Goal: Task Accomplishment & Management: Manage account settings

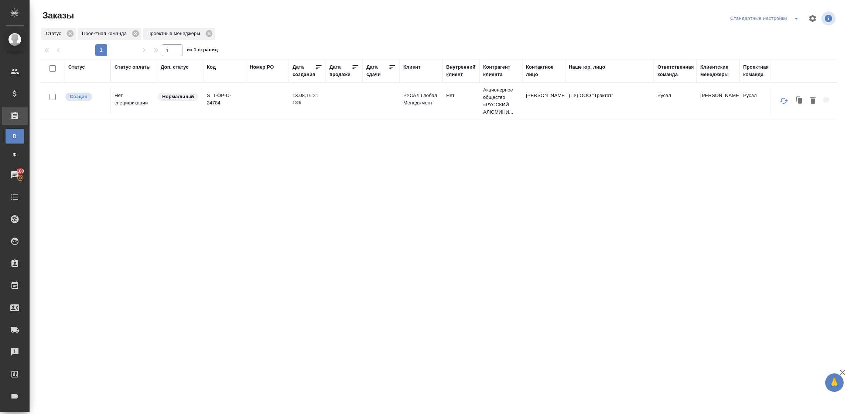
click at [76, 66] on div "Статус" at bounding box center [76, 67] width 17 height 7
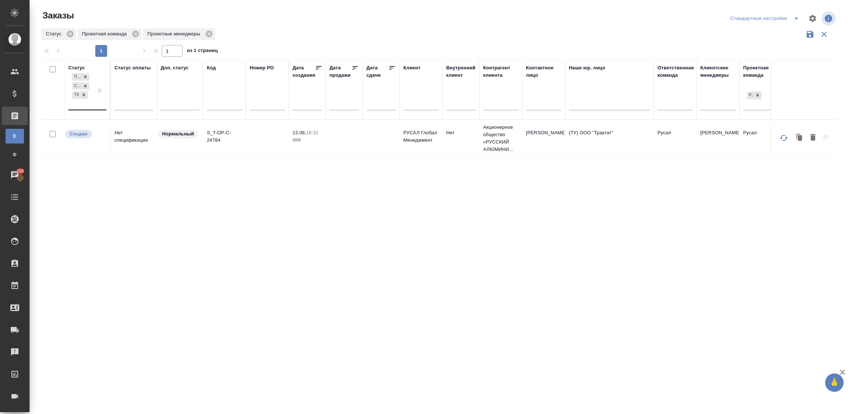
click at [85, 107] on div "Подтвержден Создан ТЗ" at bounding box center [80, 91] width 25 height 38
type input "сда"
click at [139, 124] on div "Сдан без статистики" at bounding box center [169, 126] width 111 height 13
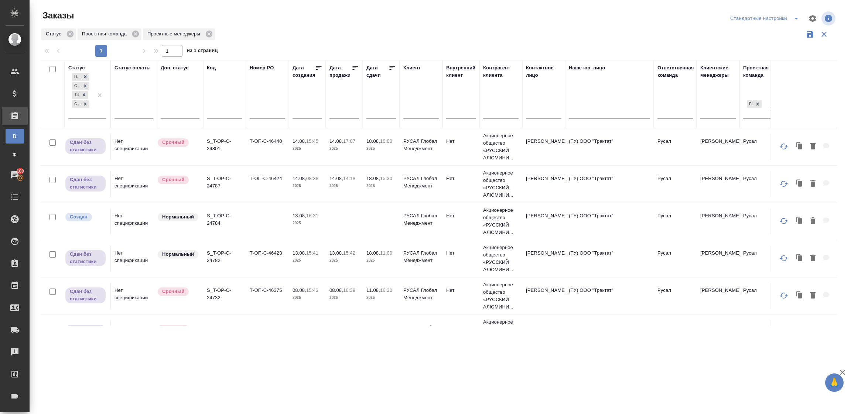
click at [265, 143] on td "Т-ОП-С-46440" at bounding box center [267, 147] width 43 height 26
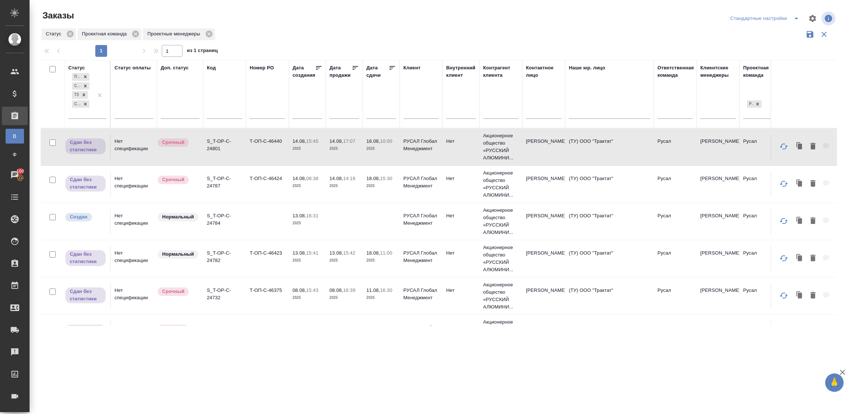
click at [189, 160] on td "Срочный" at bounding box center [180, 147] width 46 height 26
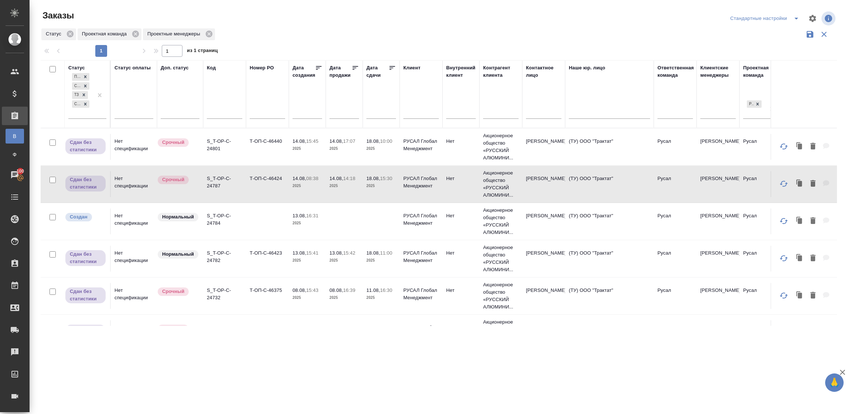
click at [238, 160] on td "S_T-OP-C-24782" at bounding box center [224, 147] width 43 height 26
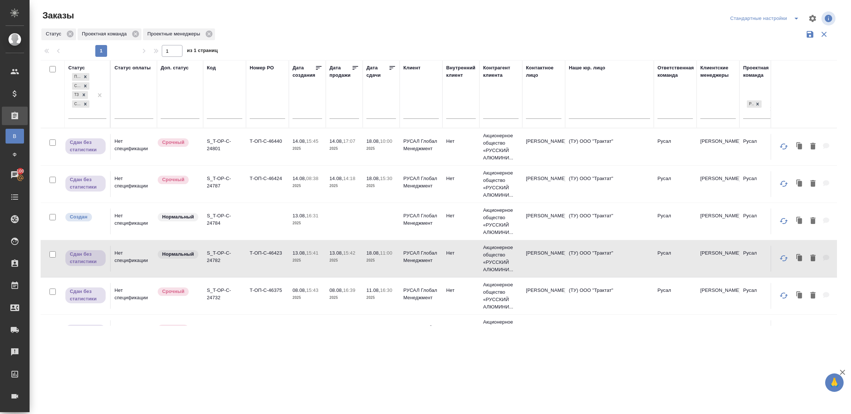
click at [238, 160] on td "S_T-OP-C-24782" at bounding box center [224, 147] width 43 height 26
click at [220, 112] on input "text" at bounding box center [224, 114] width 35 height 9
paste input "S_T-OP-C-23429"
type input "S_T-OP-C-23429"
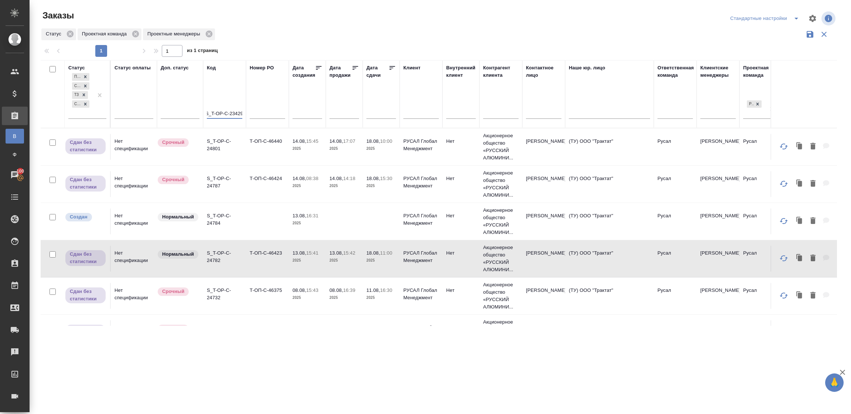
drag, startPoint x: 99, startPoint y: 96, endPoint x: 140, endPoint y: 123, distance: 49.5
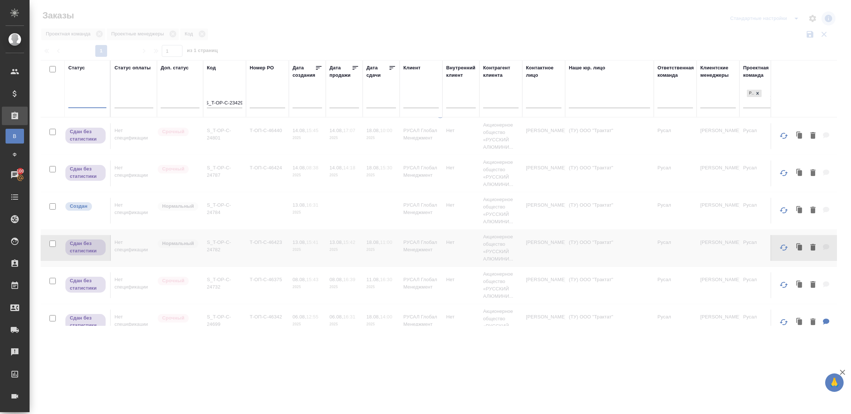
scroll to position [0, 0]
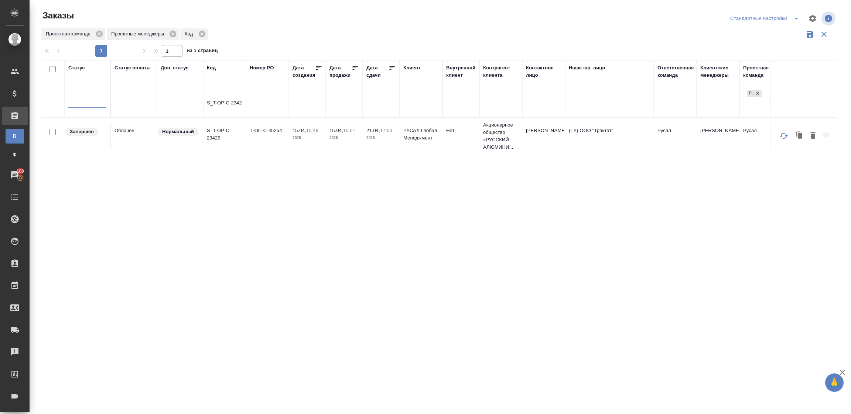
click at [278, 227] on div "Статус option Сдан без статистики, selected. 0 results available. Select is foc…" at bounding box center [439, 193] width 796 height 266
click at [229, 143] on td "S_T-OP-C-23429" at bounding box center [224, 136] width 43 height 26
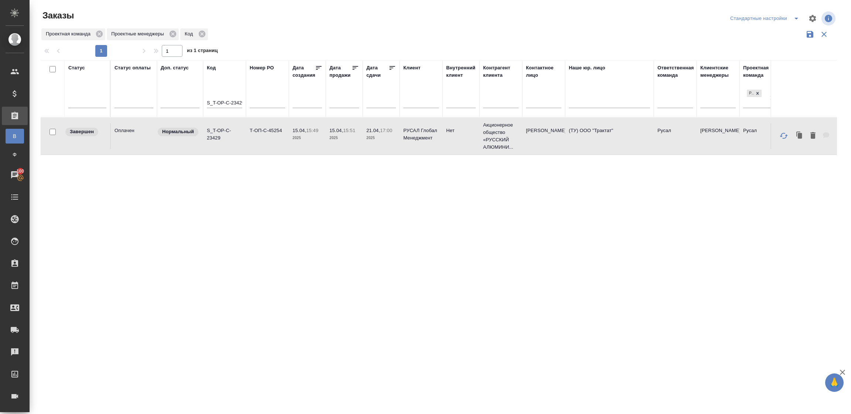
click at [229, 143] on td "S_T-OP-C-23429" at bounding box center [224, 136] width 43 height 26
drag, startPoint x: 207, startPoint y: 103, endPoint x: 285, endPoint y: 107, distance: 78.7
click at [285, 107] on tr "Статус Статус оплаты Доп. статус Код S_T-OP-C-23429 Номер PO Дата создания Дата…" at bounding box center [659, 88] width 1236 height 57
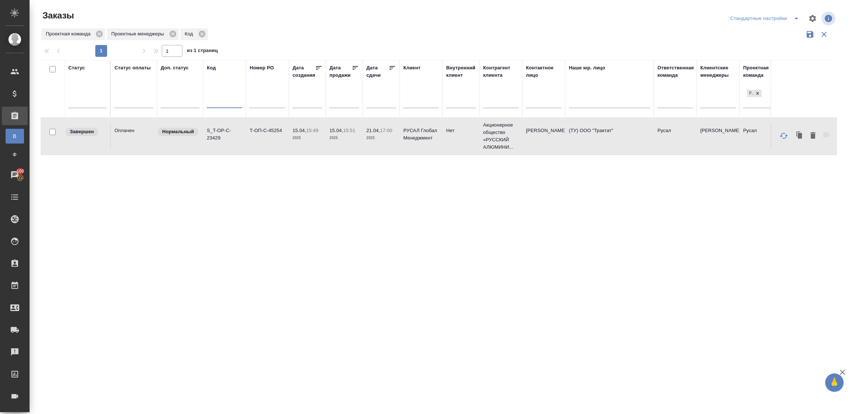
paste input "S_T-OP-C-23336"
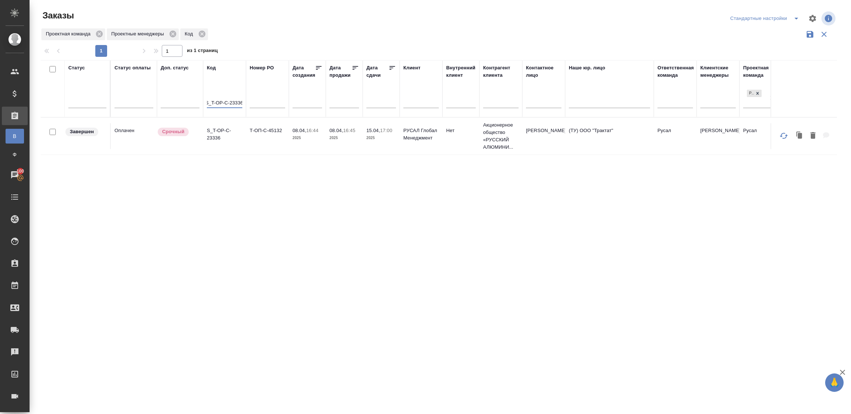
type input "S_T-OP-C-23336"
click at [232, 131] on p "S_T-OP-C-23336" at bounding box center [224, 134] width 35 height 15
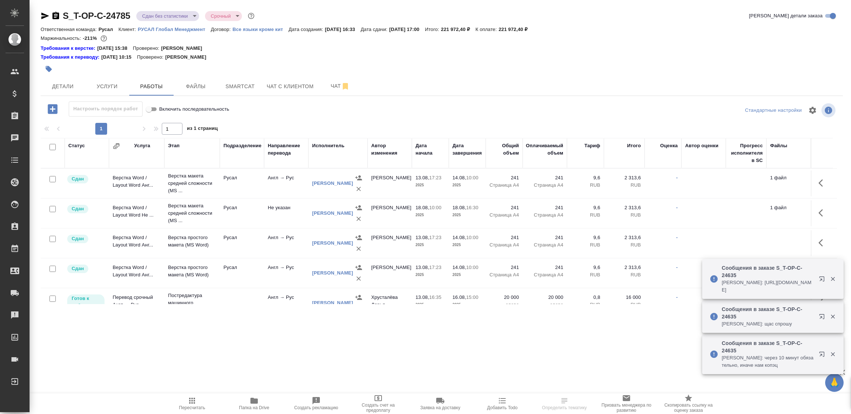
scroll to position [138, 0]
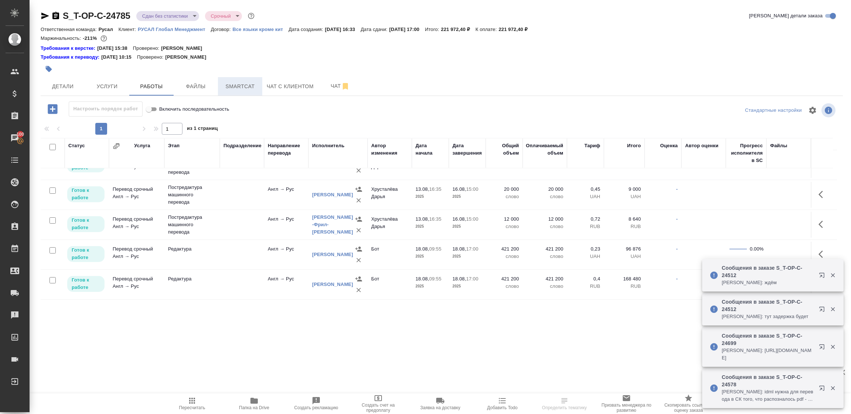
click at [239, 86] on span "Smartcat" at bounding box center [239, 86] width 35 height 9
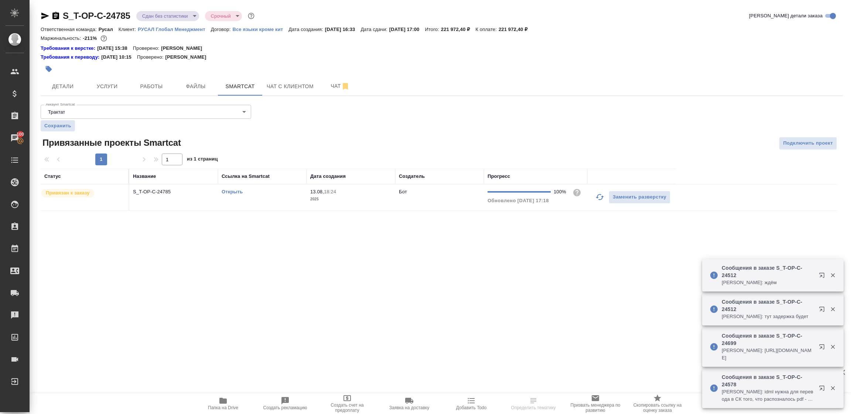
click at [194, 192] on p "S_T-OP-C-24785" at bounding box center [173, 191] width 81 height 7
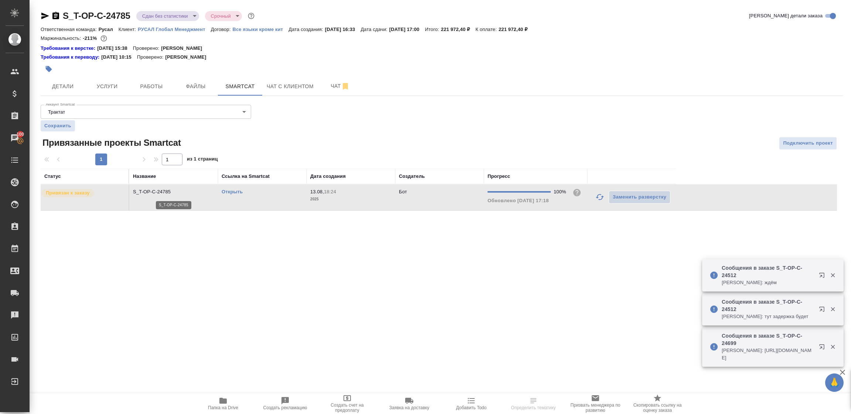
click at [194, 192] on p "S_T-OP-C-24785" at bounding box center [173, 191] width 81 height 7
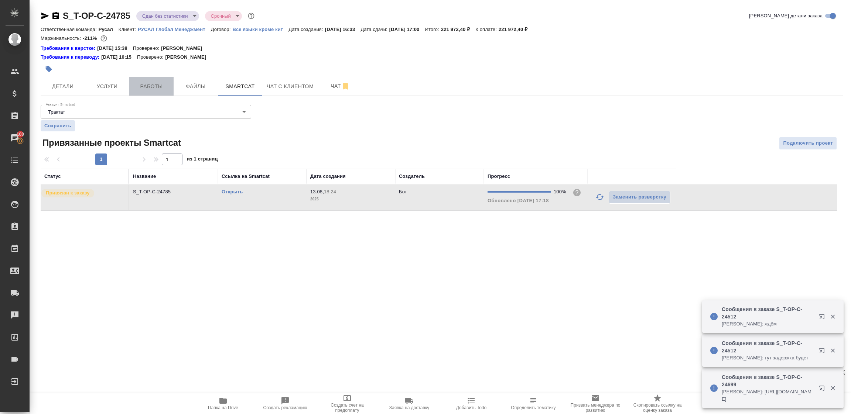
click at [136, 93] on button "Работы" at bounding box center [151, 86] width 44 height 18
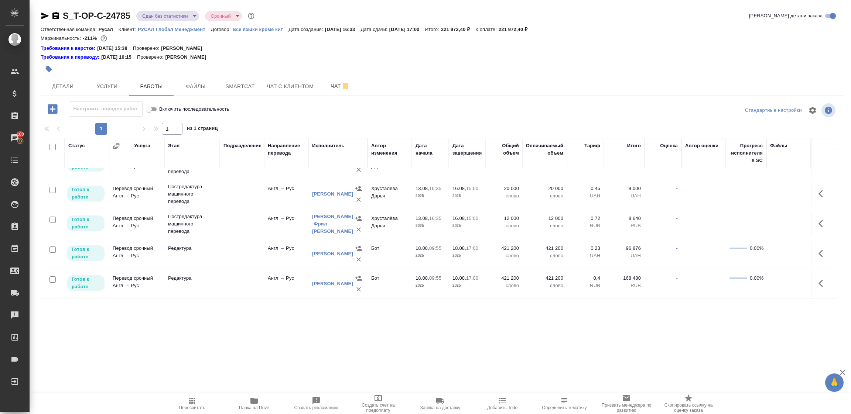
scroll to position [147, 0]
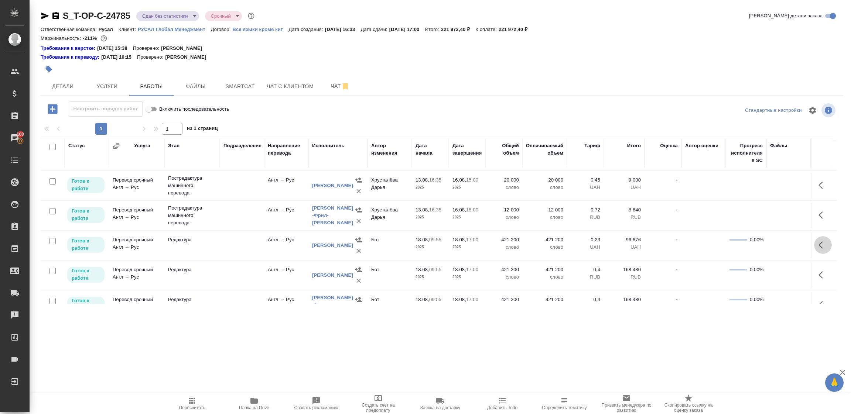
click at [818, 243] on icon "button" at bounding box center [820, 245] width 4 height 7
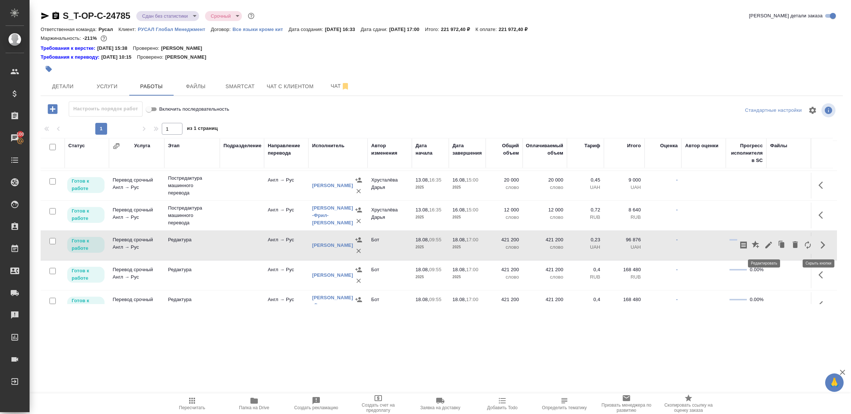
click at [765, 245] on icon "button" at bounding box center [768, 245] width 7 height 7
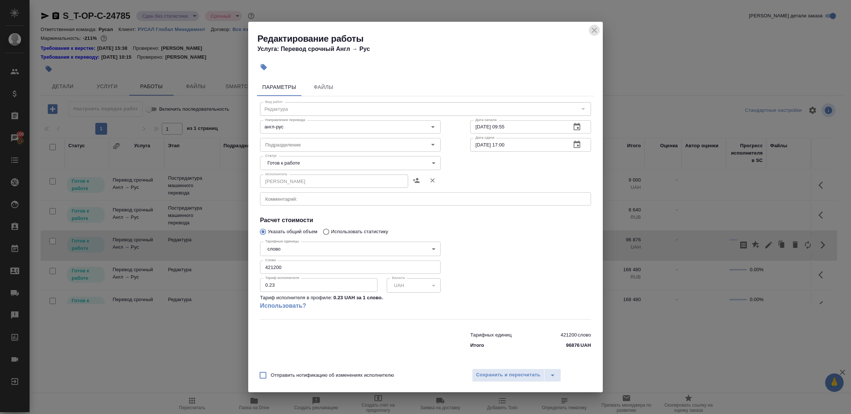
click at [598, 30] on icon "close" at bounding box center [594, 30] width 9 height 9
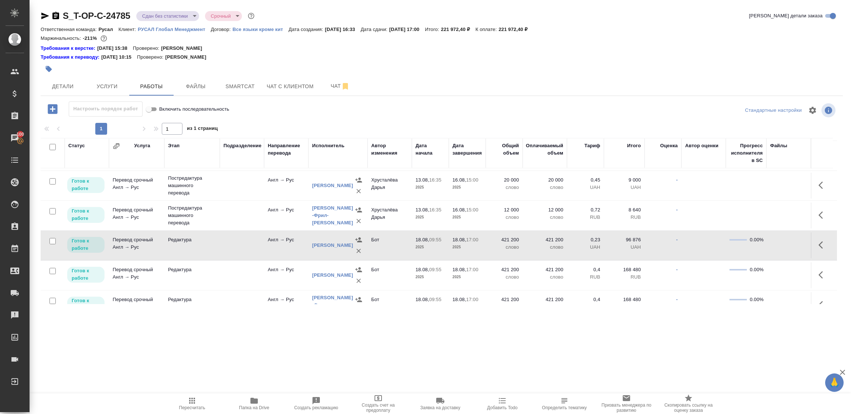
scroll to position [92, 0]
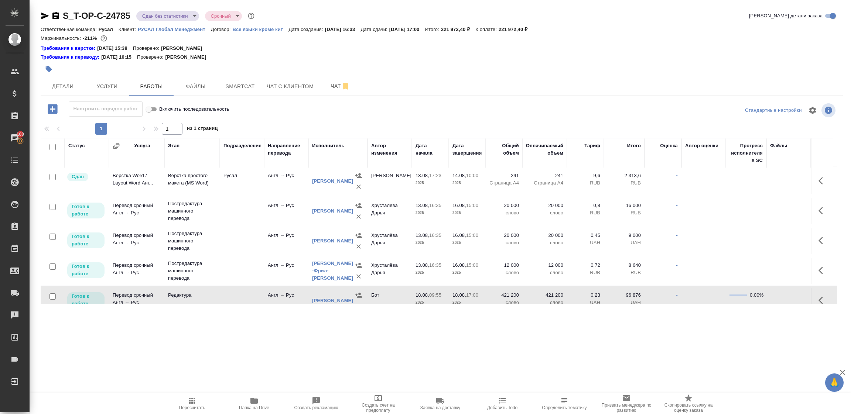
click at [818, 241] on icon "button" at bounding box center [822, 240] width 9 height 9
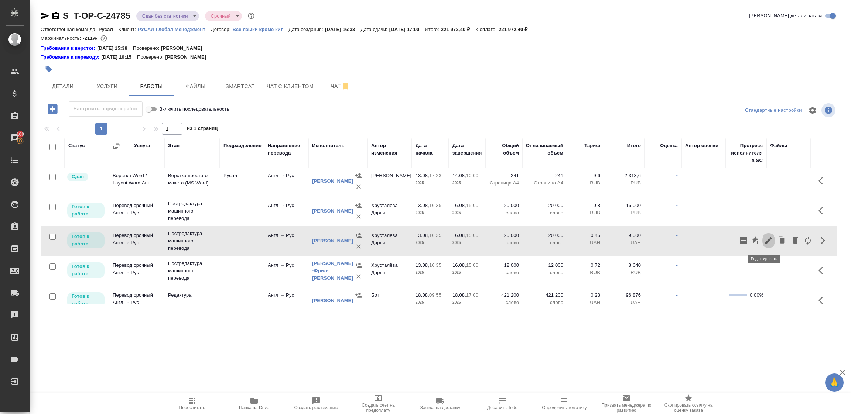
click at [764, 240] on icon "button" at bounding box center [768, 240] width 9 height 9
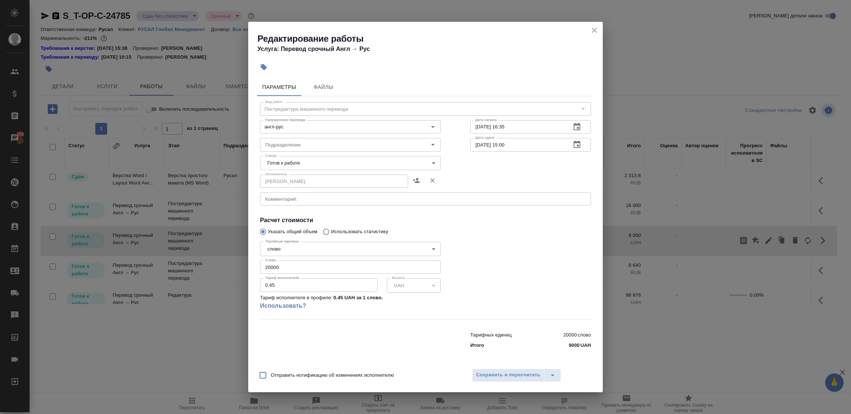
click at [594, 28] on icon "close" at bounding box center [594, 30] width 9 height 9
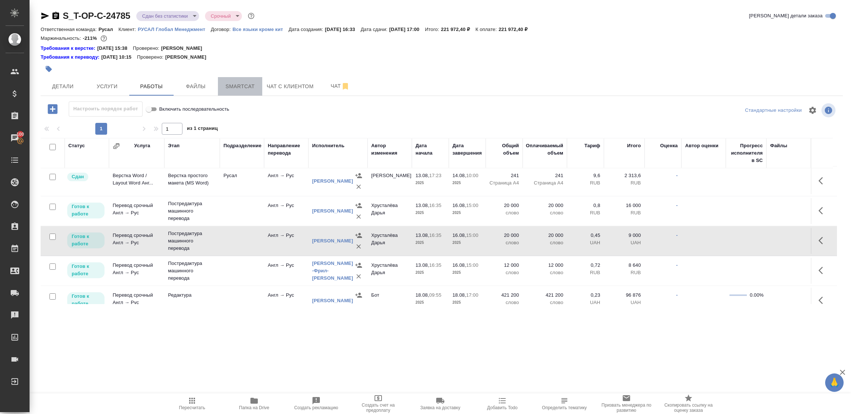
click at [254, 88] on span "Smartcat" at bounding box center [239, 86] width 35 height 9
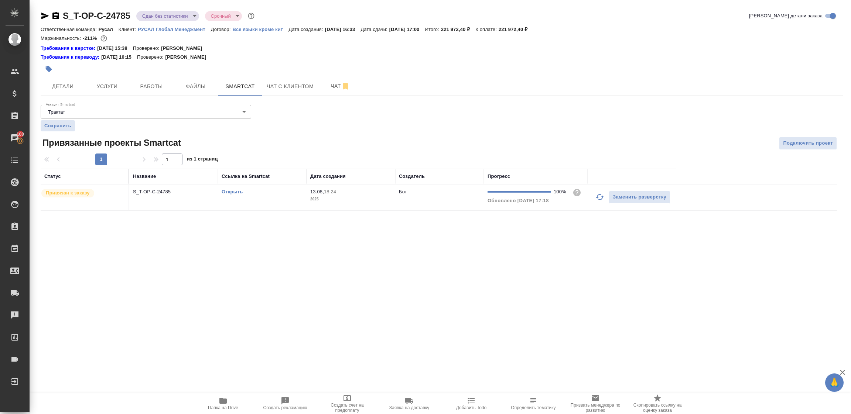
click at [236, 192] on link "Открыть" at bounding box center [232, 192] width 21 height 6
click at [150, 87] on span "Работы" at bounding box center [151, 86] width 35 height 9
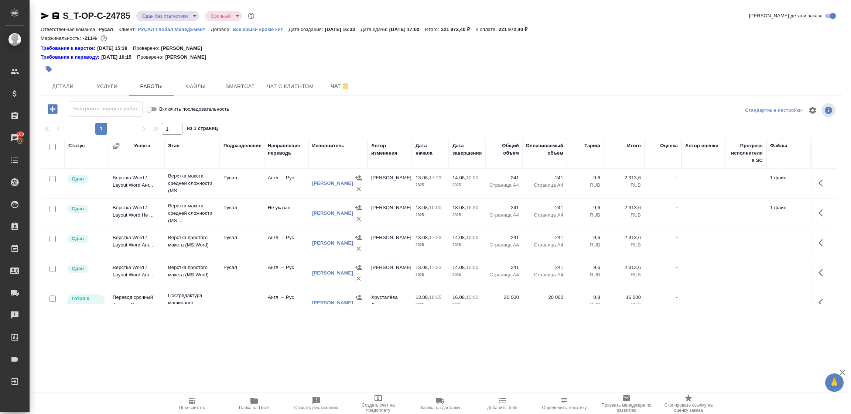
scroll to position [55, 0]
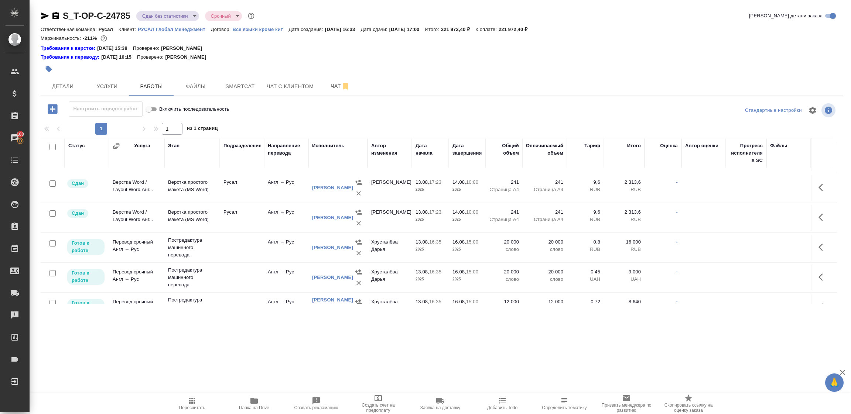
click at [818, 278] on icon "button" at bounding box center [822, 277] width 9 height 9
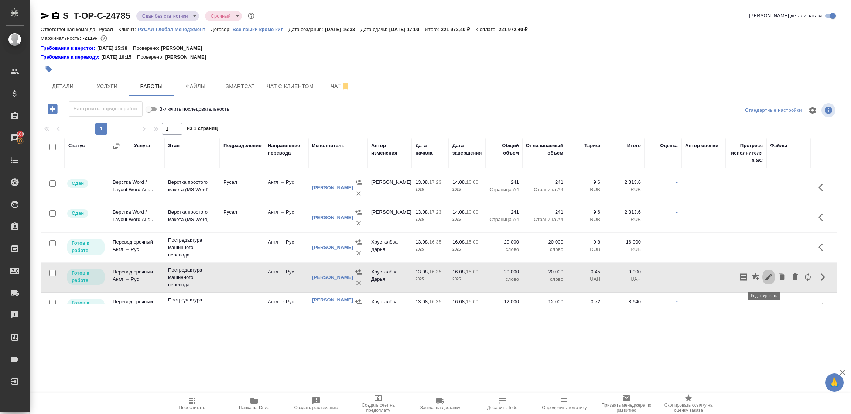
click at [762, 276] on button "button" at bounding box center [768, 277] width 13 height 18
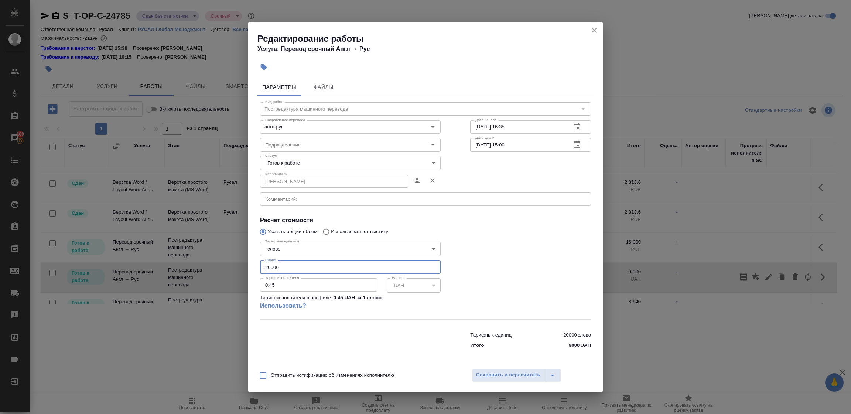
drag, startPoint x: 287, startPoint y: 260, endPoint x: 239, endPoint y: 260, distance: 48.0
click at [239, 260] on div "Редактирование работы Услуга: Перевод срочный Англ → Рус Параметры Файлы Вид ра…" at bounding box center [425, 207] width 851 height 414
paste input "19915.75"
type input "19915.75"
click at [483, 259] on div at bounding box center [530, 279] width 150 height 110
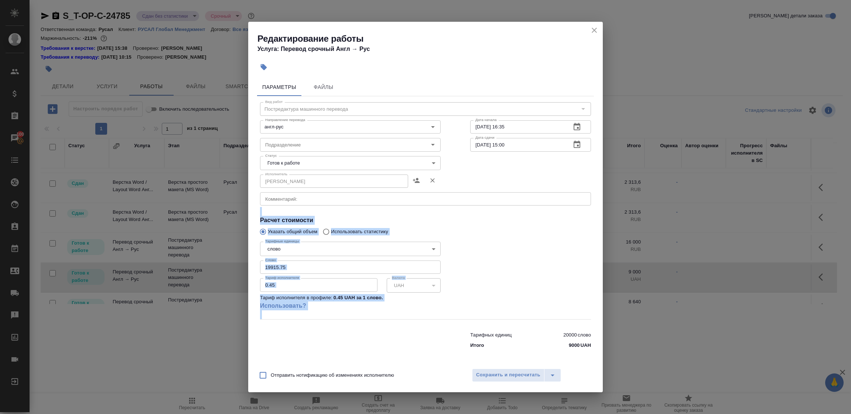
click at [328, 187] on div "Вид работ Постредактура машинного перевода Вид работ Направление перевода англ-…" at bounding box center [425, 224] width 337 height 256
click at [296, 161] on body "🙏 .cls-1 fill:#fff; AWATERA Tupakhina Daria Клиенты Спецификации Заказы 100 Чат…" at bounding box center [425, 207] width 851 height 414
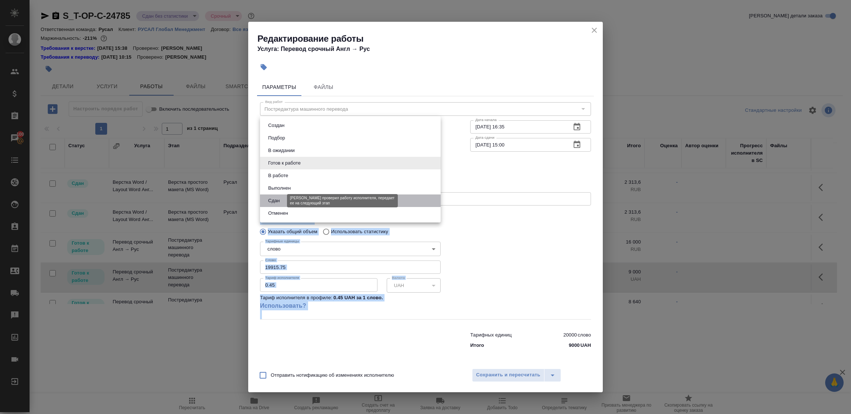
click at [273, 203] on button "Сдан" at bounding box center [274, 201] width 16 height 8
type input "closed"
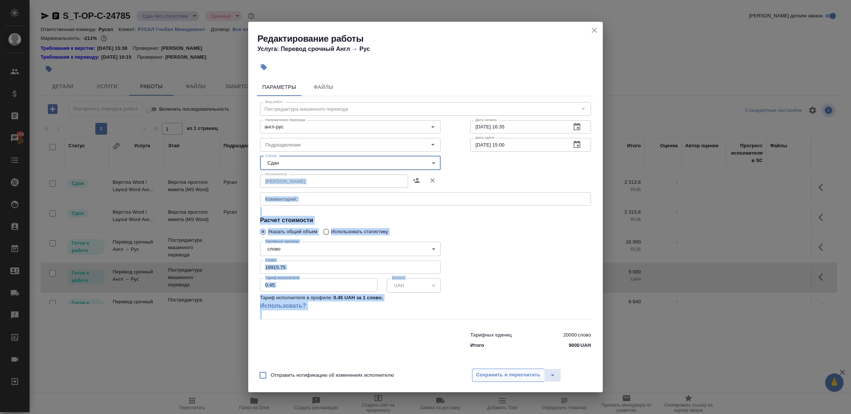
click at [497, 374] on span "Сохранить и пересчитать" at bounding box center [508, 375] width 64 height 8
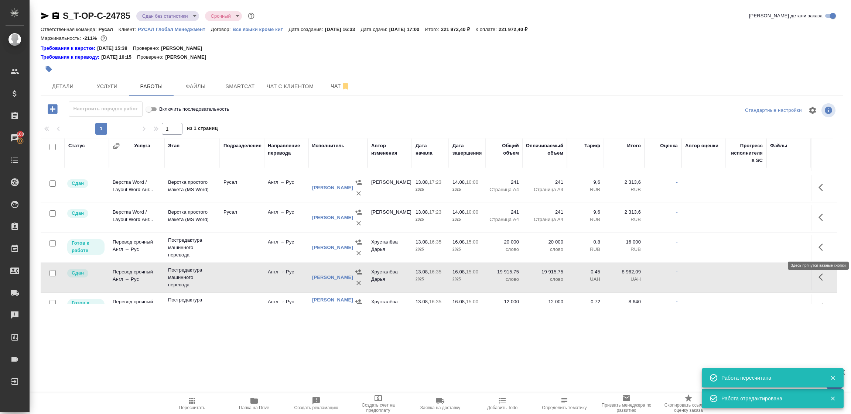
click at [814, 249] on button "button" at bounding box center [823, 248] width 18 height 18
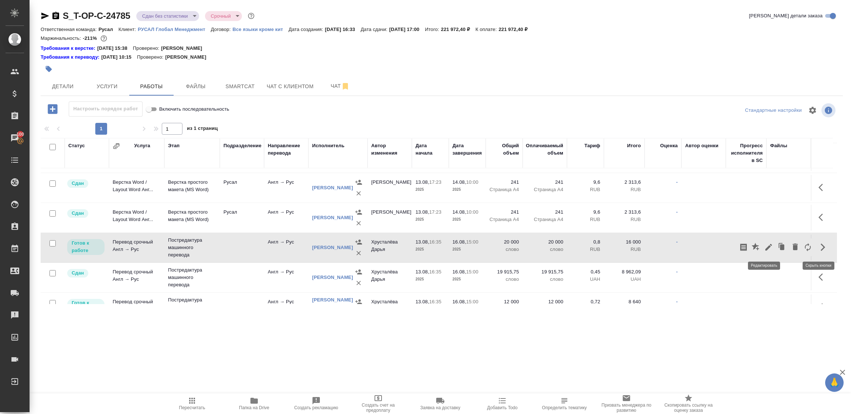
click at [764, 247] on icon "button" at bounding box center [768, 247] width 9 height 9
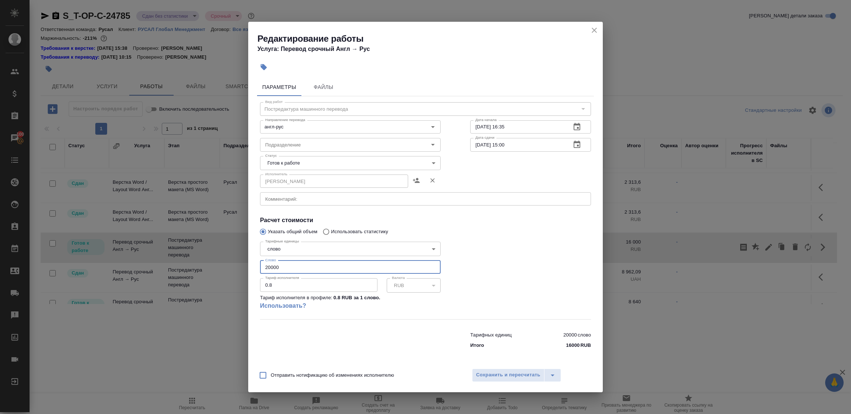
drag, startPoint x: 285, startPoint y: 267, endPoint x: 288, endPoint y: 260, distance: 7.3
click at [223, 263] on div "Редактирование работы Услуга: Перевод срочный Англ → Рус Параметры Файлы Вид ра…" at bounding box center [425, 207] width 851 height 414
paste input "19100.65"
type input "19100.65"
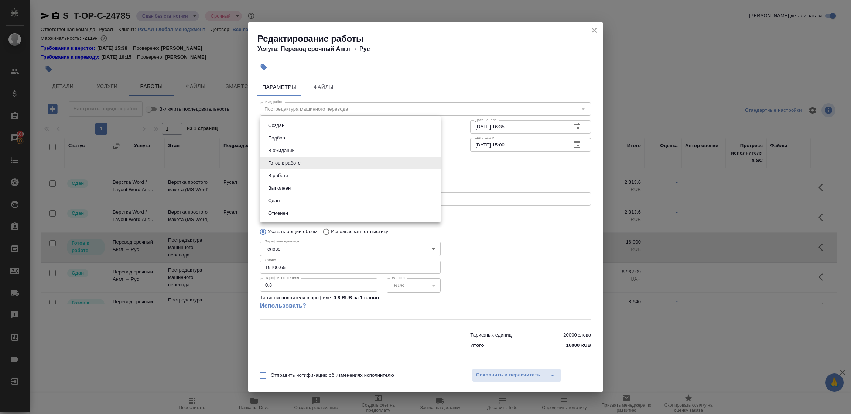
click at [300, 159] on body "🙏 .cls-1 fill:#fff; AWATERA Tupakhina Daria Клиенты Спецификации Заказы 100 Чат…" at bounding box center [425, 207] width 851 height 414
click at [278, 203] on button "Сдан" at bounding box center [274, 201] width 16 height 8
type input "closed"
click at [498, 376] on span "Сохранить и пересчитать" at bounding box center [508, 375] width 64 height 8
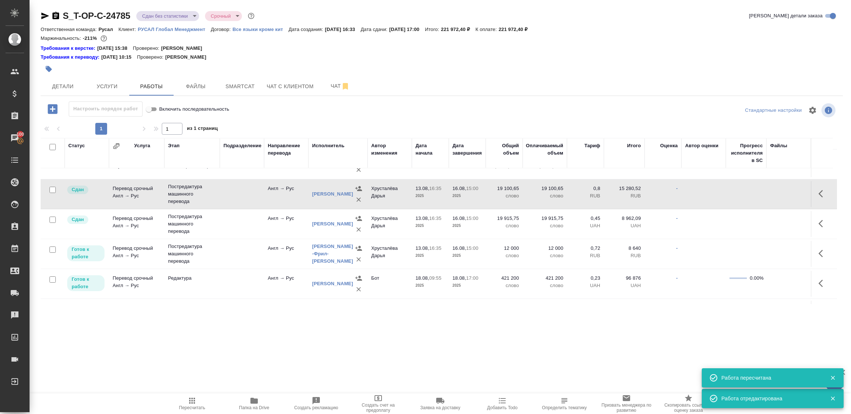
scroll to position [111, 0]
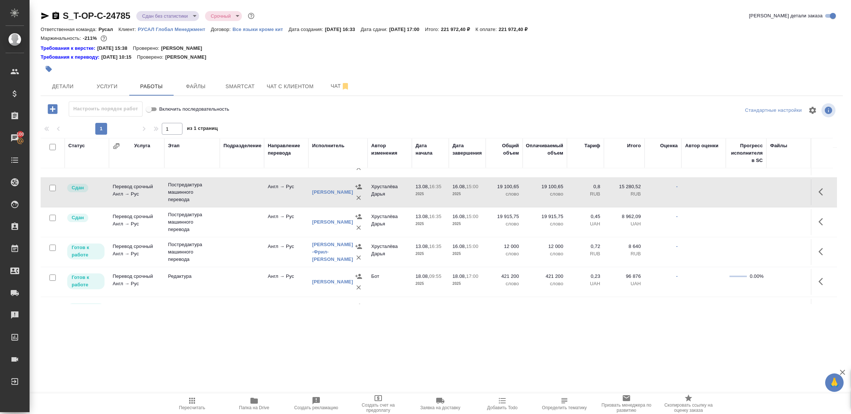
click at [818, 255] on icon "button" at bounding box center [822, 251] width 9 height 9
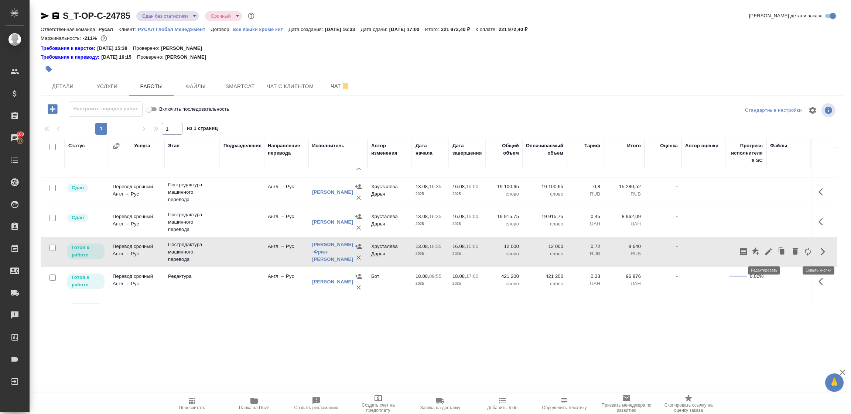
click at [765, 254] on icon "button" at bounding box center [768, 252] width 7 height 7
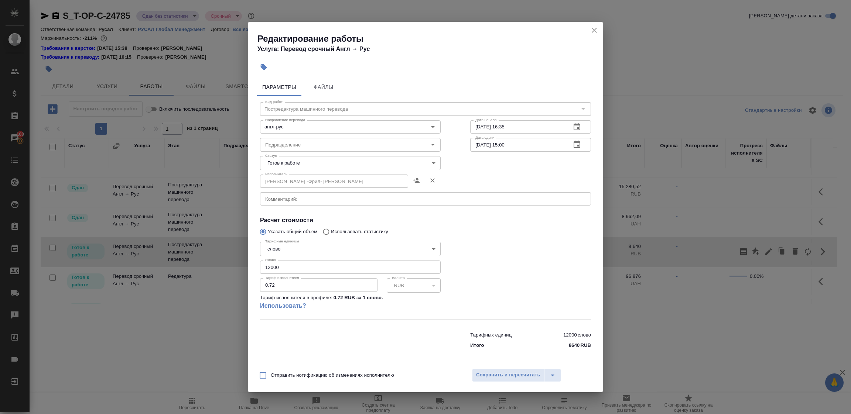
drag, startPoint x: 263, startPoint y: 267, endPoint x: 218, endPoint y: 263, distance: 44.9
click at [219, 264] on div "Редактирование работы Услуга: Перевод срочный Англ → Рус Параметры Файлы Вид ра…" at bounding box center [425, 207] width 851 height 414
type input "17081"
click at [278, 165] on body "🙏 .cls-1 fill:#fff; AWATERA Tupakhina Daria Клиенты Спецификации Заказы 100 Чат…" at bounding box center [425, 207] width 851 height 414
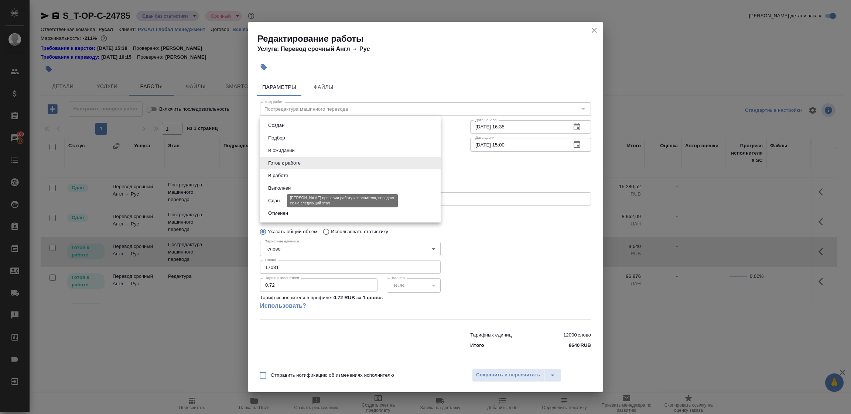
click at [274, 202] on button "Сдан" at bounding box center [274, 201] width 16 height 8
type input "closed"
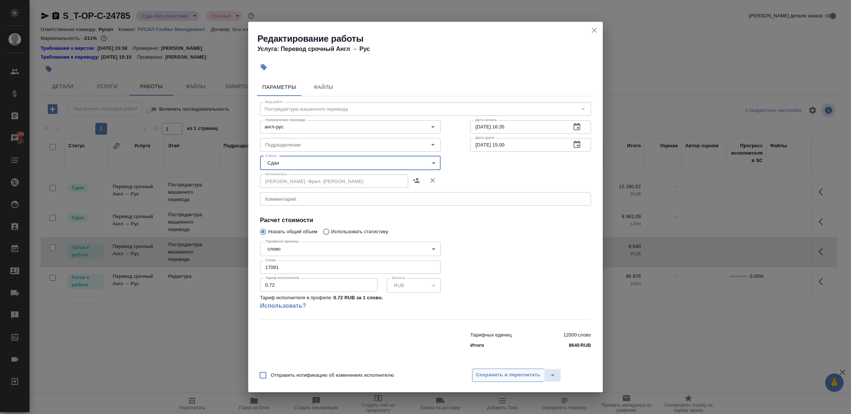
click at [491, 374] on span "Сохранить и пересчитать" at bounding box center [508, 375] width 64 height 8
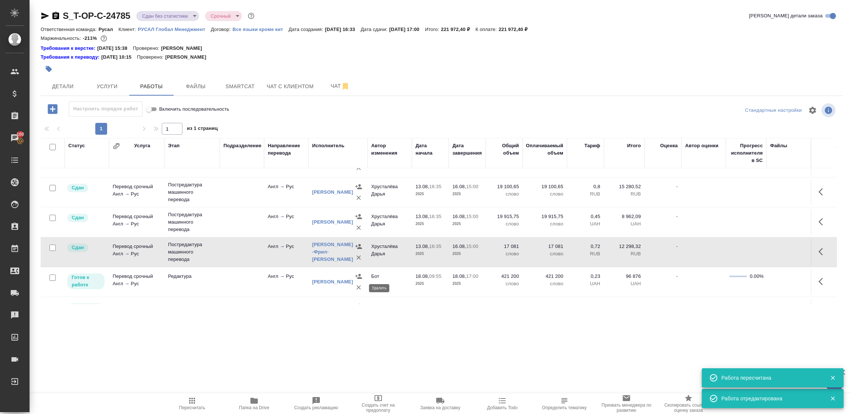
click at [357, 289] on icon "button" at bounding box center [358, 287] width 7 height 7
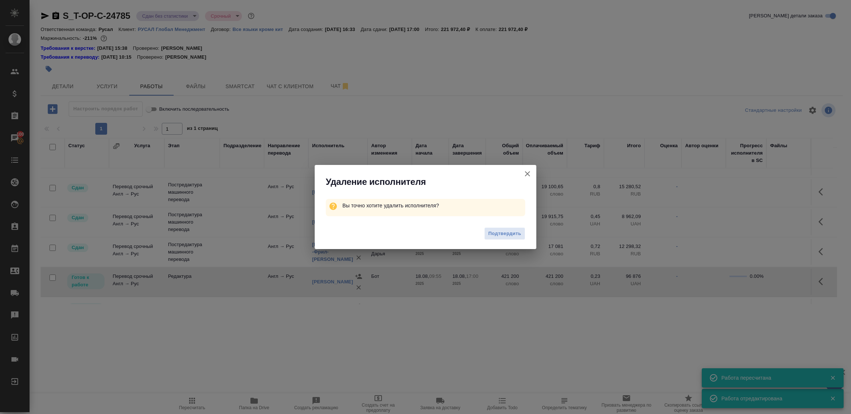
drag, startPoint x: 503, startPoint y: 233, endPoint x: 411, endPoint y: 226, distance: 91.5
click at [503, 232] on span "Подтвердить" at bounding box center [504, 234] width 33 height 8
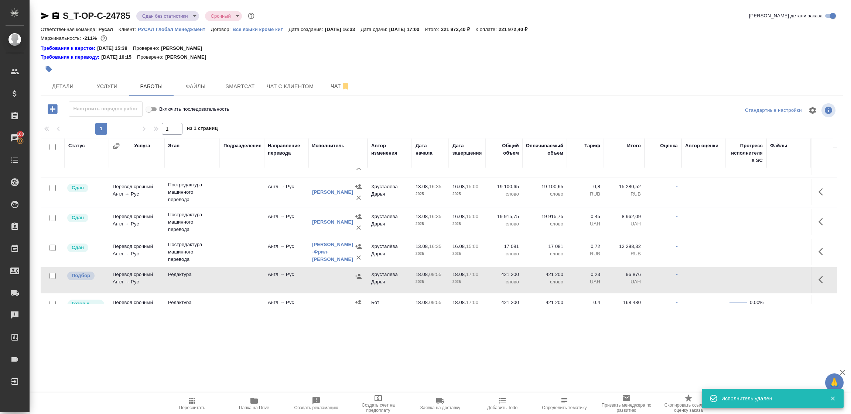
scroll to position [166, 0]
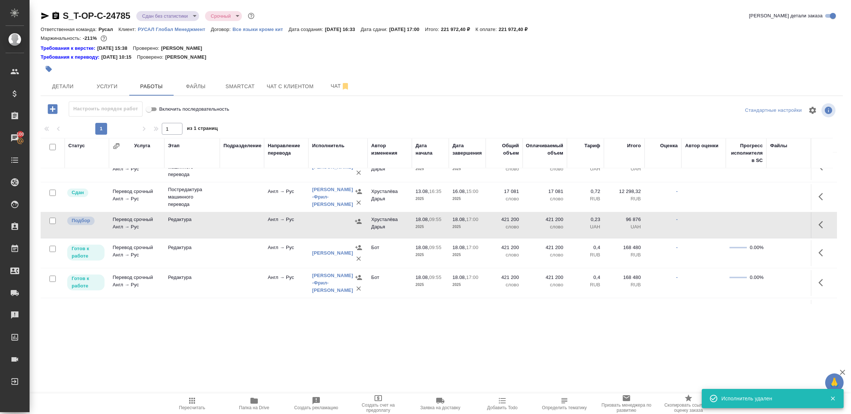
click at [358, 251] on icon "button" at bounding box center [358, 247] width 7 height 7
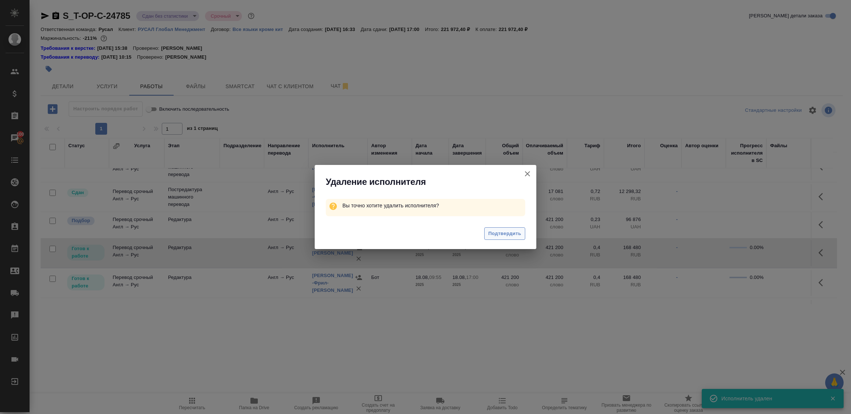
click at [502, 231] on span "Подтвердить" at bounding box center [504, 234] width 33 height 8
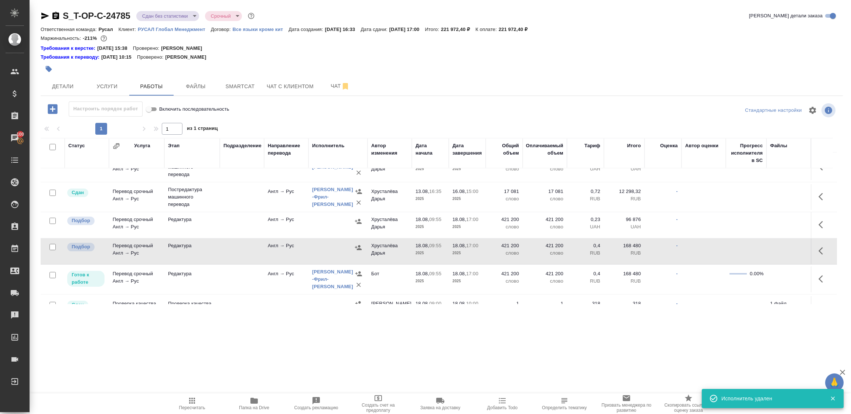
click at [358, 290] on button "button" at bounding box center [358, 285] width 11 height 11
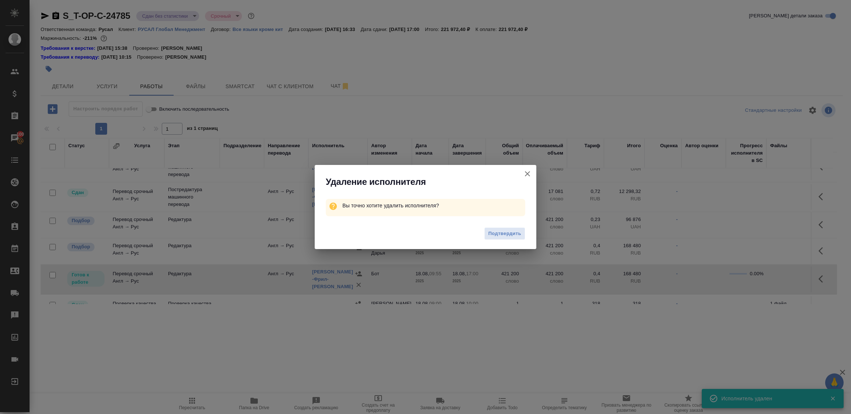
drag, startPoint x: 492, startPoint y: 233, endPoint x: 402, endPoint y: 278, distance: 100.9
click at [492, 232] on span "Подтвердить" at bounding box center [504, 234] width 33 height 8
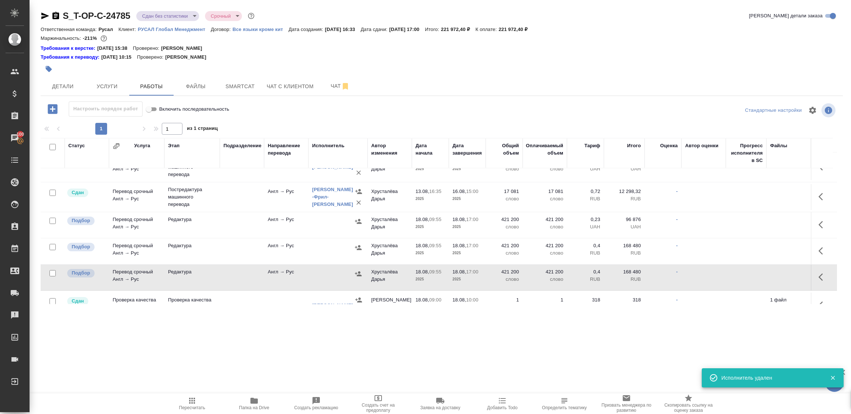
click at [52, 222] on input "checkbox" at bounding box center [52, 221] width 6 height 6
checkbox input "true"
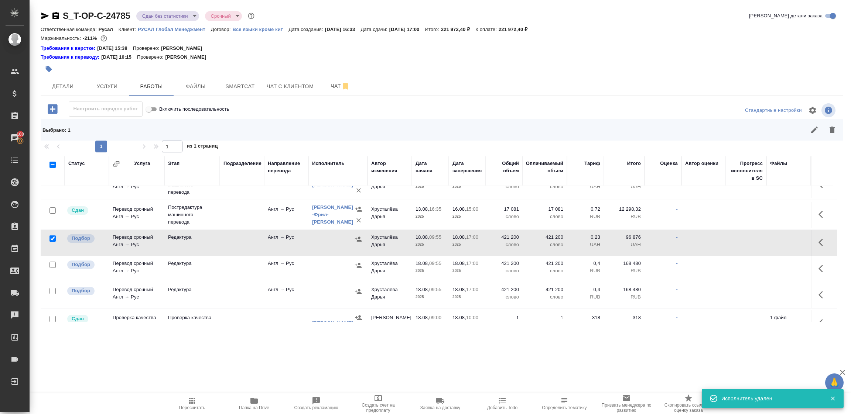
drag, startPoint x: 52, startPoint y: 263, endPoint x: 52, endPoint y: 281, distance: 18.1
click at [52, 264] on input "checkbox" at bounding box center [52, 265] width 6 height 6
checkbox input "true"
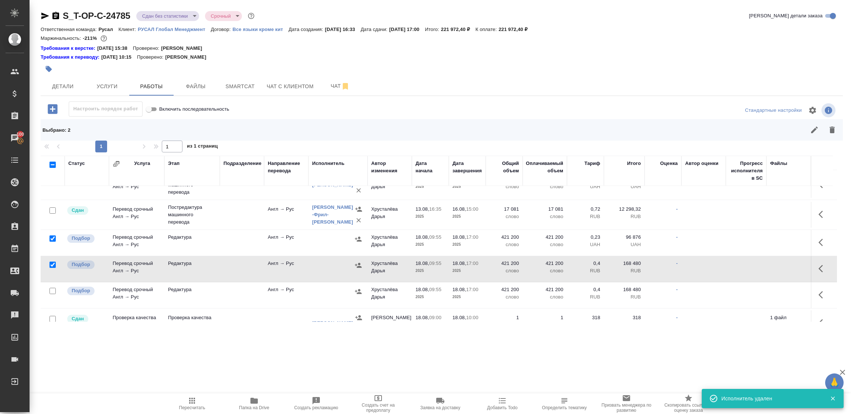
click at [52, 289] on input "checkbox" at bounding box center [52, 291] width 6 height 6
checkbox input "true"
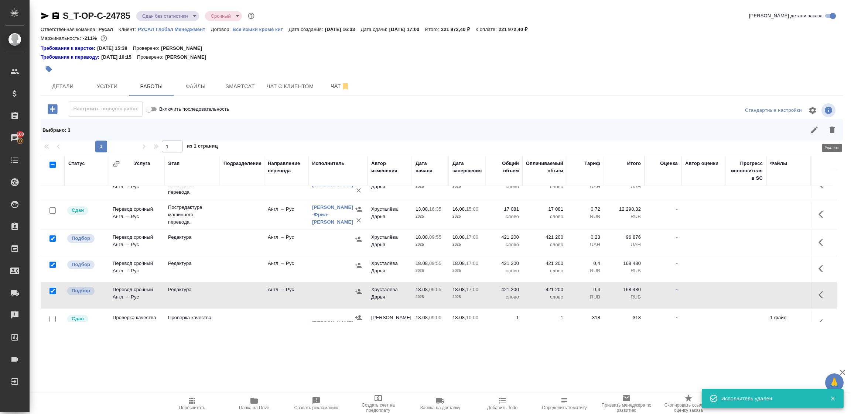
click at [832, 129] on icon "button" at bounding box center [831, 130] width 5 height 7
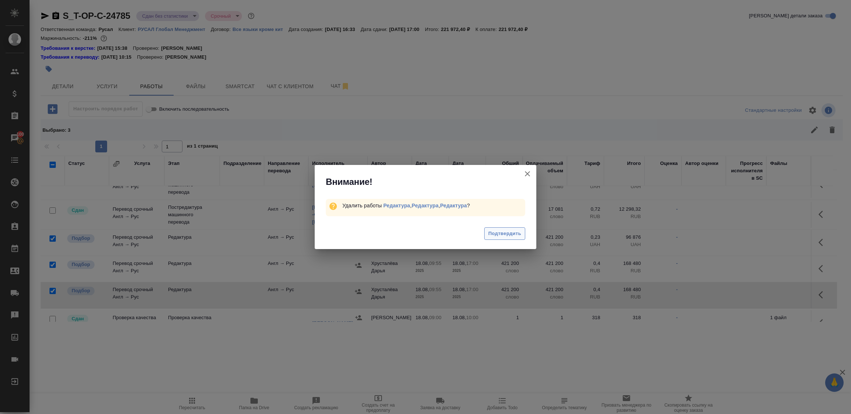
click at [513, 229] on button "Подтвердить" at bounding box center [504, 233] width 41 height 13
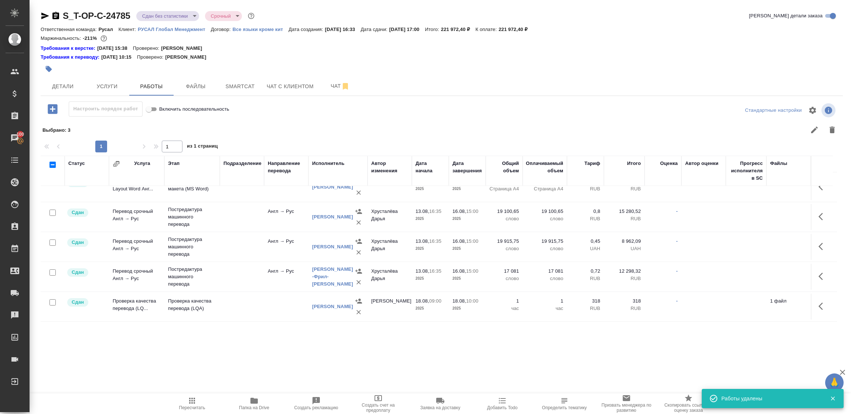
scroll to position [113, 0]
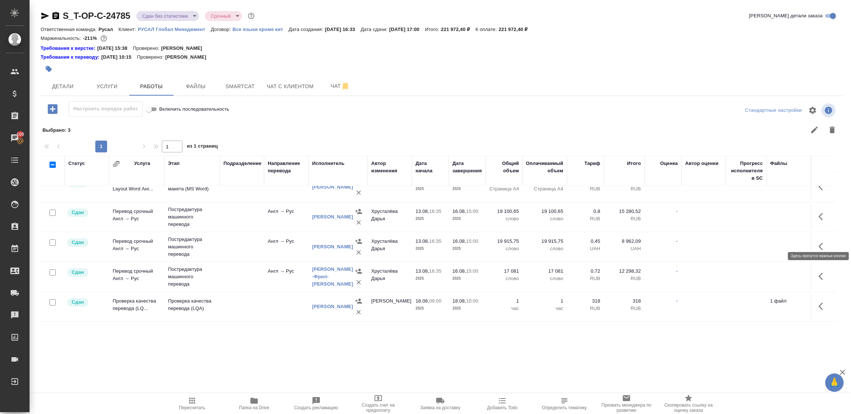
click at [818, 242] on icon "button" at bounding box center [822, 246] width 9 height 9
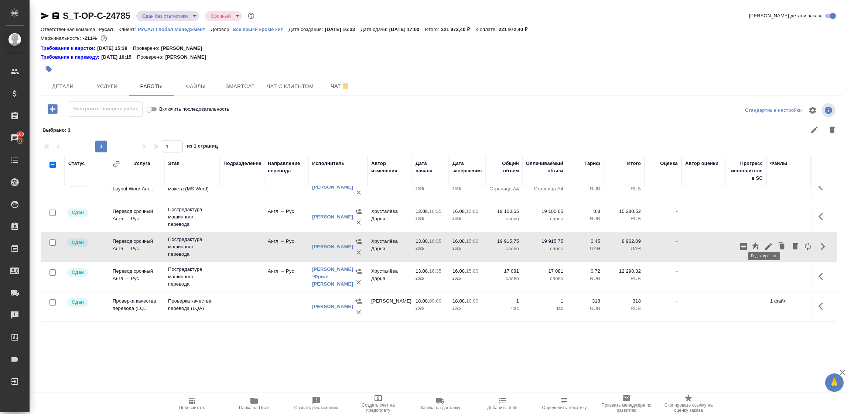
click at [765, 243] on icon "button" at bounding box center [768, 246] width 7 height 7
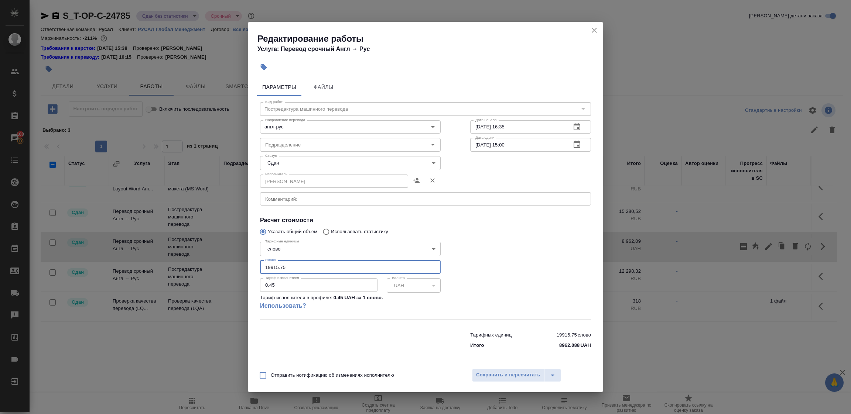
drag, startPoint x: 309, startPoint y: 266, endPoint x: 239, endPoint y: 263, distance: 70.6
click at [239, 263] on div "Редактирование работы Услуга: Перевод срочный Англ → Рус Параметры Файлы Вид ра…" at bounding box center [425, 207] width 851 height 414
paste input "6680.4"
type input "16680.4"
click at [500, 375] on span "Сохранить и пересчитать" at bounding box center [508, 375] width 64 height 8
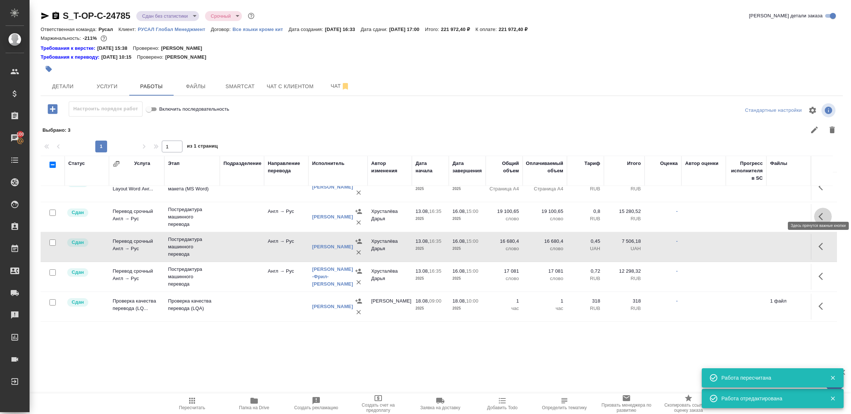
click at [821, 212] on icon "button" at bounding box center [822, 216] width 9 height 9
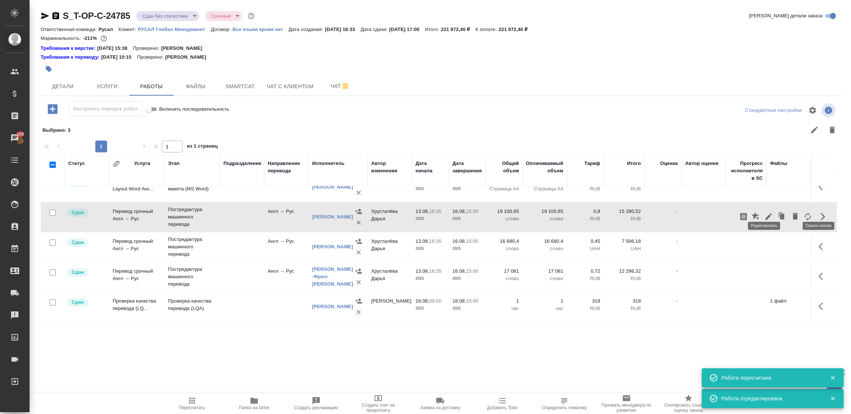
click at [762, 208] on button "button" at bounding box center [768, 217] width 13 height 18
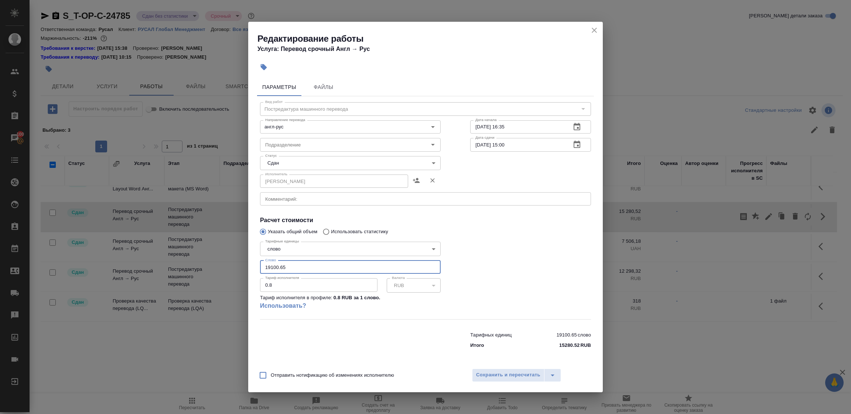
drag, startPoint x: 298, startPoint y: 263, endPoint x: 219, endPoint y: 261, distance: 78.7
click at [219, 261] on div "Редактирование работы Услуга: Перевод срочный Англ → Рус Параметры Файлы Вид ра…" at bounding box center [425, 207] width 851 height 414
paste input "3830"
type input "13830"
click at [498, 372] on span "Сохранить и пересчитать" at bounding box center [508, 375] width 64 height 8
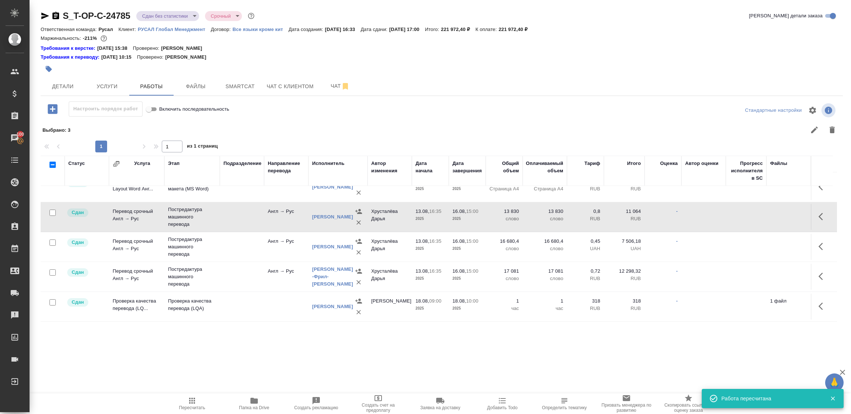
click at [821, 272] on icon "button" at bounding box center [822, 276] width 9 height 9
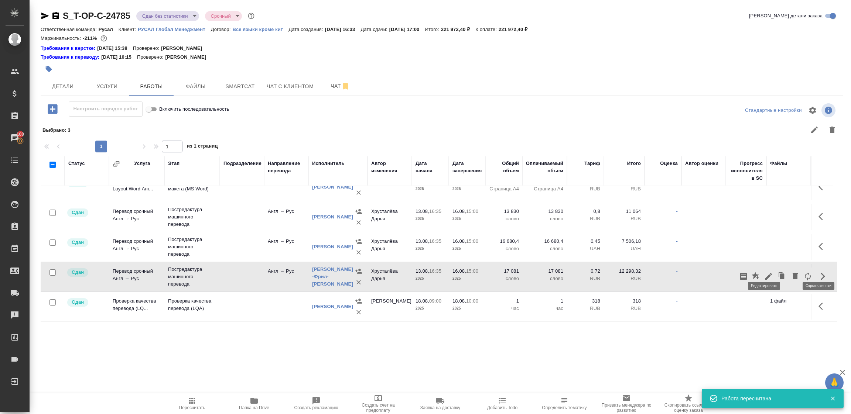
click at [764, 272] on icon "button" at bounding box center [768, 276] width 9 height 9
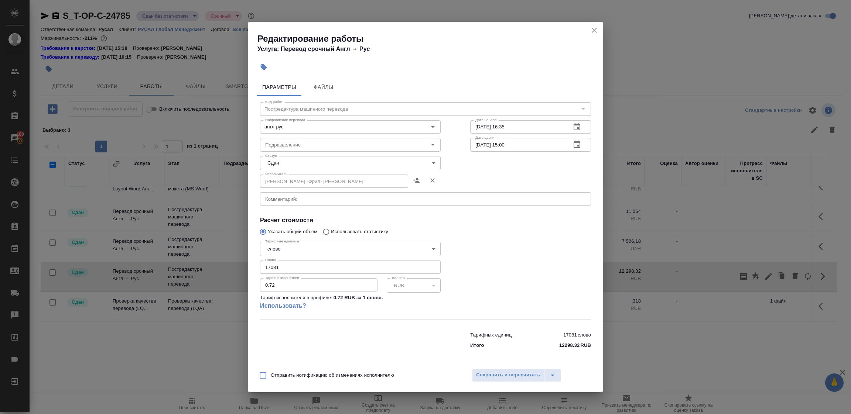
drag, startPoint x: 291, startPoint y: 267, endPoint x: 245, endPoint y: 265, distance: 46.2
click at [245, 265] on div "Редактирование работы Услуга: Перевод срочный Англ → Рус Параметры Файлы Вид ра…" at bounding box center [425, 207] width 851 height 414
paste input "2810"
type input "12810"
click at [496, 375] on span "Сохранить и пересчитать" at bounding box center [508, 375] width 64 height 8
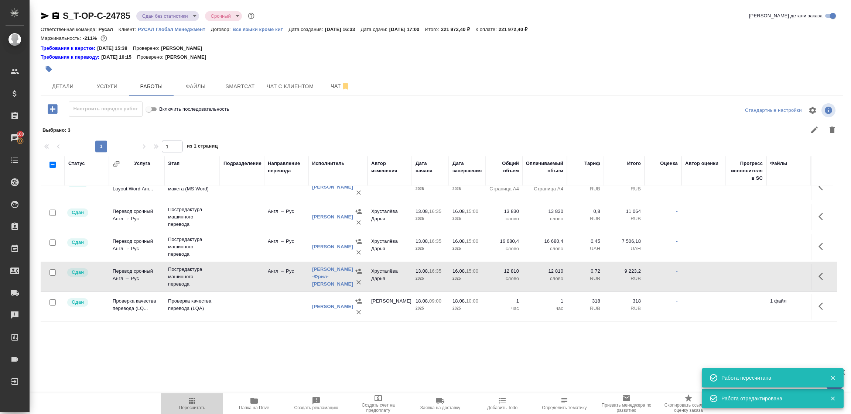
click at [189, 401] on icon "button" at bounding box center [192, 401] width 9 height 9
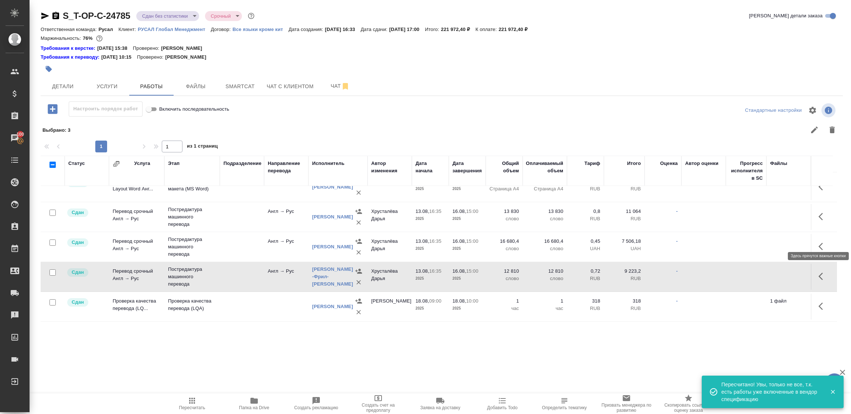
click at [821, 242] on icon "button" at bounding box center [822, 246] width 9 height 9
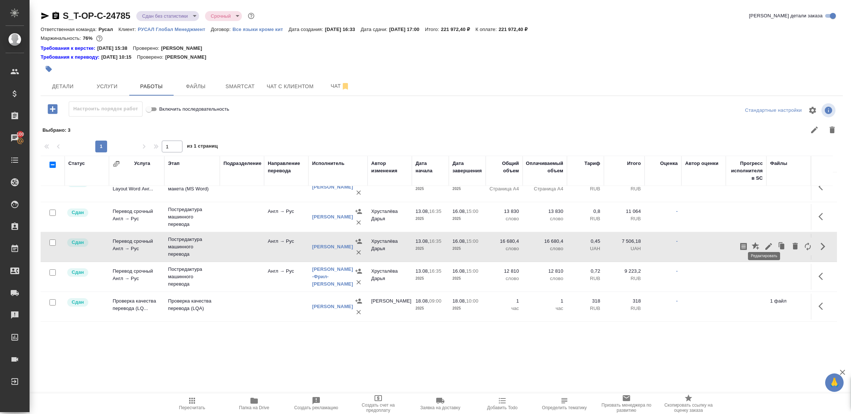
click at [765, 243] on icon "button" at bounding box center [768, 246] width 7 height 7
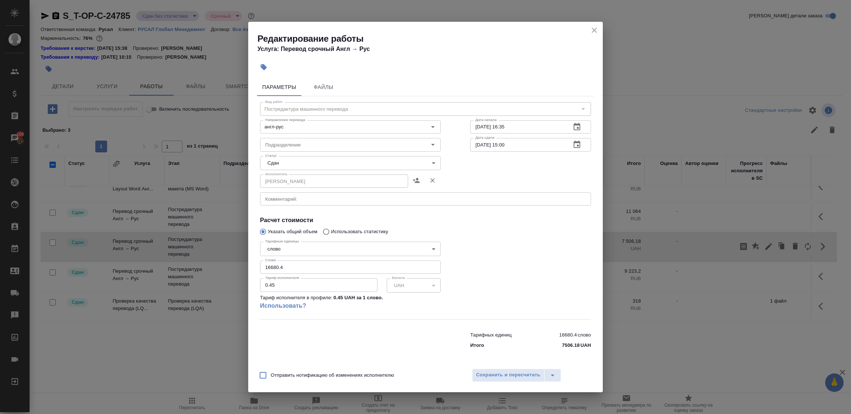
click at [270, 266] on input "16680.4" at bounding box center [350, 267] width 181 height 13
type input "17680.4"
click at [512, 376] on span "Сохранить и пересчитать" at bounding box center [508, 375] width 64 height 8
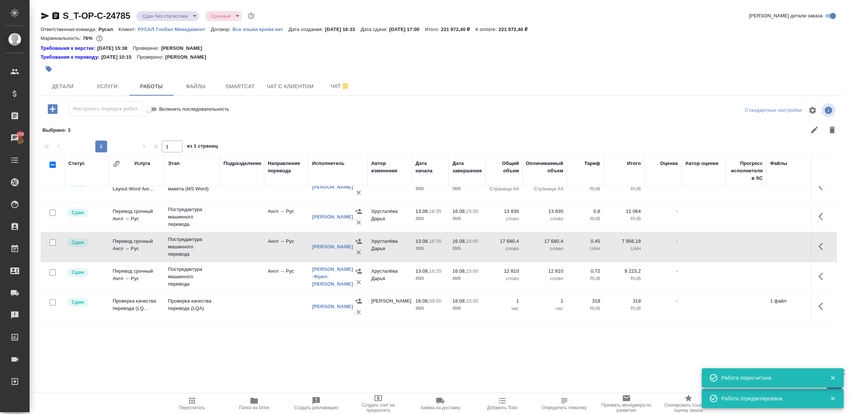
click at [187, 400] on span "Пересчитать" at bounding box center [191, 404] width 53 height 14
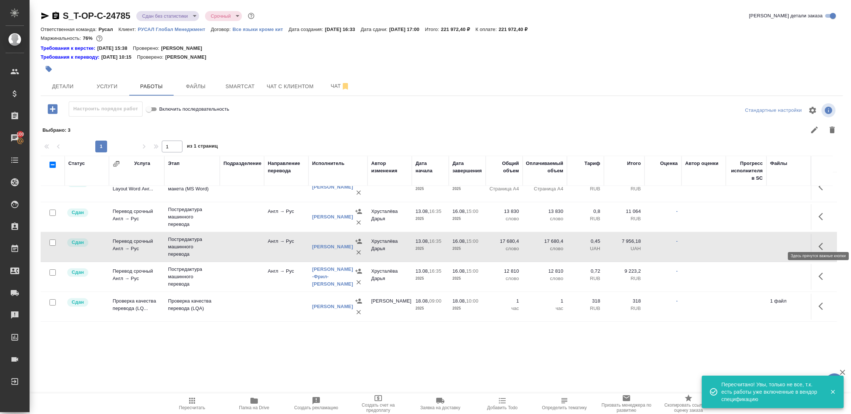
click at [818, 242] on icon "button" at bounding box center [822, 246] width 9 height 9
click at [764, 242] on icon "button" at bounding box center [768, 246] width 9 height 9
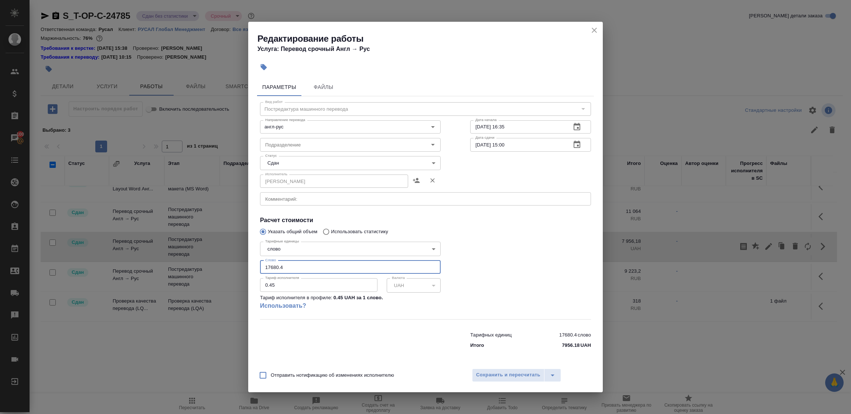
click at [271, 267] on input "17680.4" at bounding box center [350, 267] width 181 height 13
type input "18680.4"
click at [508, 374] on span "Сохранить и пересчитать" at bounding box center [508, 375] width 64 height 8
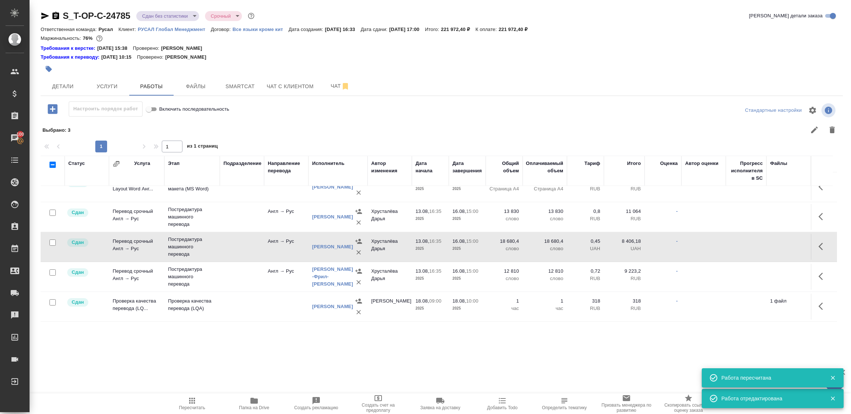
click at [163, 17] on body "🙏 .cls-1 fill:#fff; AWATERA Tupakhina Daria Клиенты Спецификации Заказы 100 Чат…" at bounding box center [425, 207] width 851 height 414
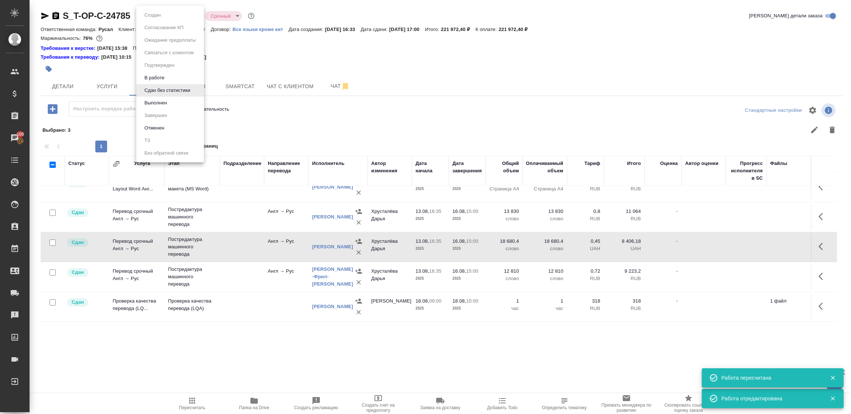
click at [163, 19] on button "Выполнен" at bounding box center [152, 15] width 21 height 8
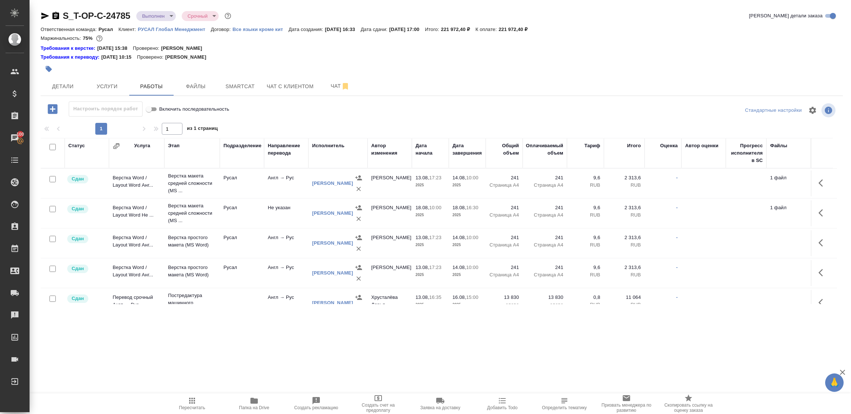
scroll to position [55, 0]
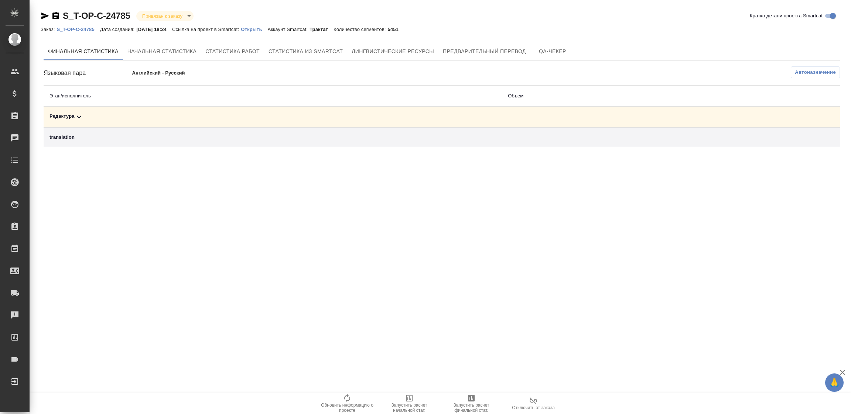
click at [73, 113] on div "Редактура" at bounding box center [272, 117] width 446 height 9
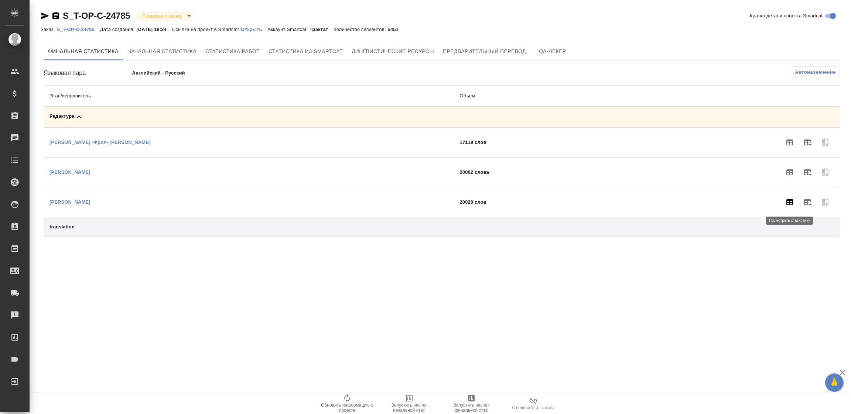
click at [788, 203] on icon "button" at bounding box center [789, 202] width 9 height 9
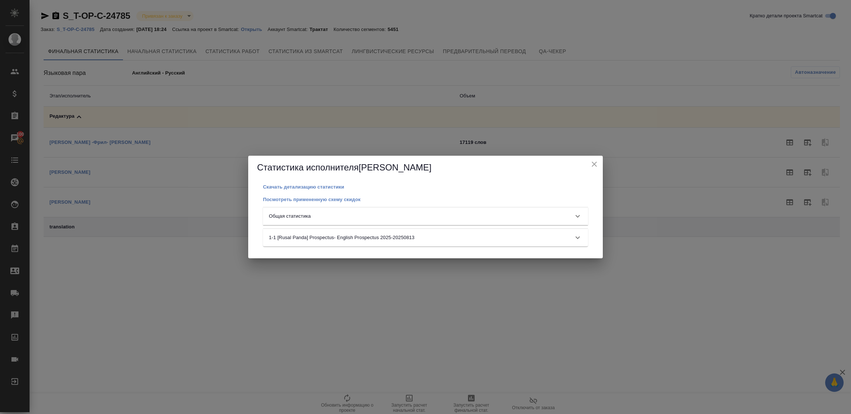
click at [354, 213] on div "Общая статистика" at bounding box center [419, 216] width 300 height 7
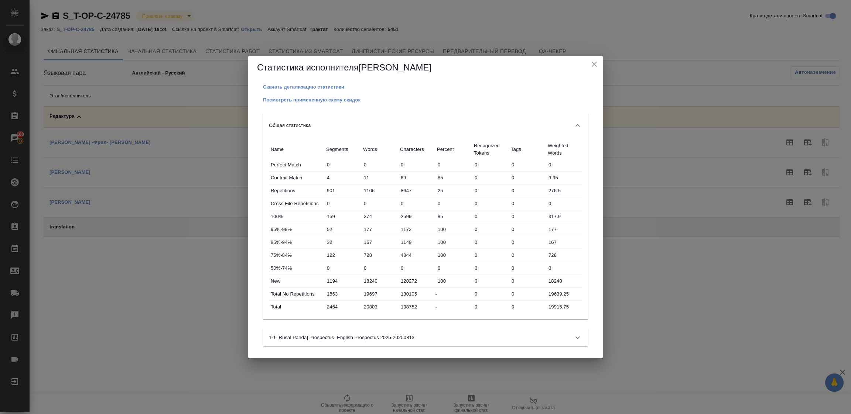
click at [590, 63] on icon "close" at bounding box center [594, 64] width 9 height 9
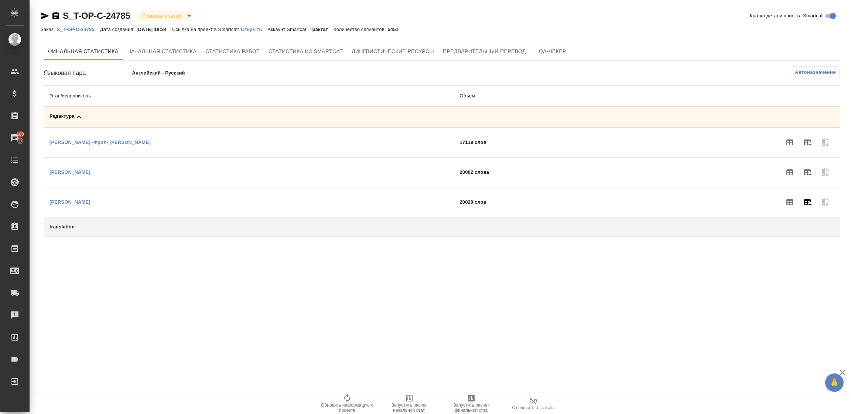
click at [814, 201] on button "button" at bounding box center [807, 203] width 18 height 18
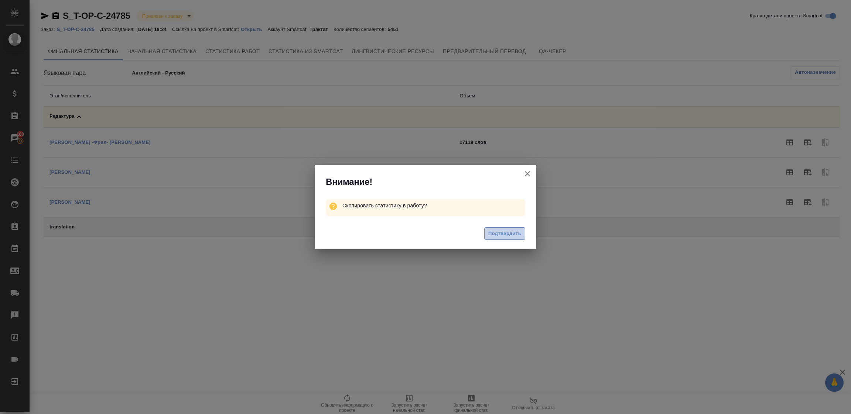
click at [496, 235] on span "Подтвердить" at bounding box center [504, 234] width 33 height 8
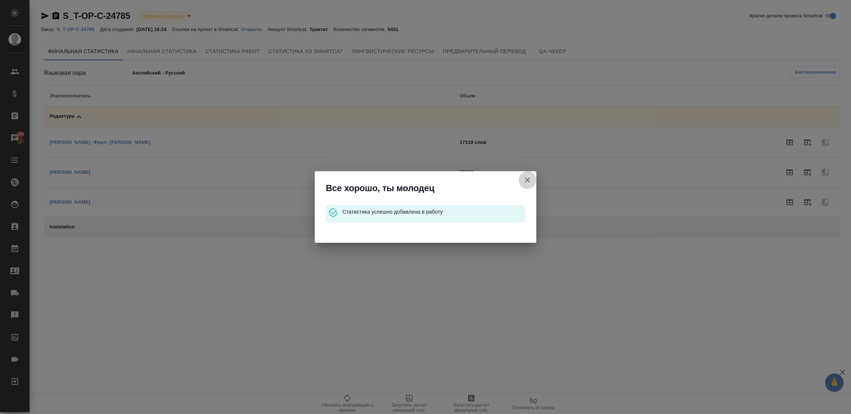
click at [523, 179] on icon "button" at bounding box center [527, 180] width 9 height 9
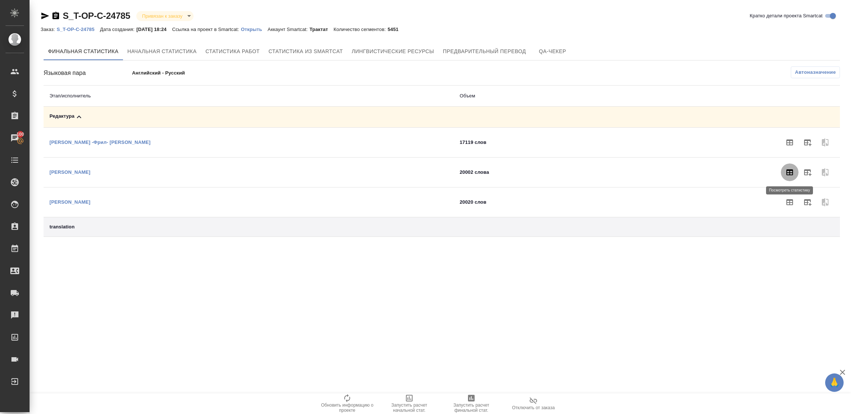
click at [792, 172] on icon "button" at bounding box center [789, 173] width 7 height 6
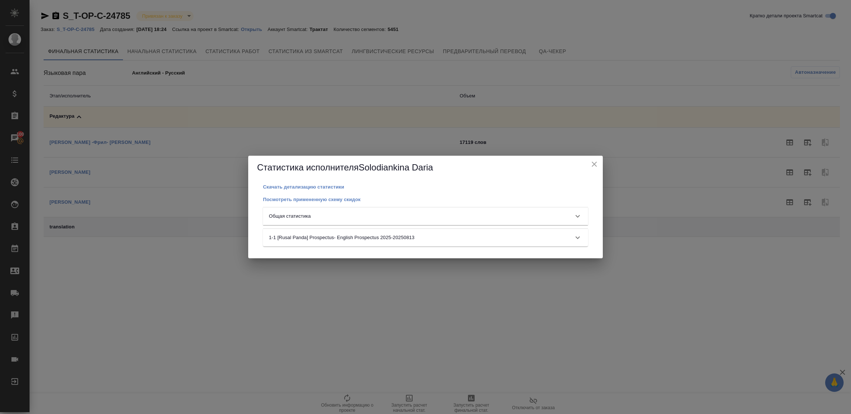
click at [473, 209] on div "Общая статистика" at bounding box center [425, 217] width 325 height 18
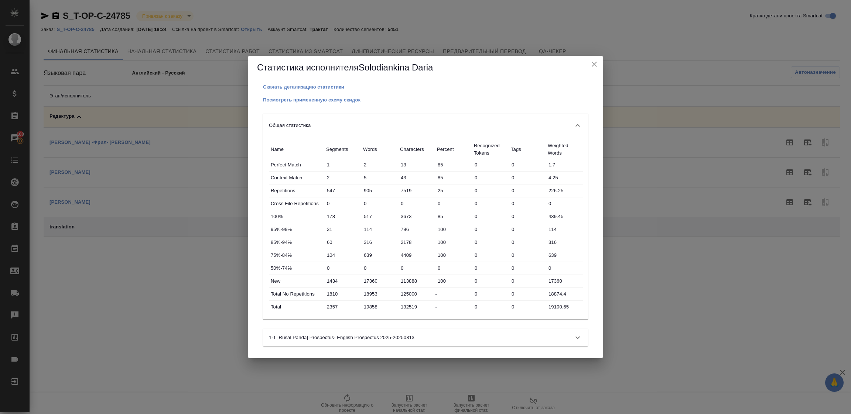
click at [593, 64] on icon "close" at bounding box center [594, 64] width 9 height 9
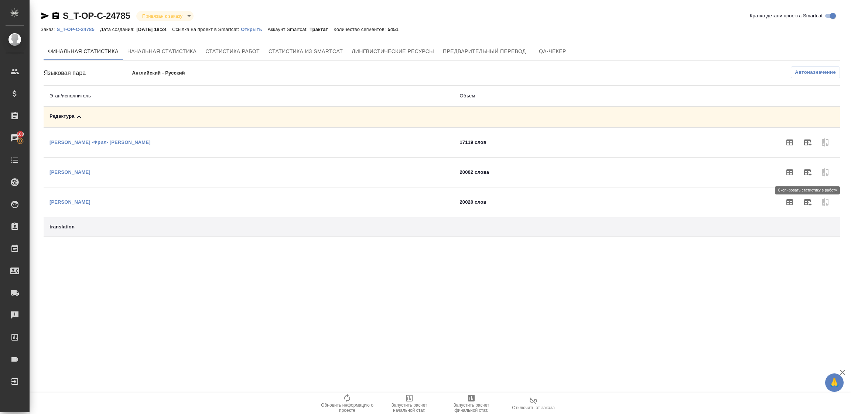
drag, startPoint x: 812, startPoint y: 170, endPoint x: 804, endPoint y: 177, distance: 10.5
click at [812, 171] on button "button" at bounding box center [807, 173] width 18 height 18
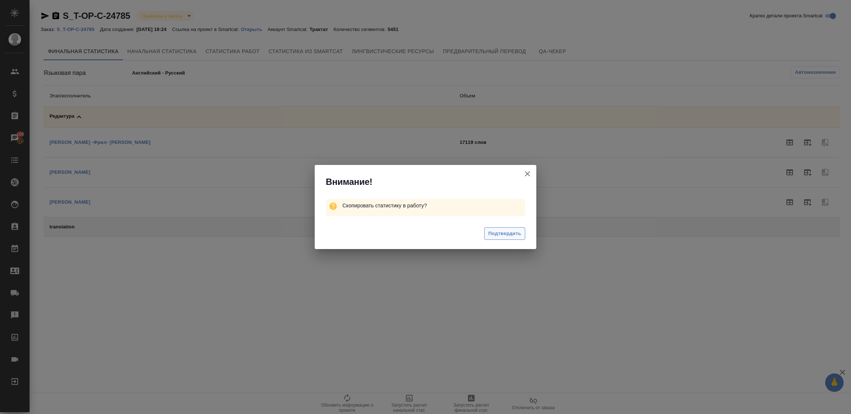
click at [495, 233] on span "Подтвердить" at bounding box center [504, 234] width 33 height 8
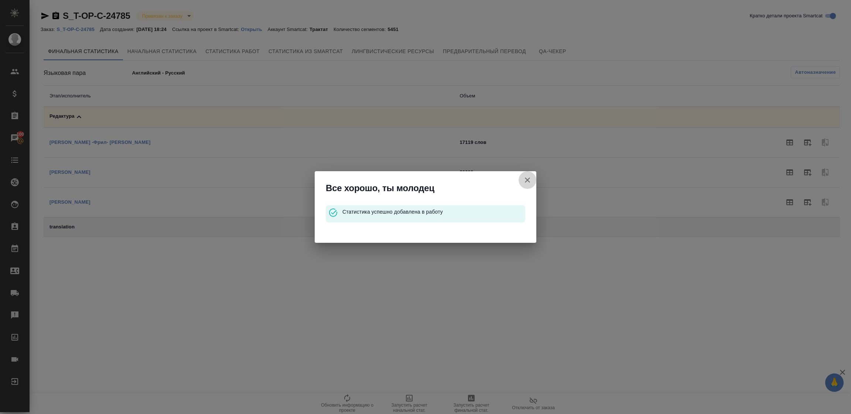
click at [527, 179] on icon "button" at bounding box center [527, 180] width 9 height 9
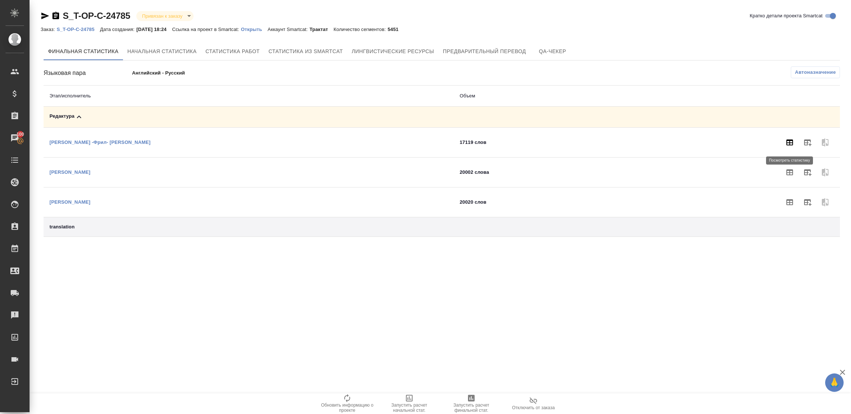
click at [791, 141] on icon "button" at bounding box center [789, 142] width 9 height 9
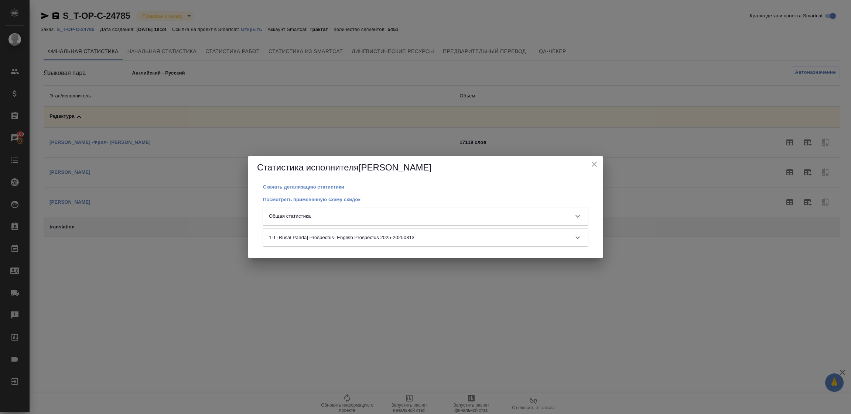
click at [384, 219] on div "Общая статистика" at bounding box center [419, 216] width 300 height 7
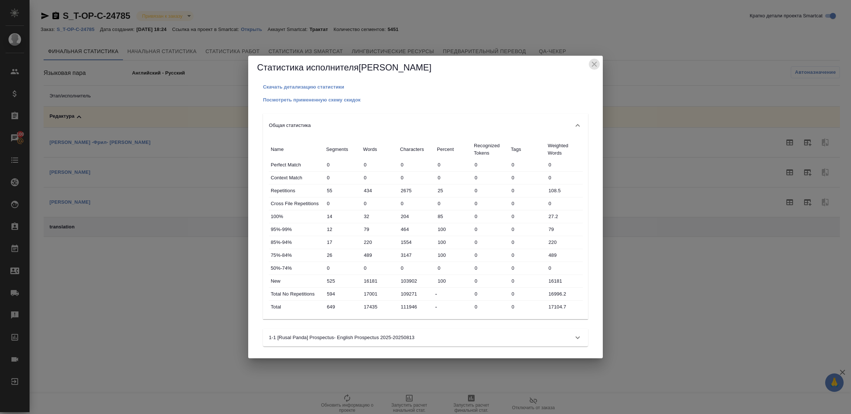
click at [595, 64] on icon "close" at bounding box center [594, 64] width 5 height 5
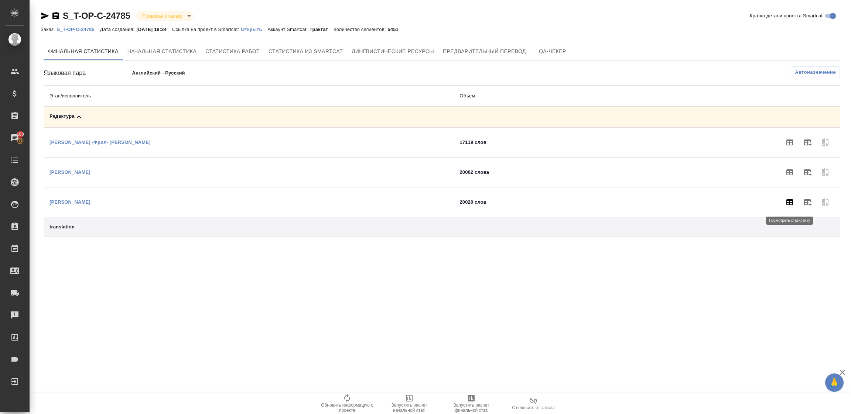
click at [783, 201] on button "button" at bounding box center [790, 203] width 18 height 18
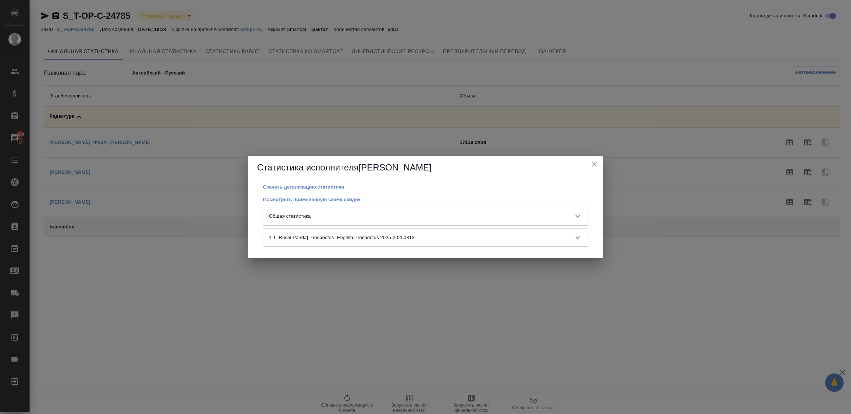
click at [595, 164] on icon "close" at bounding box center [594, 164] width 5 height 5
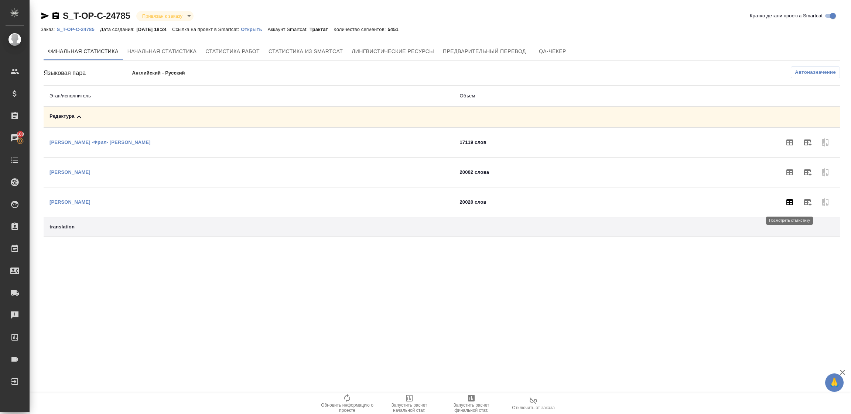
click at [791, 201] on icon "button" at bounding box center [789, 202] width 9 height 9
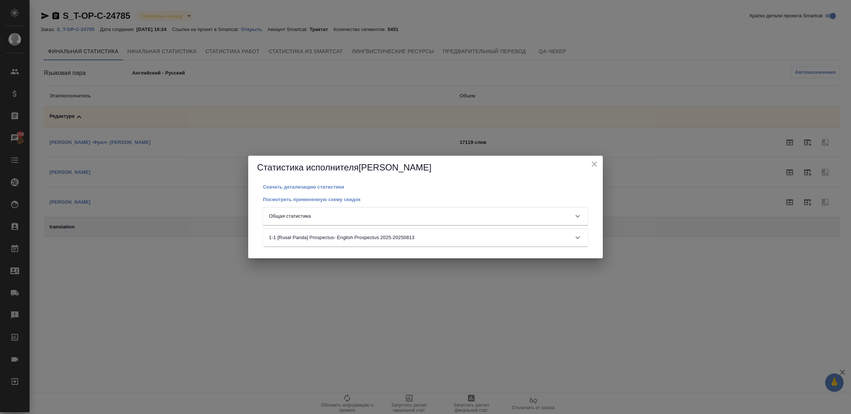
click at [335, 218] on div "Общая статистика" at bounding box center [419, 216] width 300 height 7
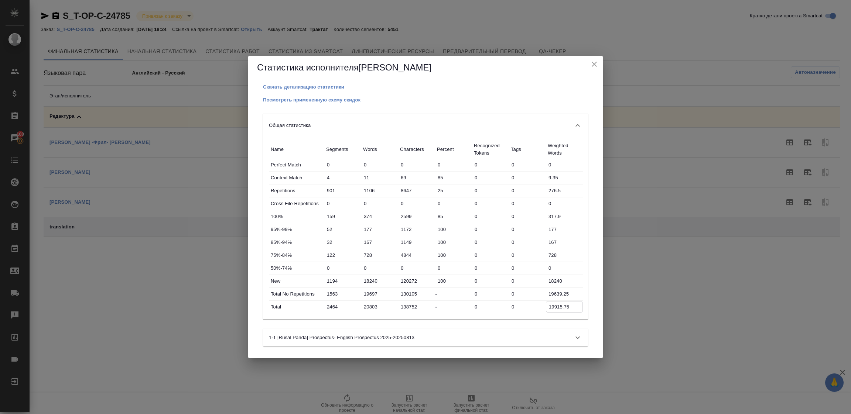
drag, startPoint x: 550, startPoint y: 308, endPoint x: 591, endPoint y: 309, distance: 41.4
click at [591, 309] on div "Скачать детализацию статистики Посмотреть примененную схему скидок Общая статис…" at bounding box center [425, 219] width 337 height 273
click at [594, 64] on icon "close" at bounding box center [594, 64] width 5 height 5
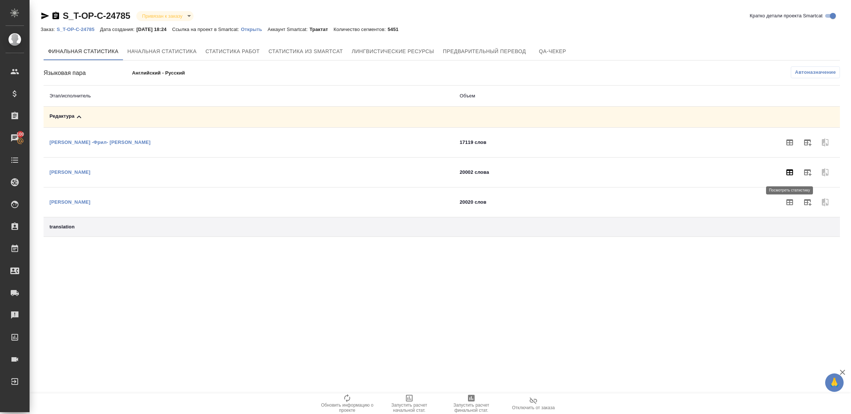
click at [787, 172] on icon "button" at bounding box center [789, 172] width 9 height 9
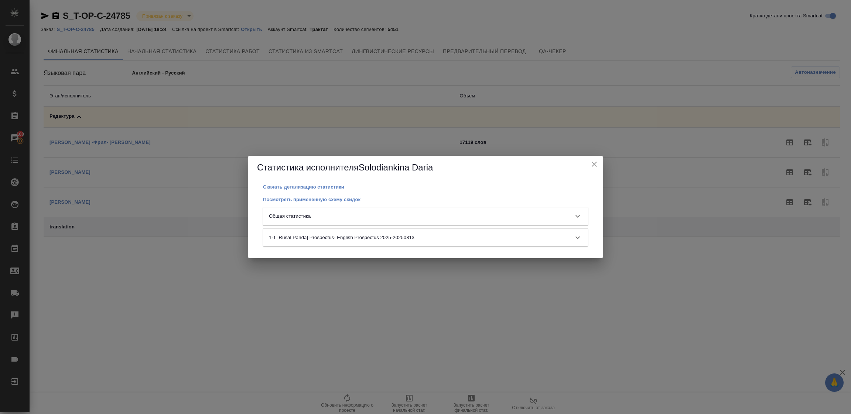
click at [415, 213] on div "Общая статистика" at bounding box center [419, 216] width 300 height 7
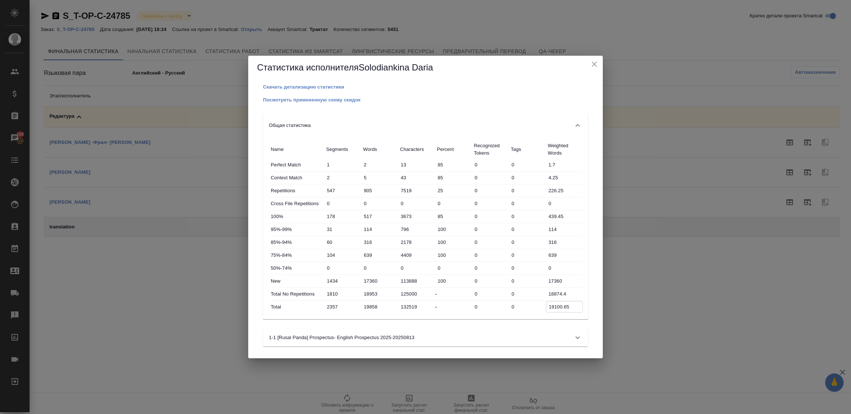
drag, startPoint x: 548, startPoint y: 308, endPoint x: 582, endPoint y: 309, distance: 34.7
click at [582, 309] on div "Name Segments Words Characters Percent Recognized Tokens Tags Weighted Words Pe…" at bounding box center [425, 228] width 325 height 182
click at [593, 63] on icon "close" at bounding box center [594, 64] width 9 height 9
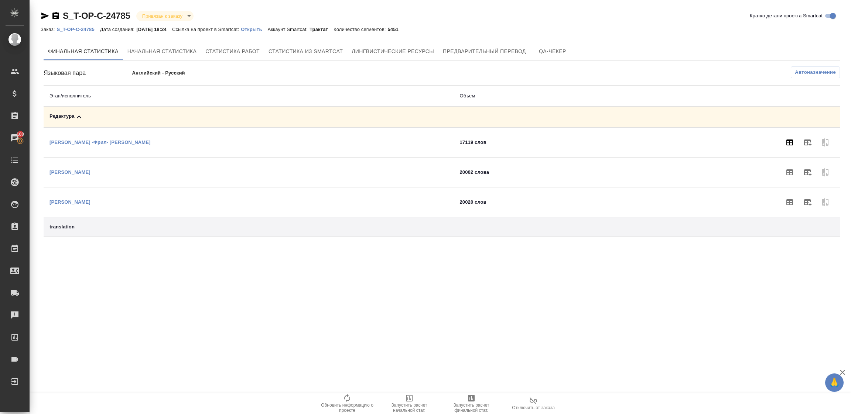
click at [792, 139] on icon "button" at bounding box center [789, 142] width 9 height 9
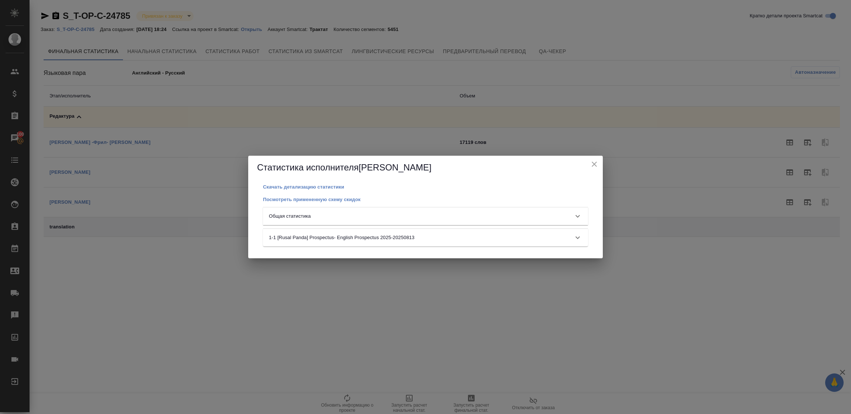
click at [400, 217] on div "Общая статистика" at bounding box center [419, 216] width 300 height 7
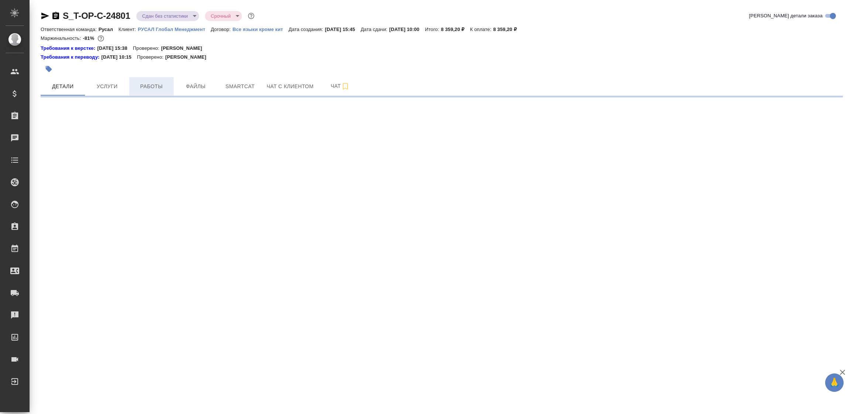
select select "RU"
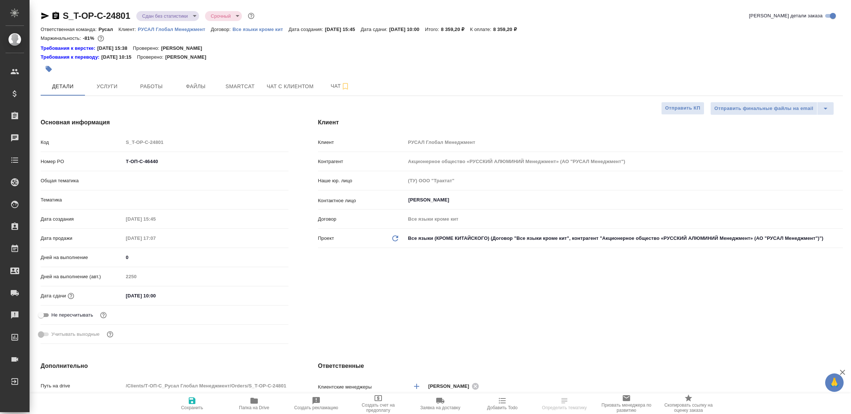
type textarea "x"
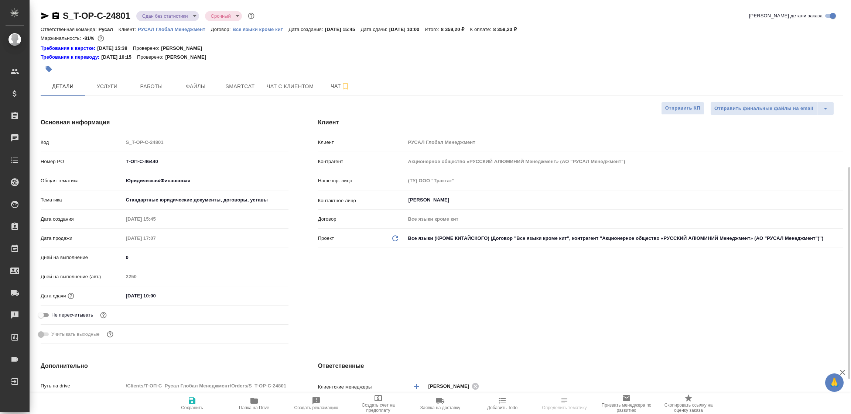
type textarea "x"
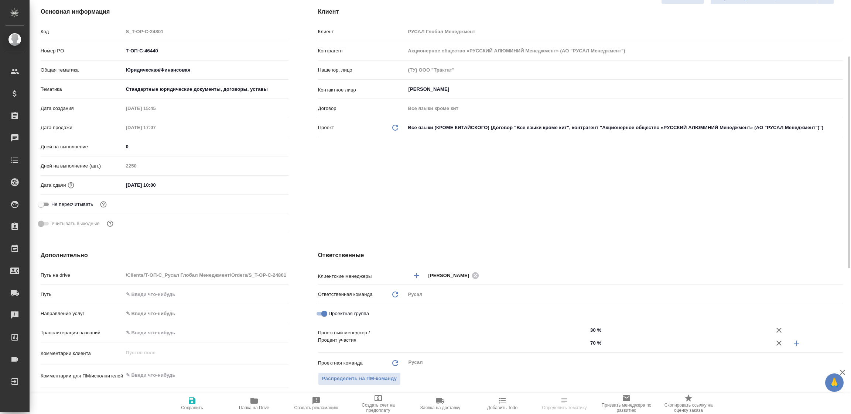
type input "[PERSON_NAME]"
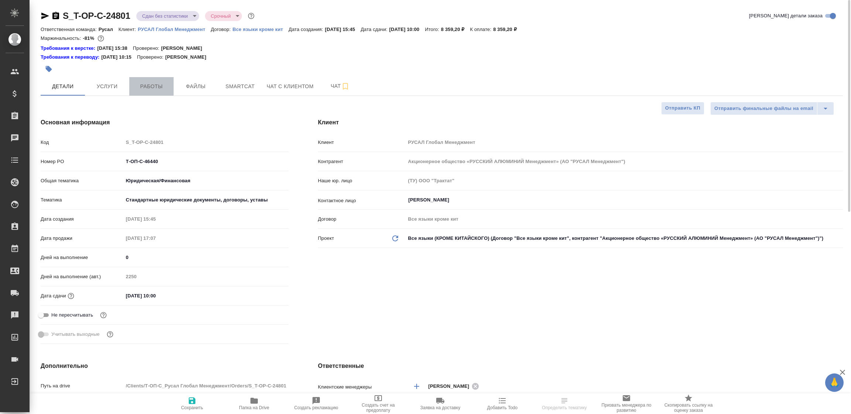
click at [149, 85] on span "Работы" at bounding box center [151, 86] width 35 height 9
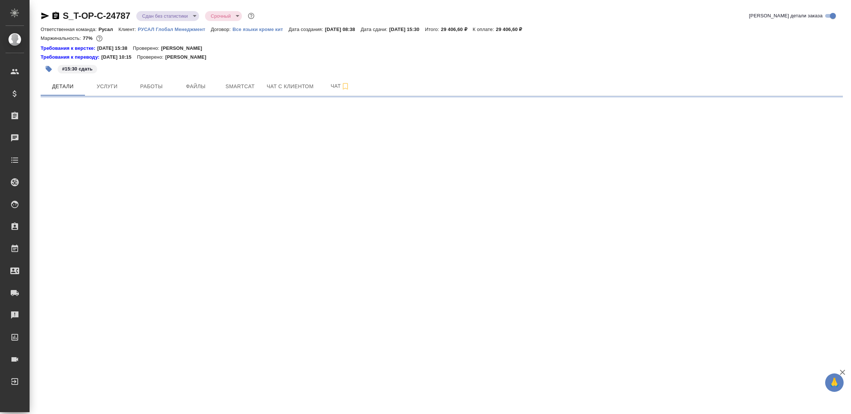
select select "RU"
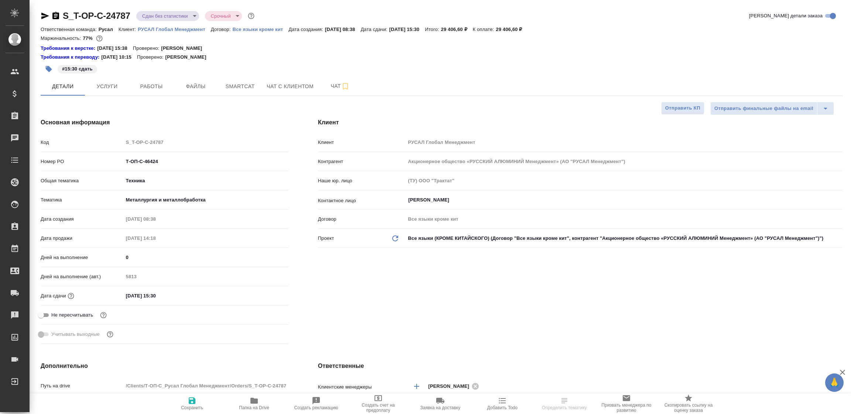
type textarea "x"
click at [151, 78] on button "Работы" at bounding box center [151, 86] width 44 height 18
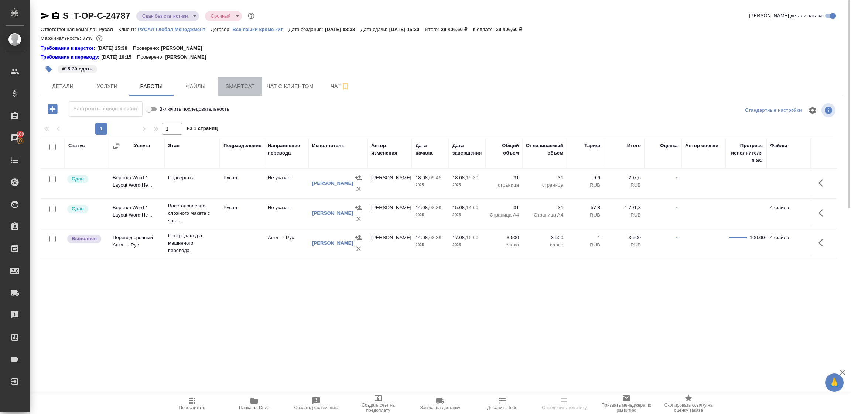
click at [236, 84] on span "Smartcat" at bounding box center [239, 86] width 35 height 9
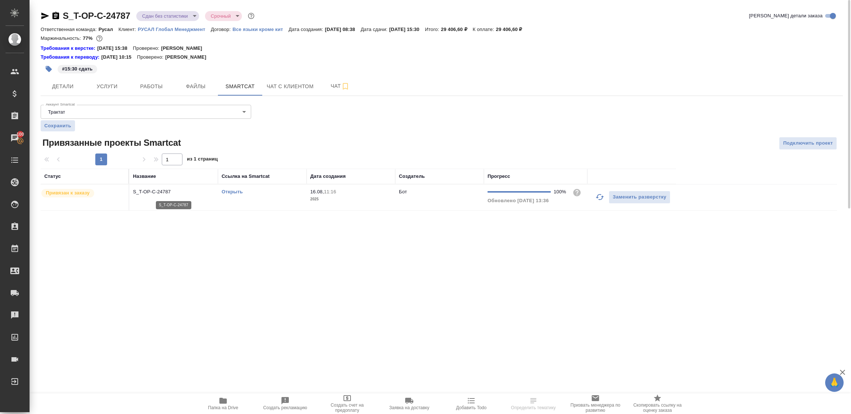
click at [191, 189] on p "S_T-OP-C-24787" at bounding box center [173, 191] width 81 height 7
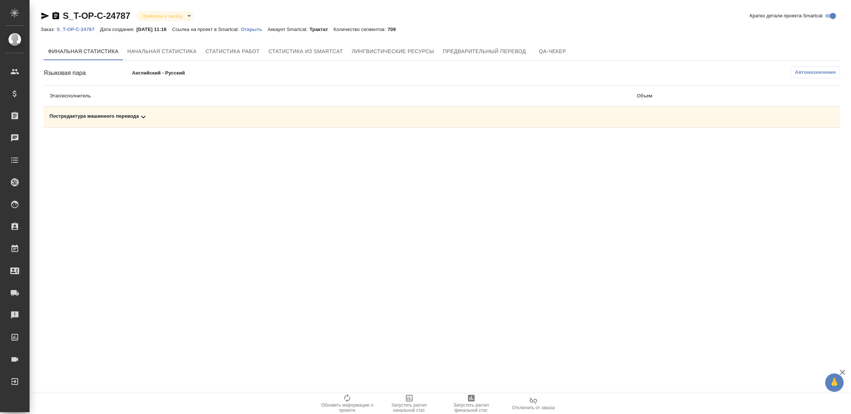
click at [124, 119] on div "Постредактура машинного перевода" at bounding box center [336, 117] width 575 height 9
click at [471, 398] on icon "button" at bounding box center [471, 398] width 9 height 9
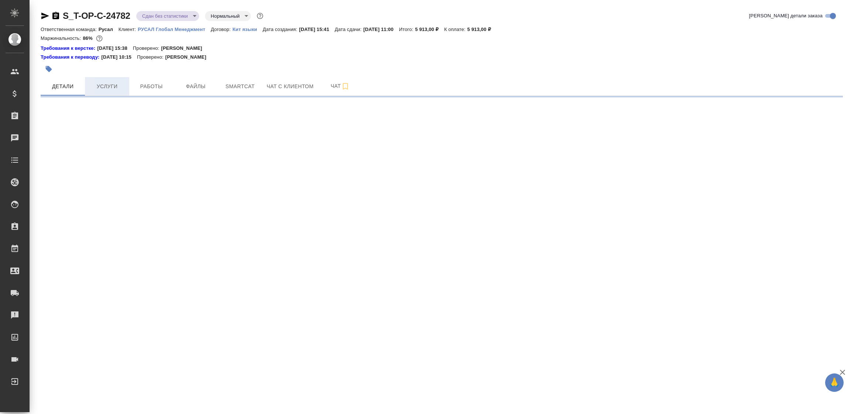
select select "RU"
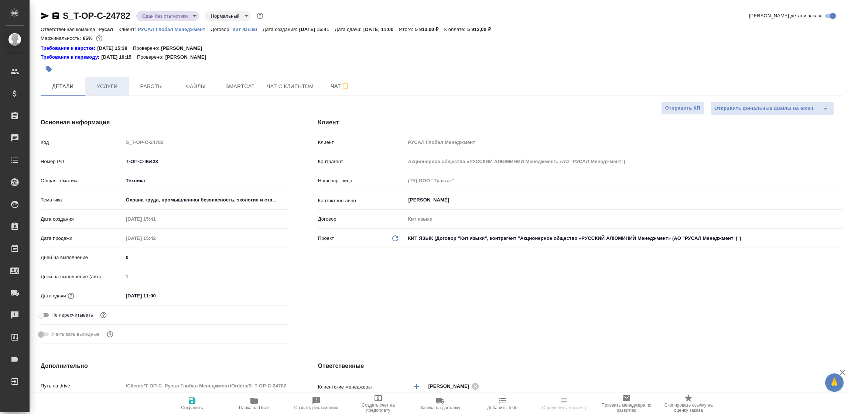
click at [107, 83] on span "Услуги" at bounding box center [106, 86] width 35 height 9
type textarea "x"
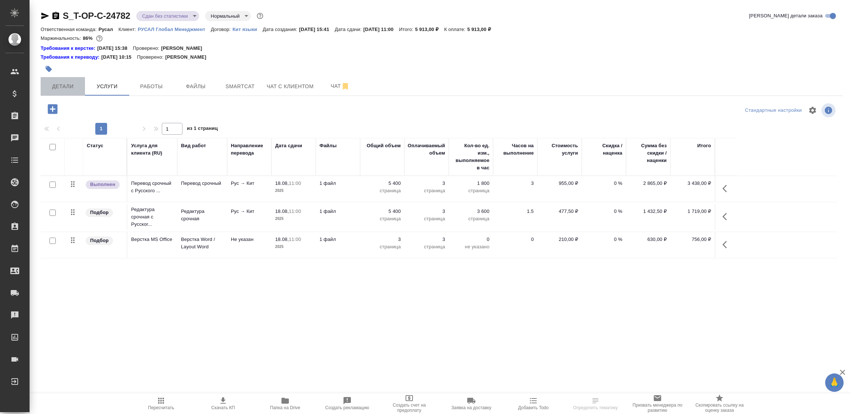
click at [59, 77] on button "Детали" at bounding box center [63, 86] width 44 height 18
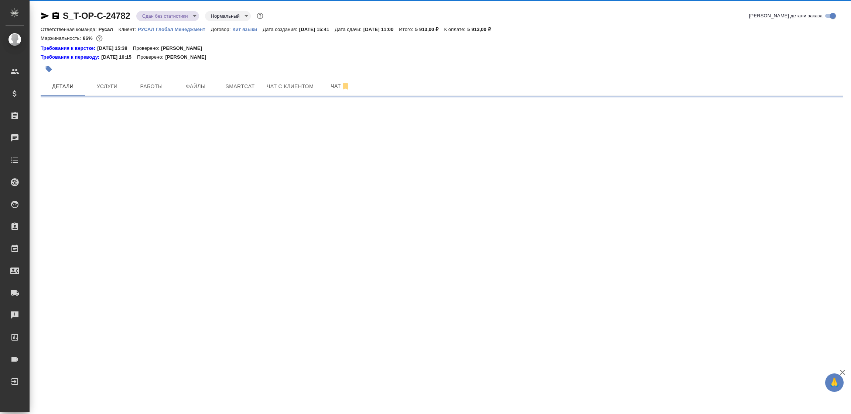
select select "RU"
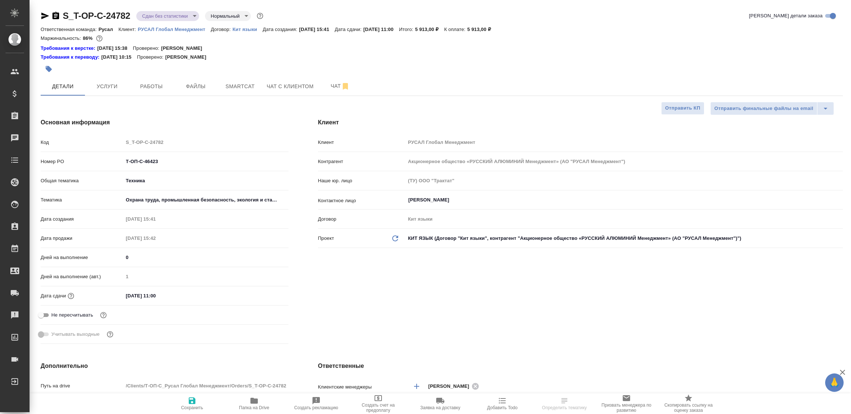
type textarea "x"
click at [161, 78] on button "Работы" at bounding box center [151, 86] width 44 height 18
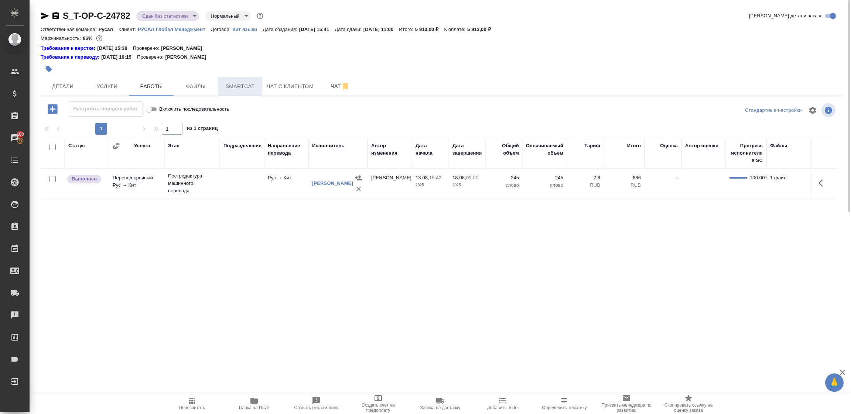
click at [242, 81] on button "Smartcat" at bounding box center [240, 86] width 44 height 18
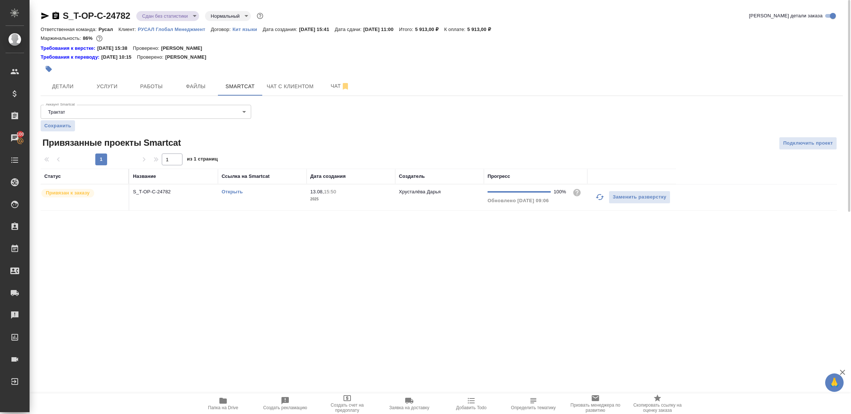
click at [195, 198] on td "S_T-OP-C-24782" at bounding box center [173, 198] width 89 height 26
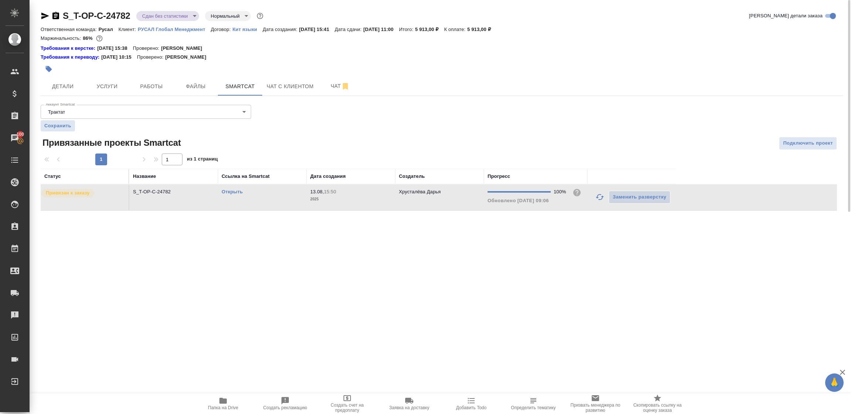
click at [195, 198] on td "S_T-OP-C-24782" at bounding box center [173, 198] width 89 height 26
click at [151, 85] on span "Работы" at bounding box center [151, 86] width 35 height 9
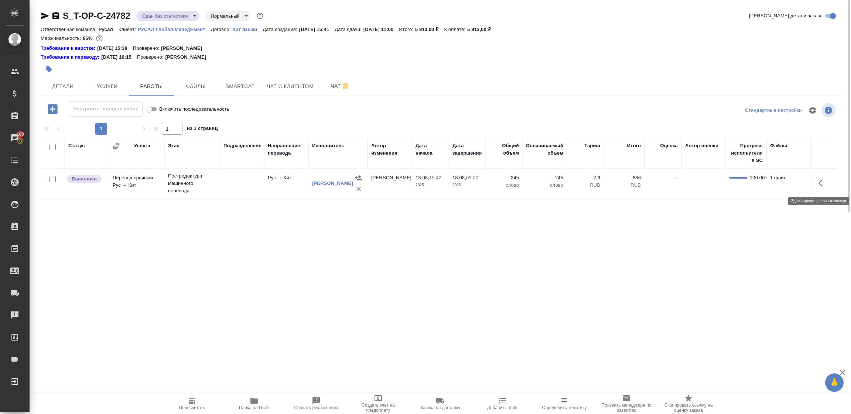
click at [822, 182] on icon "button" at bounding box center [822, 183] width 9 height 9
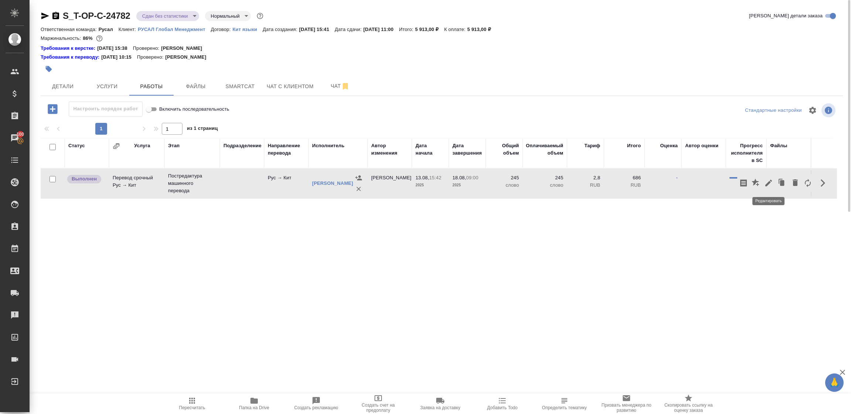
click at [764, 186] on icon "button" at bounding box center [768, 183] width 9 height 9
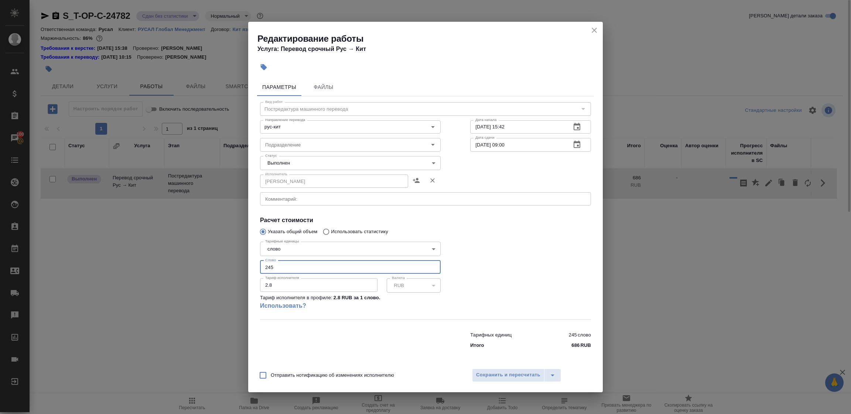
drag, startPoint x: 278, startPoint y: 269, endPoint x: 219, endPoint y: 268, distance: 59.5
click at [219, 268] on div "Редактирование работы Услуга: Перевод срочный Рус → [PERSON_NAME] Файлы Вид раб…" at bounding box center [425, 207] width 851 height 414
type input "1245"
click at [292, 160] on body "🙏 .cls-1 fill:#fff; AWATERA Tupakhina [PERSON_NAME] Спецификации Заказы 100 Чат…" at bounding box center [425, 207] width 851 height 414
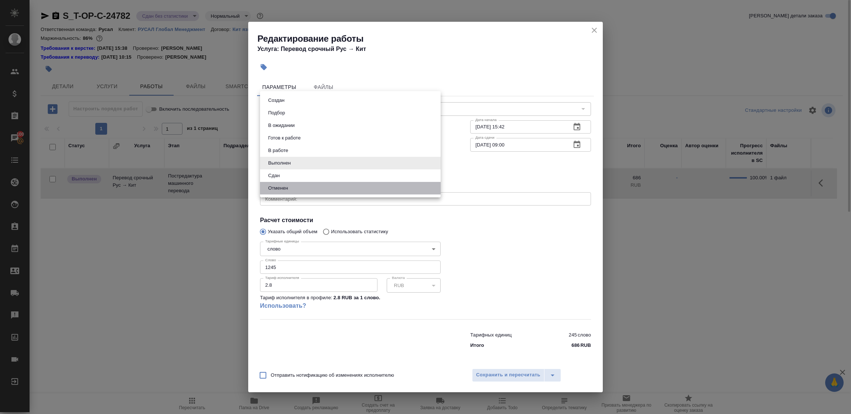
click at [285, 182] on li "Отменен" at bounding box center [350, 188] width 181 height 13
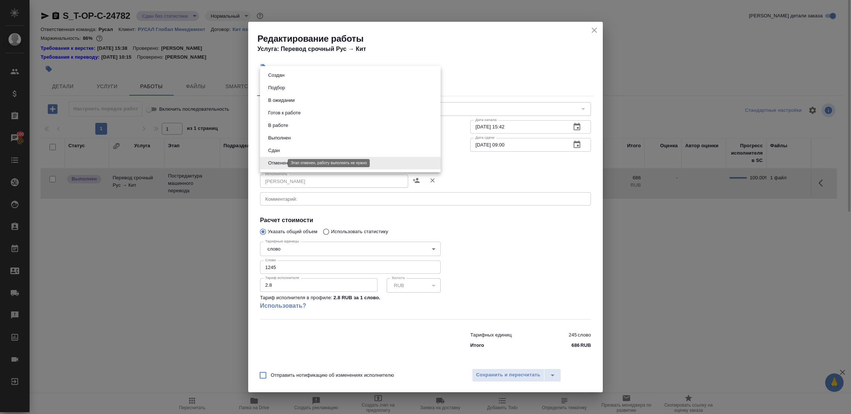
click at [267, 162] on body "🙏 .cls-1 fill:#fff; AWATERA Tupakhina Daria Клиенты Спецификации Заказы 100 Чат…" at bounding box center [425, 207] width 851 height 414
click at [280, 152] on button "Сдан" at bounding box center [274, 151] width 16 height 8
type input "closed"
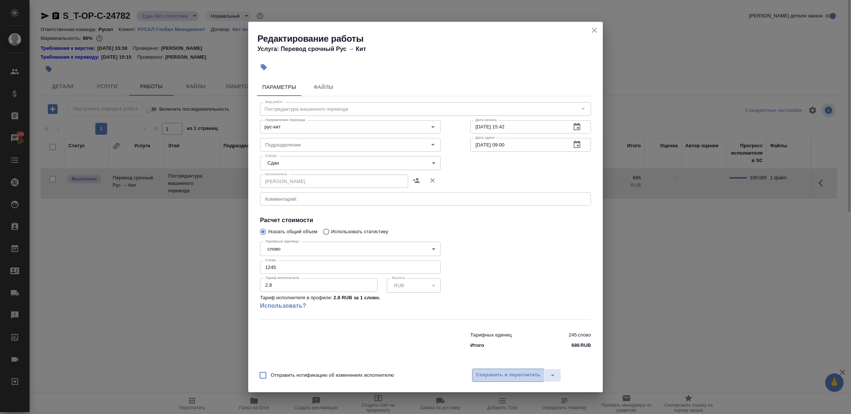
click at [497, 376] on span "Сохранить и пересчитать" at bounding box center [508, 375] width 64 height 8
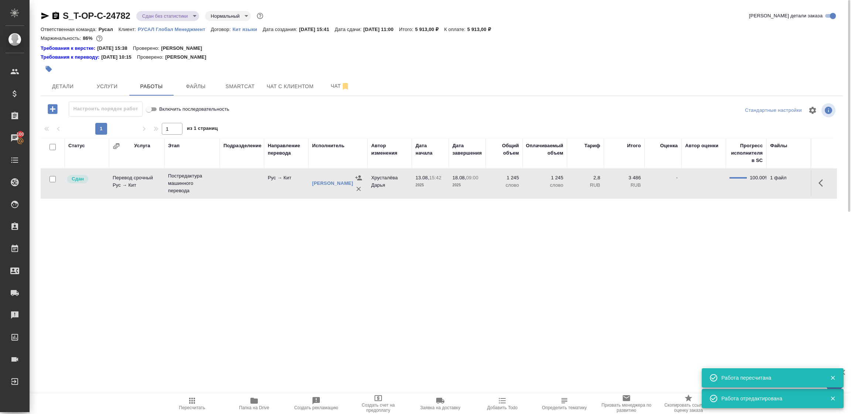
click at [197, 398] on span "Пересчитать" at bounding box center [191, 404] width 53 height 14
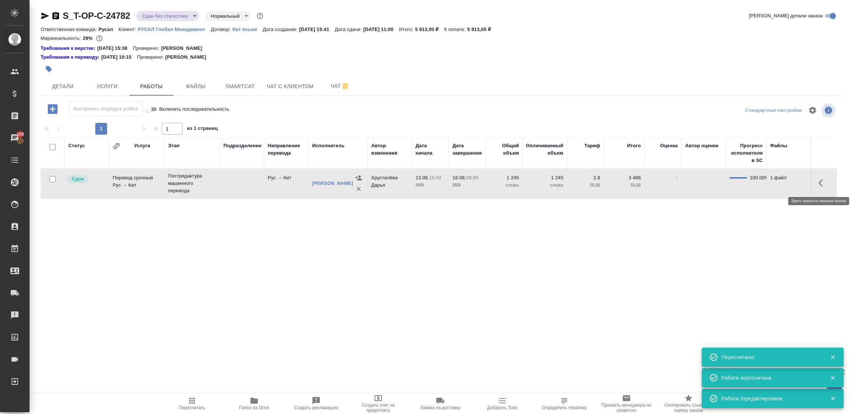
click at [822, 183] on icon "button" at bounding box center [822, 183] width 9 height 9
click at [769, 185] on icon "button" at bounding box center [768, 183] width 9 height 9
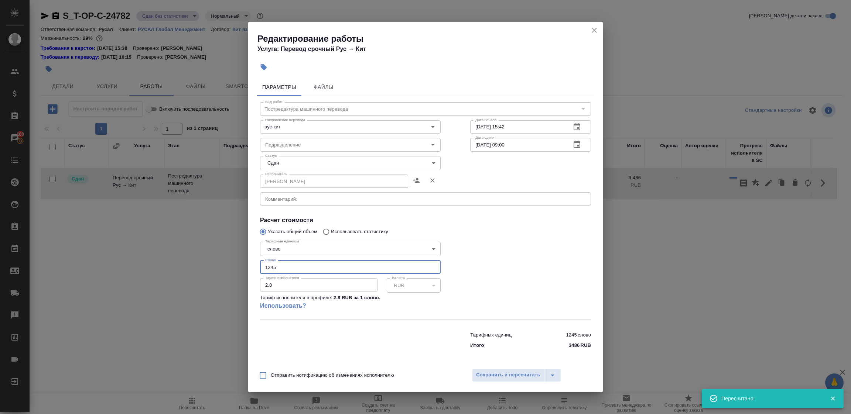
drag, startPoint x: 284, startPoint y: 266, endPoint x: 211, endPoint y: 270, distance: 73.2
click at [212, 269] on div "Редактирование работы Услуга: Перевод срочный Рус → Кит Параметры Файлы Вид раб…" at bounding box center [425, 207] width 851 height 414
type input "545"
click at [501, 377] on span "Сохранить и пересчитать" at bounding box center [508, 375] width 64 height 8
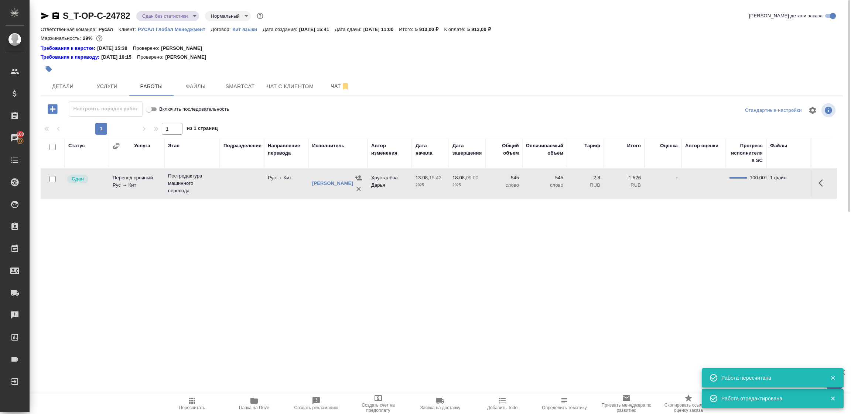
click at [196, 403] on icon "button" at bounding box center [192, 401] width 9 height 9
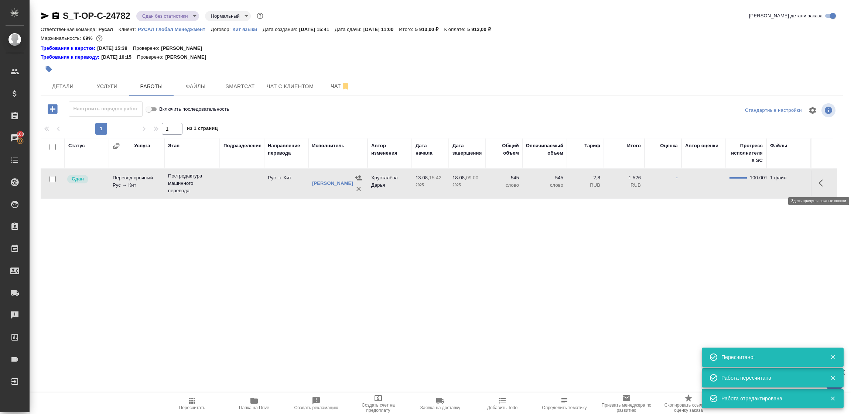
click at [825, 183] on icon "button" at bounding box center [822, 183] width 9 height 9
click at [770, 184] on icon "button" at bounding box center [768, 183] width 9 height 9
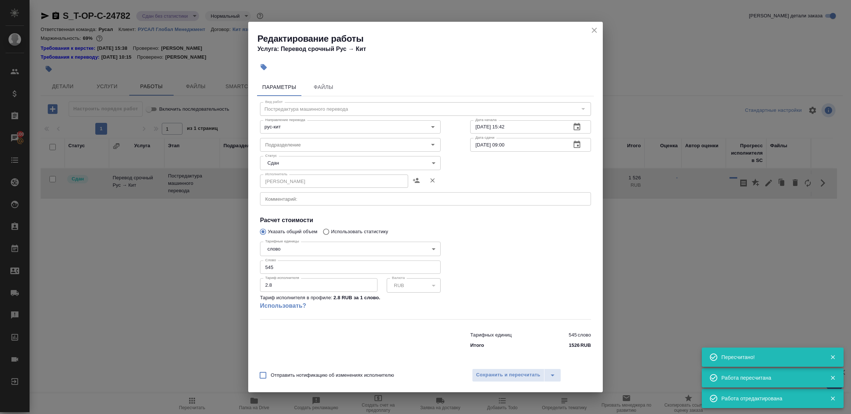
drag, startPoint x: 251, startPoint y: 267, endPoint x: 203, endPoint y: 267, distance: 47.6
click at [209, 267] on div "Редактирование работы Услуга: Перевод срочный Рус → Кит Параметры Файлы Вид раб…" at bounding box center [425, 207] width 851 height 414
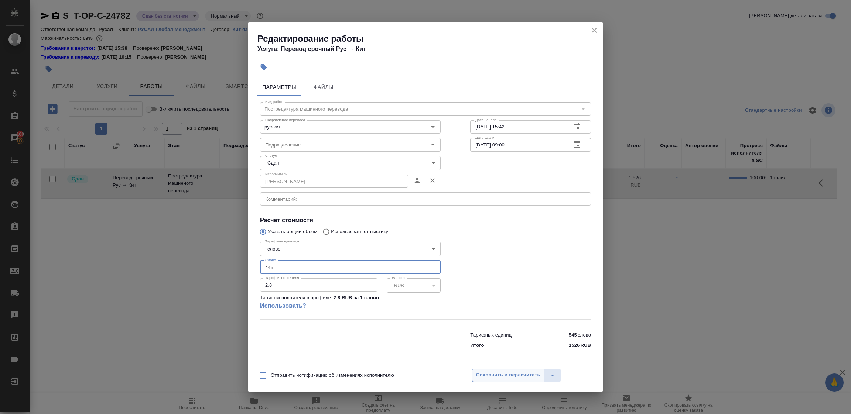
type input "445"
click at [509, 378] on button "Сохранить и пересчитать" at bounding box center [508, 375] width 72 height 13
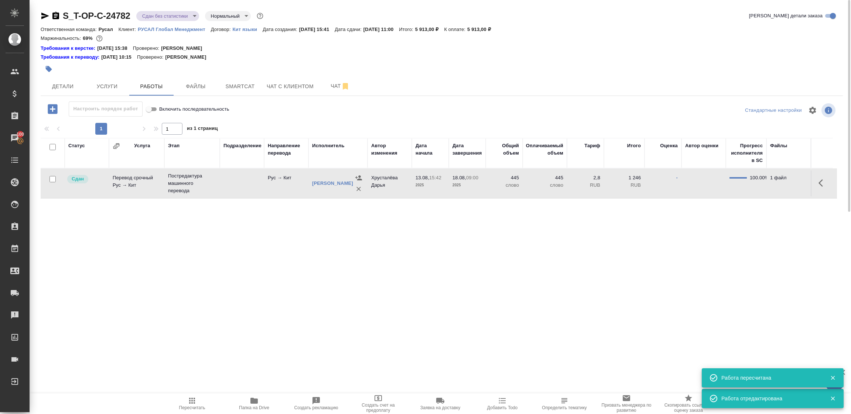
click at [192, 398] on icon "button" at bounding box center [192, 401] width 9 height 9
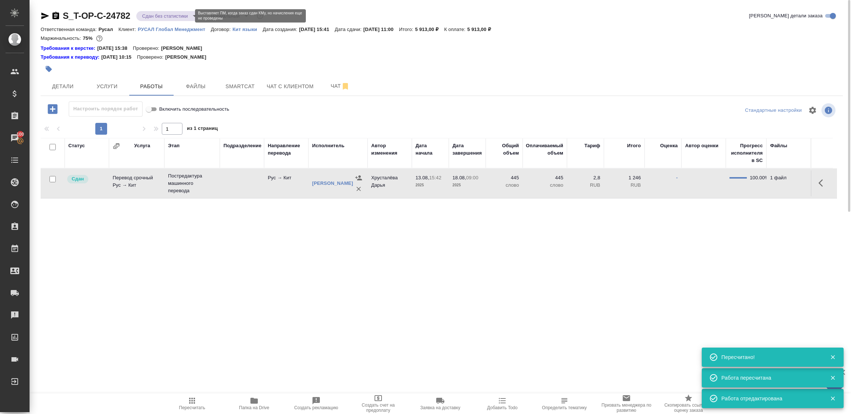
click at [158, 14] on body "🙏 .cls-1 fill:#fff; AWATERA Tupakhina Daria Клиенты Спецификации Заказы 100 Чат…" at bounding box center [425, 207] width 851 height 414
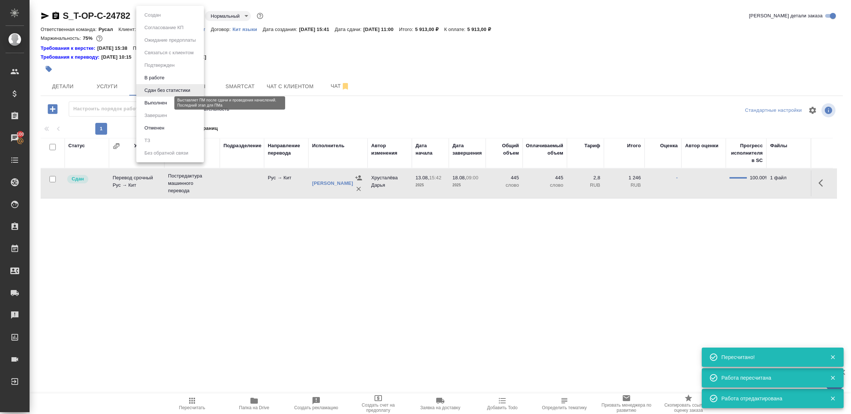
click at [155, 102] on button "Выполнен" at bounding box center [155, 103] width 27 height 8
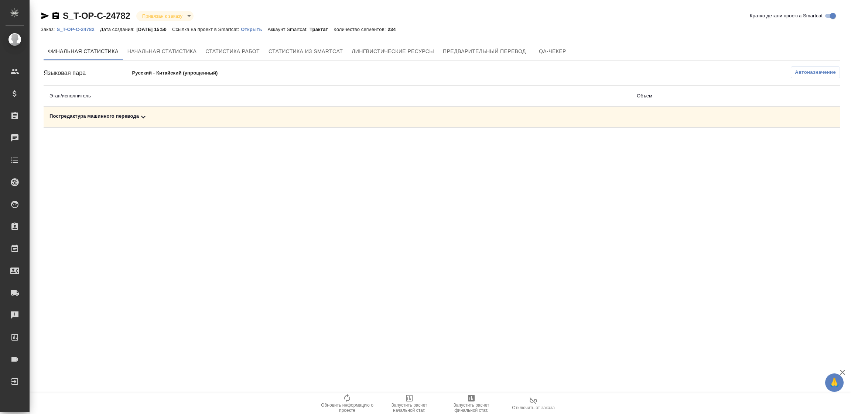
click at [116, 114] on div "Постредактура машинного перевода" at bounding box center [336, 117] width 575 height 9
drag, startPoint x: 473, startPoint y: 404, endPoint x: 510, endPoint y: 373, distance: 48.7
click at [473, 404] on span "Запустить расчет финальной стат." at bounding box center [471, 408] width 53 height 10
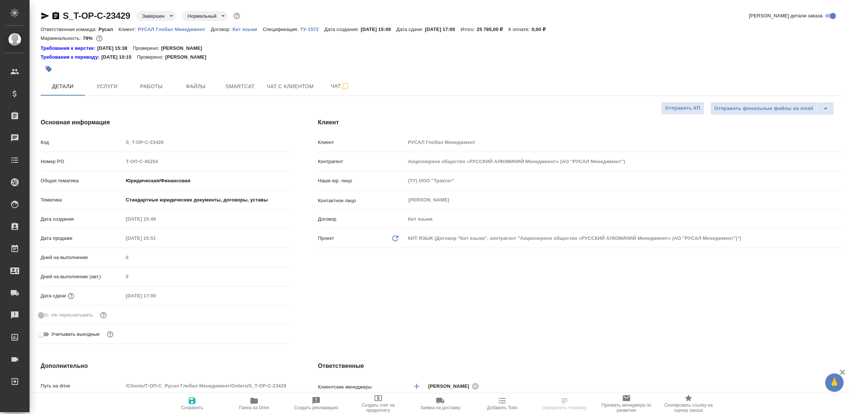
select select "RU"
click at [145, 74] on div at bounding box center [308, 69] width 535 height 16
click at [152, 82] on span "Работы" at bounding box center [151, 86] width 35 height 9
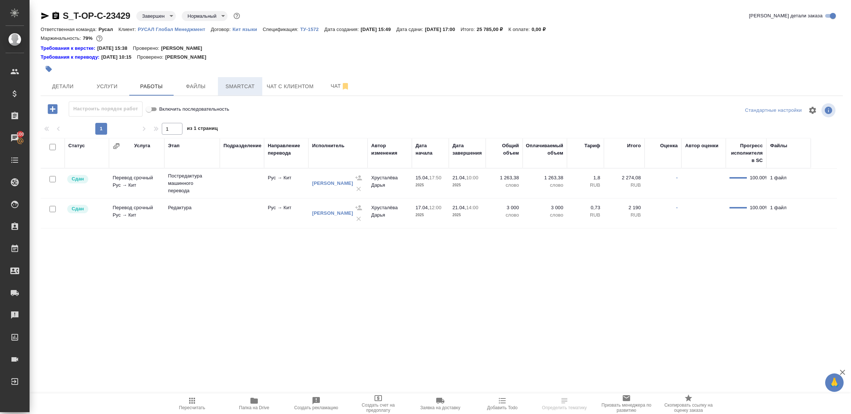
click at [237, 87] on span "Smartcat" at bounding box center [239, 86] width 35 height 9
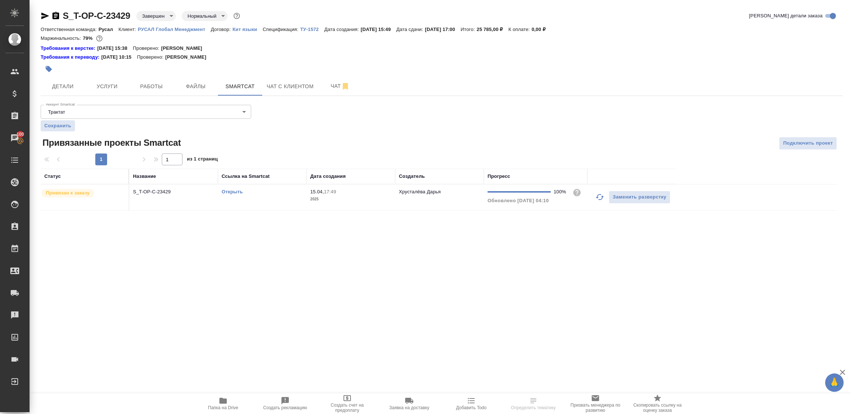
click at [227, 192] on link "Открыть" at bounding box center [232, 192] width 21 height 6
click at [199, 192] on p "S_T-OP-C-23429" at bounding box center [173, 191] width 81 height 7
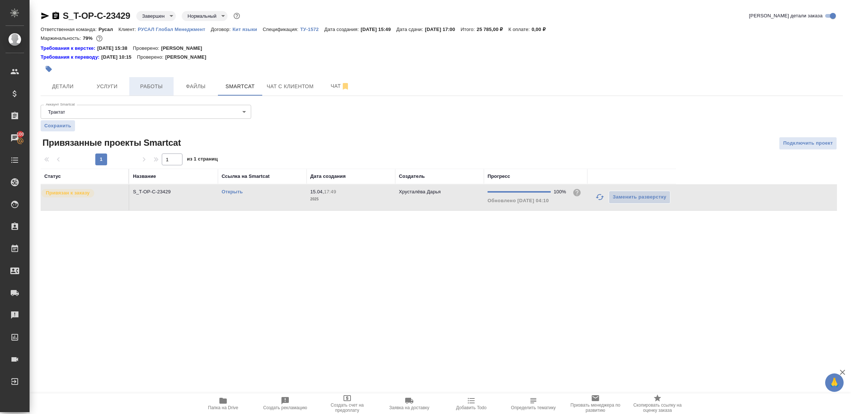
click at [147, 92] on button "Работы" at bounding box center [151, 86] width 44 height 18
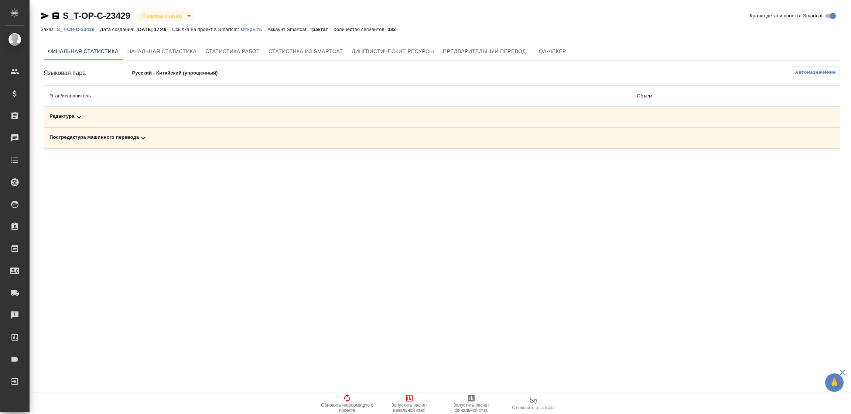
click at [127, 137] on div "Постредактура машинного перевода" at bounding box center [336, 138] width 575 height 9
click at [87, 116] on div "Редактура" at bounding box center [248, 117] width 398 height 9
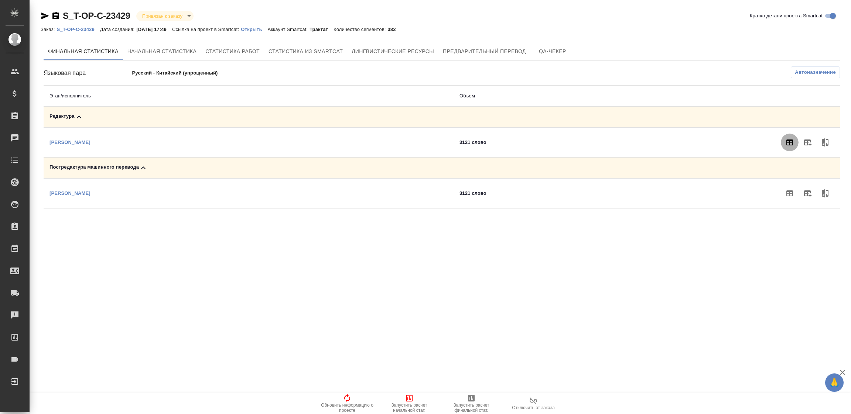
click at [790, 143] on icon "button" at bounding box center [789, 142] width 9 height 9
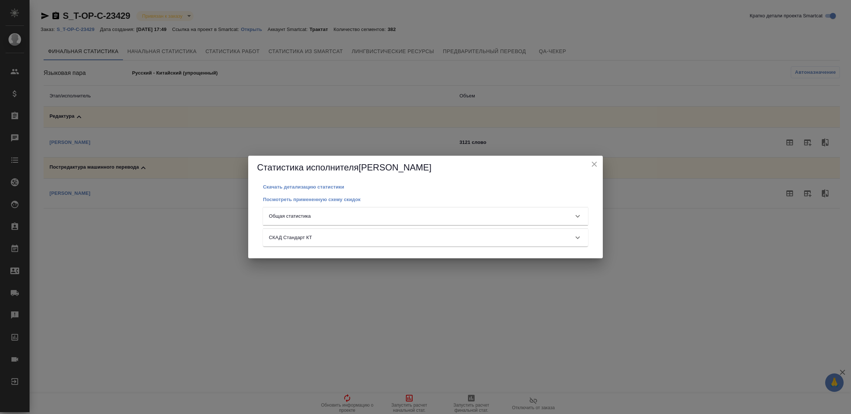
click at [351, 218] on div "Общая статистика" at bounding box center [419, 216] width 300 height 7
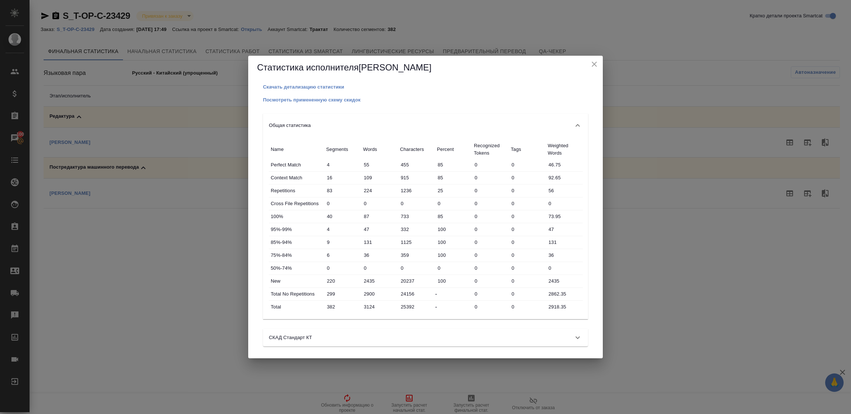
click at [593, 64] on icon "close" at bounding box center [594, 64] width 5 height 5
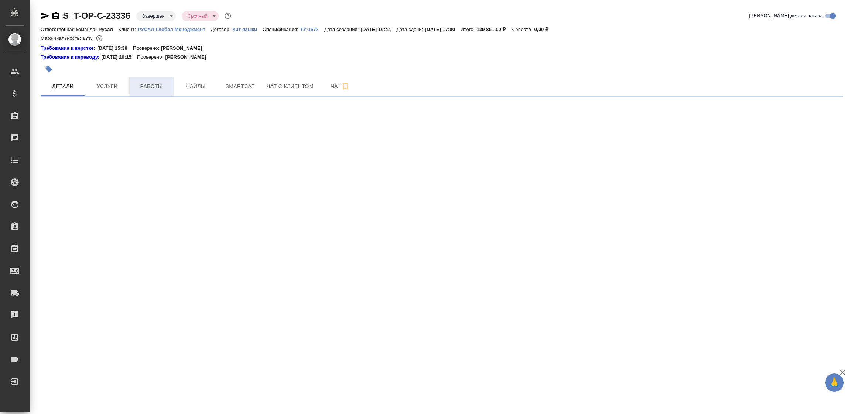
click at [146, 82] on span "Работы" at bounding box center [151, 86] width 35 height 9
select select "RU"
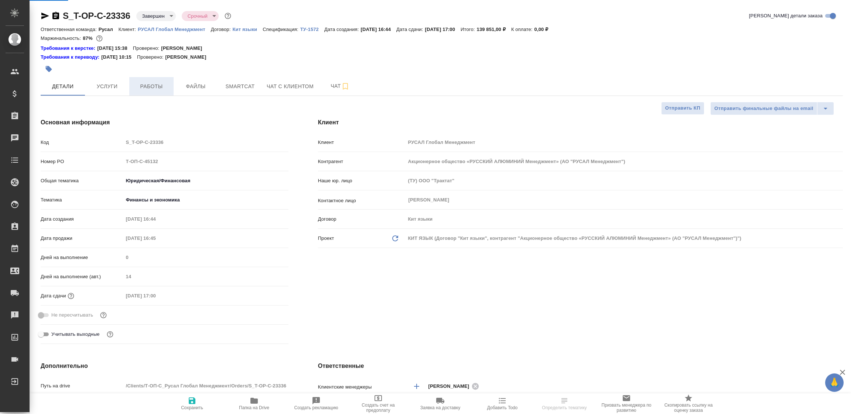
type textarea "x"
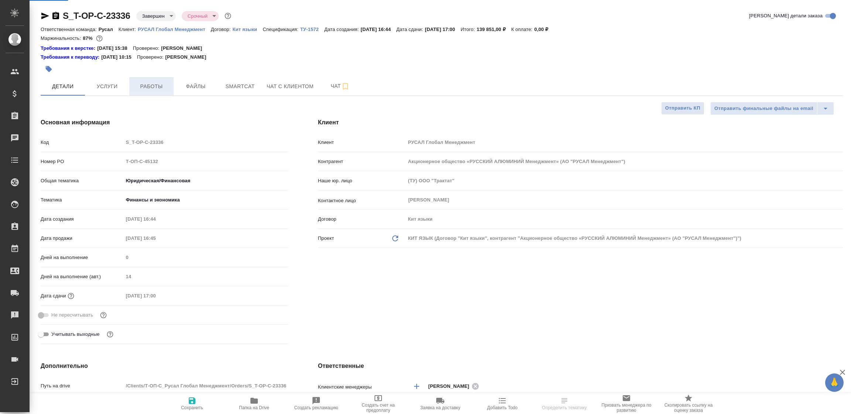
type textarea "x"
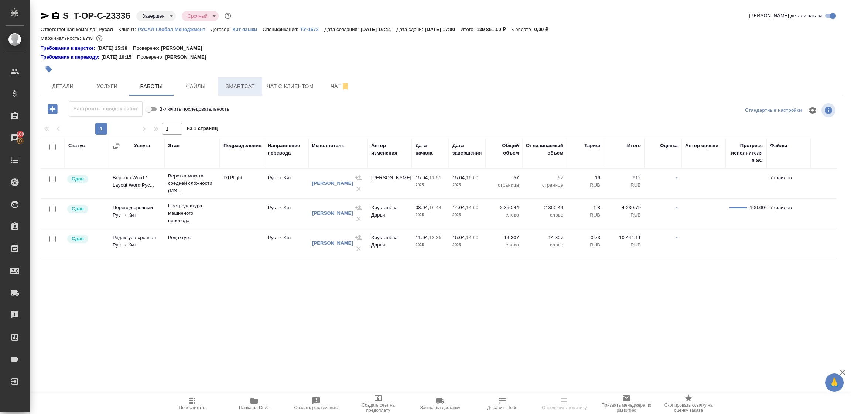
click at [245, 85] on span "Smartcat" at bounding box center [239, 86] width 35 height 9
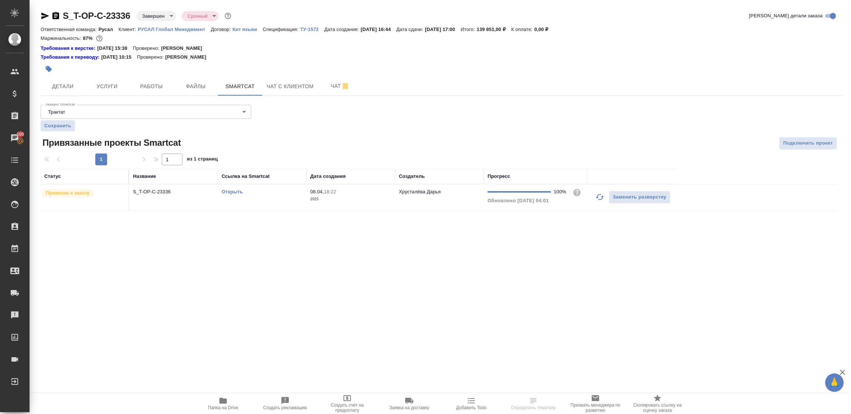
click at [231, 191] on link "Открыть" at bounding box center [232, 192] width 21 height 6
click at [154, 86] on span "Работы" at bounding box center [151, 86] width 35 height 9
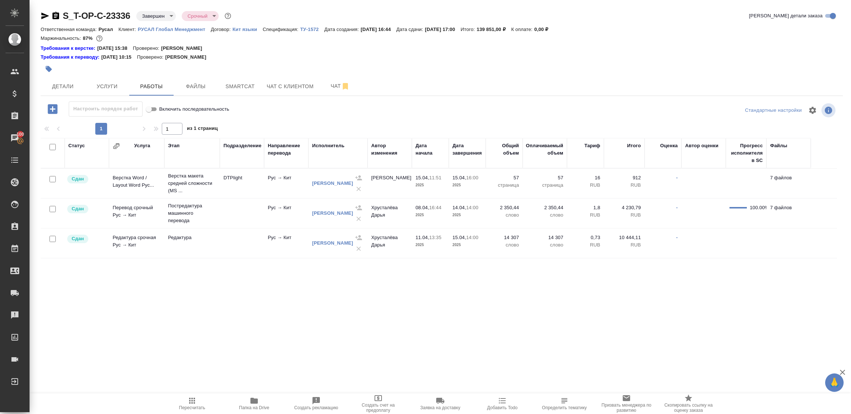
click at [44, 15] on icon "button" at bounding box center [45, 16] width 8 height 7
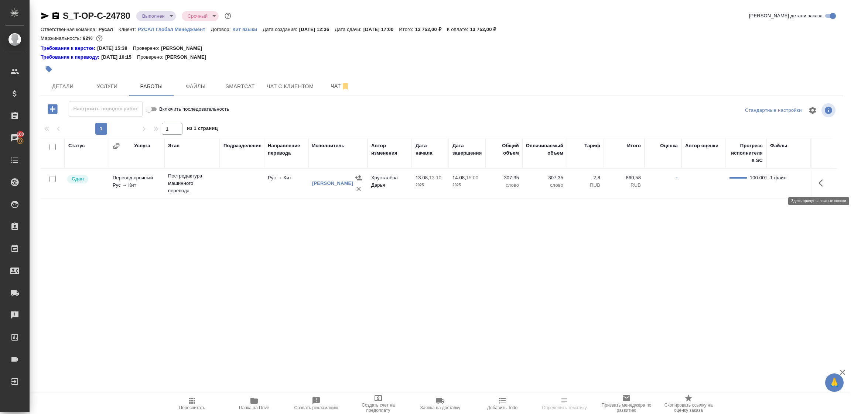
click at [826, 184] on icon "button" at bounding box center [822, 183] width 9 height 9
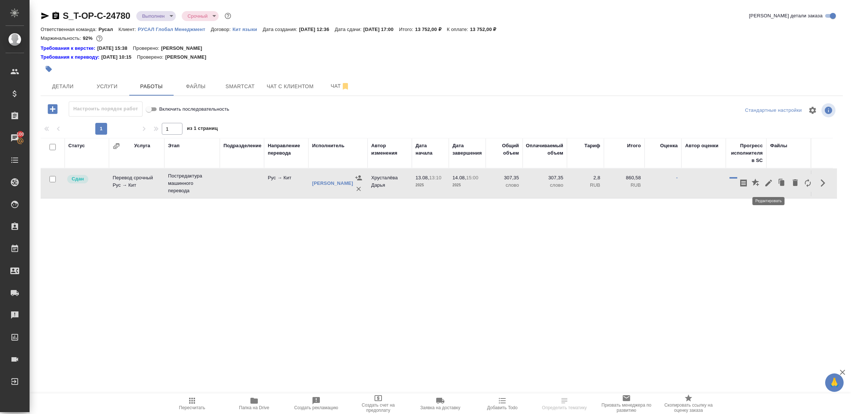
click at [769, 184] on icon "button" at bounding box center [768, 183] width 7 height 7
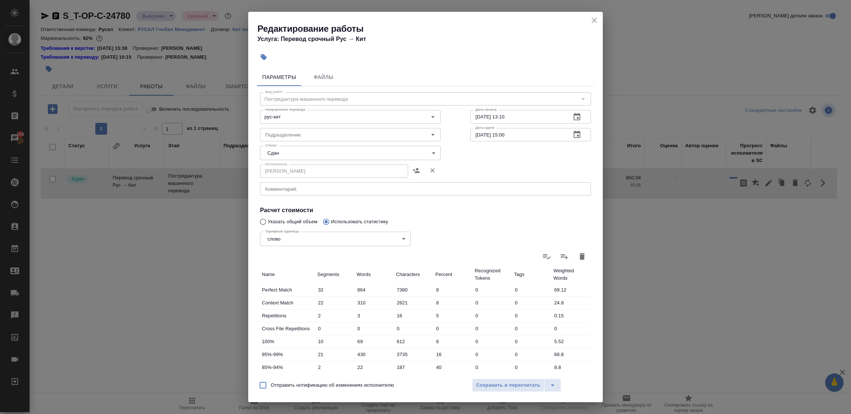
click at [578, 256] on icon "button" at bounding box center [582, 256] width 9 height 9
type input "0"
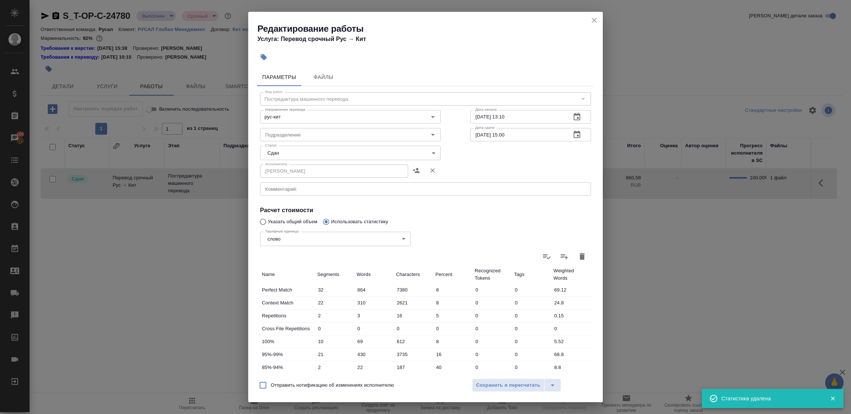
type input "0"
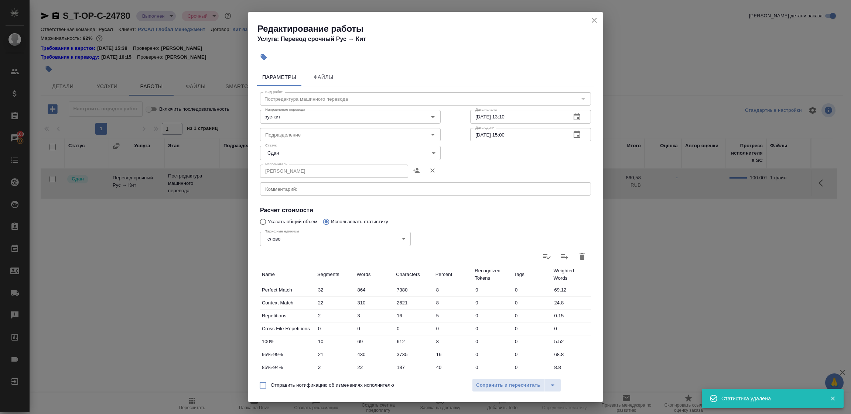
type input "0"
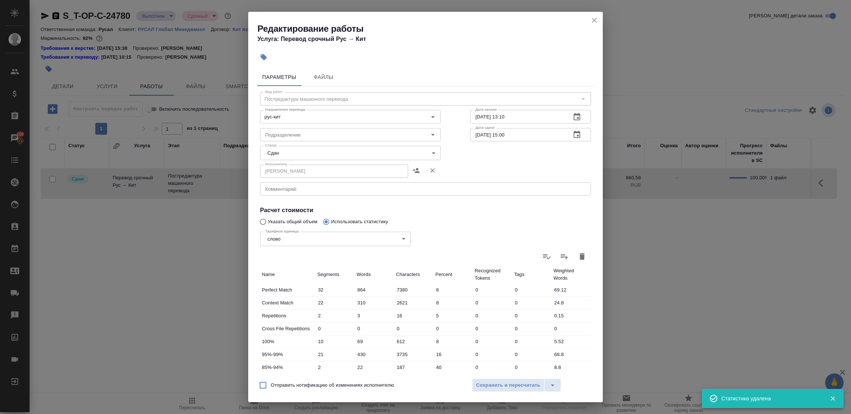
type input "0"
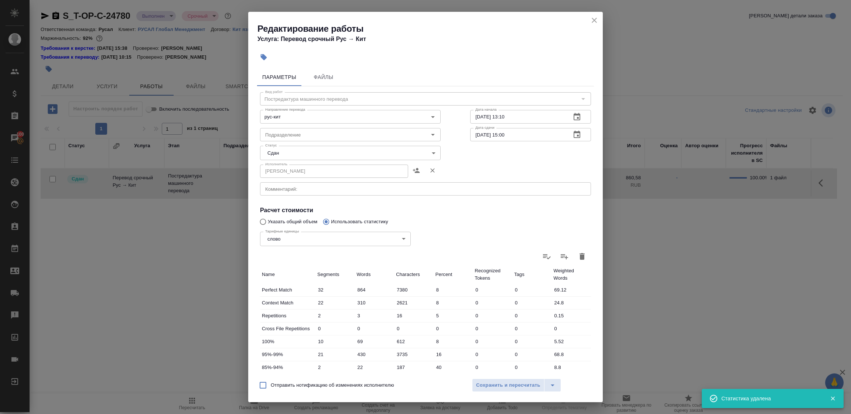
type input "0"
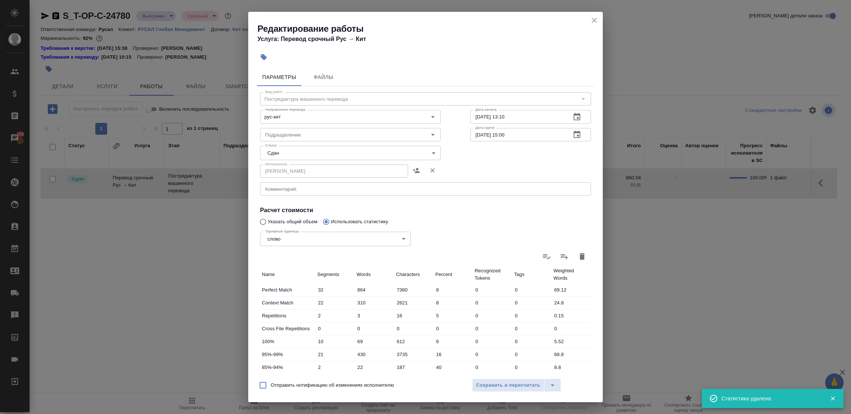
type input "0"
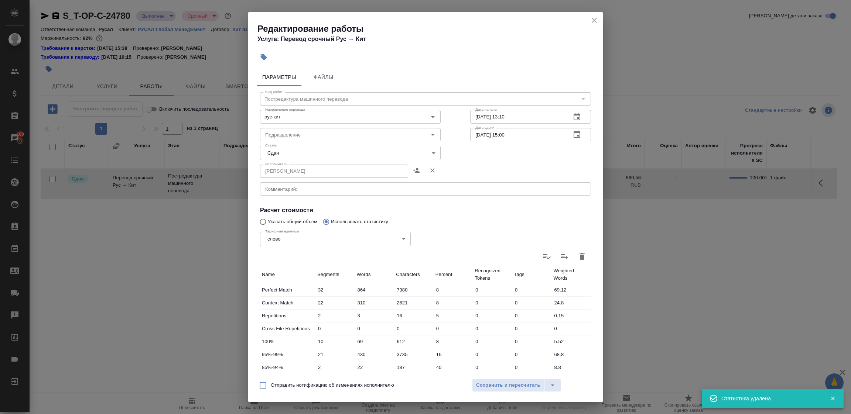
type input "0"
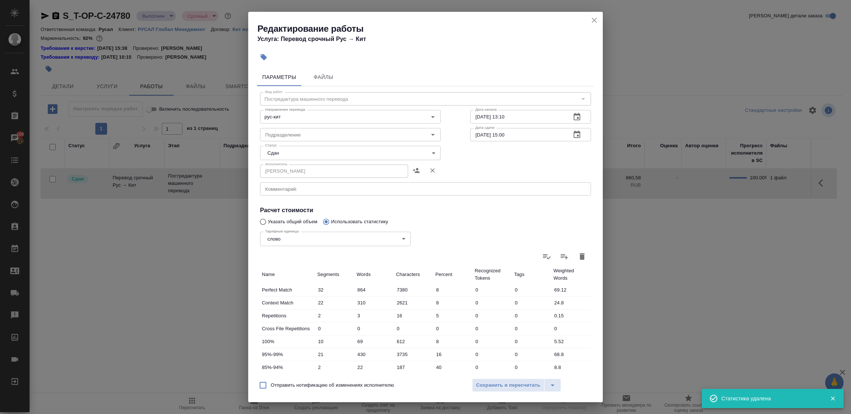
type input "0"
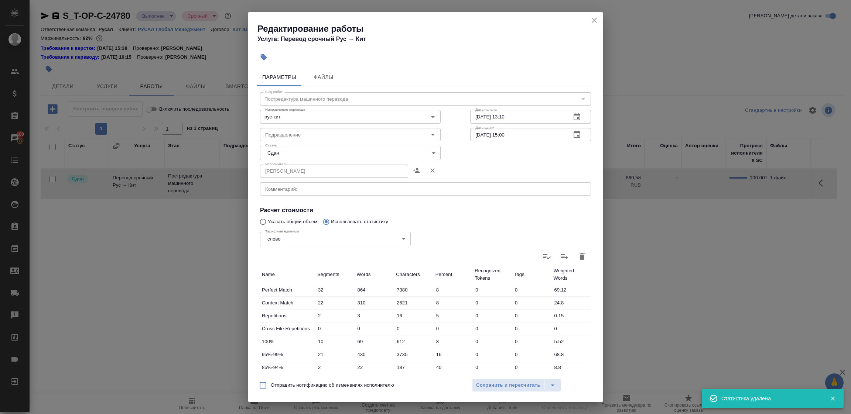
type input "0"
click at [596, 19] on icon "close" at bounding box center [594, 20] width 9 height 9
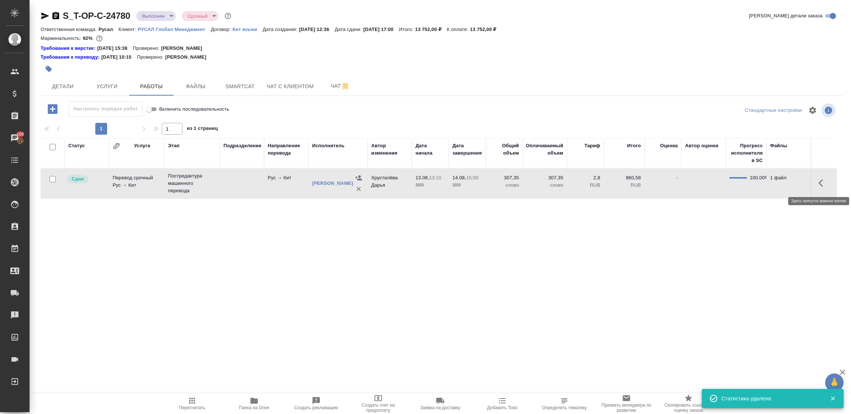
click at [822, 183] on icon "button" at bounding box center [822, 183] width 9 height 9
click at [770, 183] on icon "button" at bounding box center [768, 183] width 7 height 7
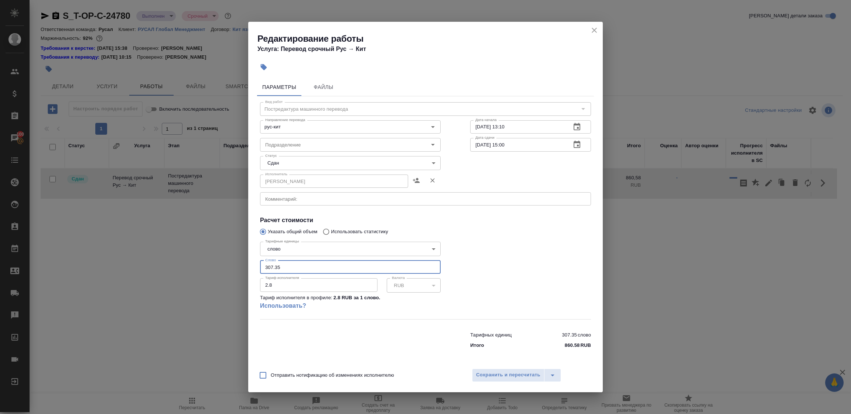
drag, startPoint x: 285, startPoint y: 264, endPoint x: 235, endPoint y: 265, distance: 49.9
click at [235, 265] on div "Редактирование работы Услуга: Перевод срочный Рус → Кит Параметры Файлы Вид раб…" at bounding box center [425, 207] width 851 height 414
type input "8"
click at [595, 27] on icon "close" at bounding box center [594, 30] width 9 height 9
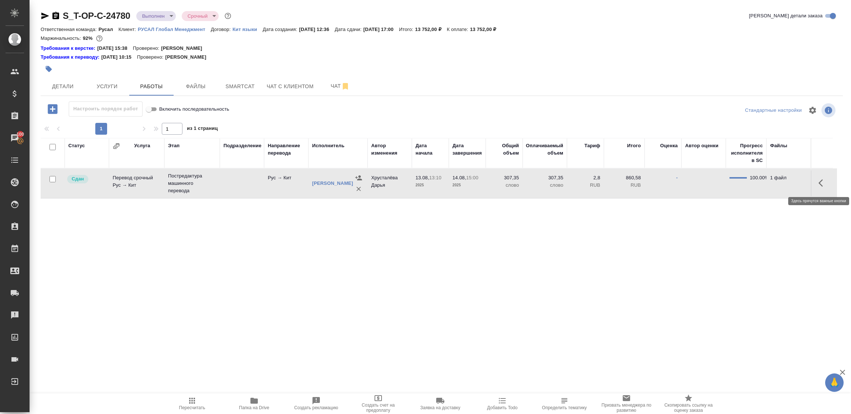
click at [825, 185] on icon "button" at bounding box center [822, 183] width 9 height 9
click at [767, 184] on icon "button" at bounding box center [768, 183] width 7 height 7
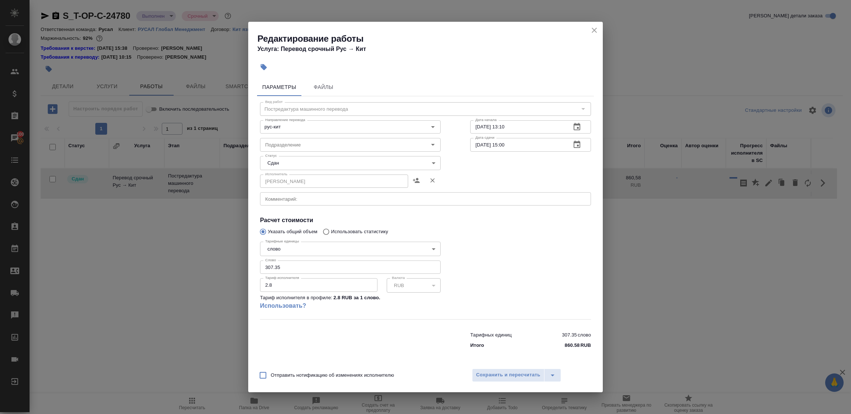
drag, startPoint x: 289, startPoint y: 263, endPoint x: 200, endPoint y: 256, distance: 88.9
click at [202, 256] on div "Редактирование работы Услуга: Перевод срочный Рус → Кит Параметры Файлы Вид раб…" at bounding box center [425, 207] width 851 height 414
type input "807"
click at [491, 367] on div "Отправить нотификацию об изменениях исполнителю Сохранить и пересчитать" at bounding box center [425, 378] width 355 height 28
click at [490, 372] on span "Сохранить и пересчитать" at bounding box center [508, 375] width 64 height 8
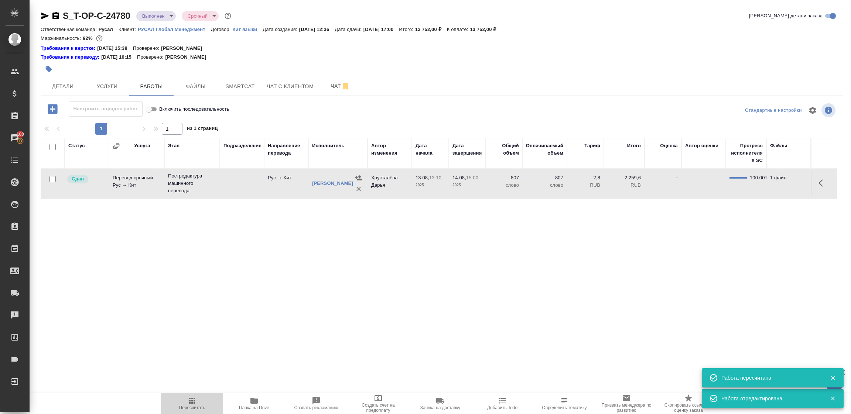
click at [200, 400] on span "Пересчитать" at bounding box center [191, 404] width 53 height 14
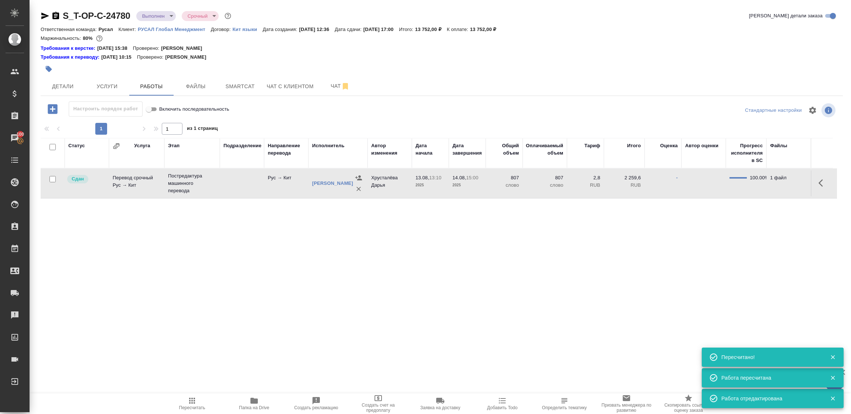
drag, startPoint x: 437, startPoint y: 271, endPoint x: 566, endPoint y: 236, distance: 133.3
click at [437, 271] on div "Статус Услуга Этап Подразделение Направление перевода Исполнитель Автор изменен…" at bounding box center [439, 221] width 796 height 166
drag, startPoint x: 375, startPoint y: 309, endPoint x: 615, endPoint y: 259, distance: 244.6
click at [375, 309] on div "S_T-OP-C-24780 Выполнен completed Срочный urgent Кратко детали заказа Ответстве…" at bounding box center [442, 161] width 810 height 323
click at [817, 177] on button "button" at bounding box center [823, 183] width 18 height 18
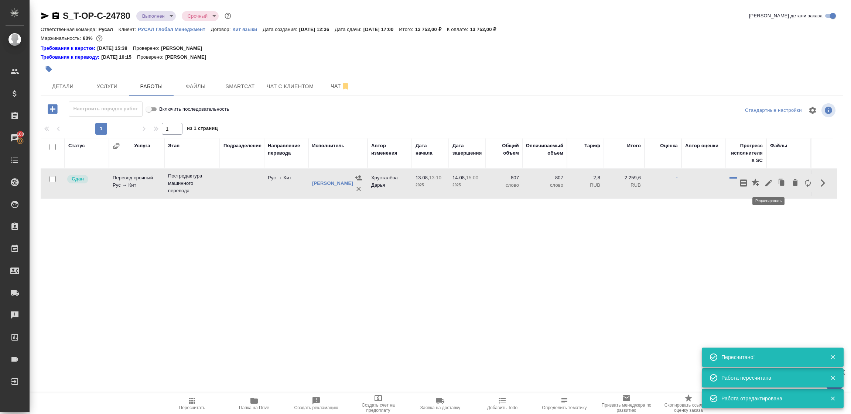
click at [766, 184] on icon "button" at bounding box center [768, 183] width 9 height 9
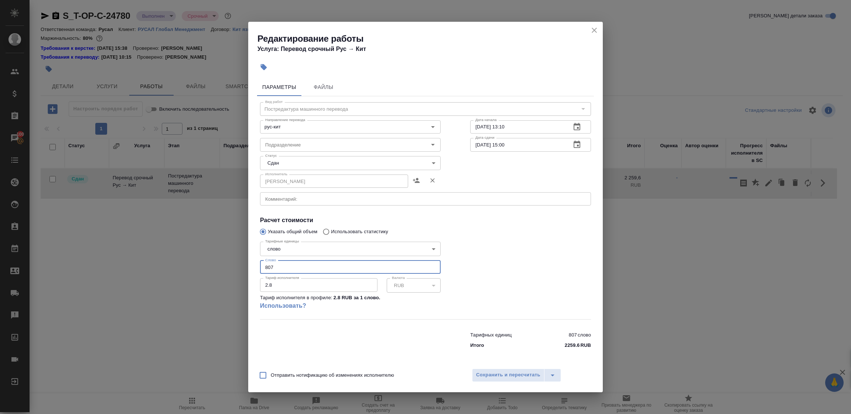
drag, startPoint x: 283, startPoint y: 266, endPoint x: 216, endPoint y: 264, distance: 66.5
click at [222, 261] on div "Редактирование работы Услуга: Перевод срочный Рус → Кит Параметры Файлы Вид раб…" at bounding box center [425, 207] width 851 height 414
type input "1107"
click at [493, 380] on button "Сохранить и пересчитать" at bounding box center [508, 375] width 72 height 13
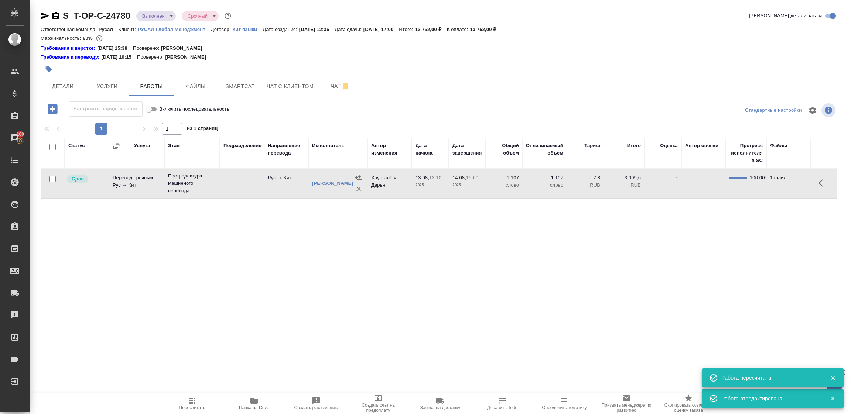
click at [192, 395] on button "Пересчитать" at bounding box center [192, 404] width 62 height 21
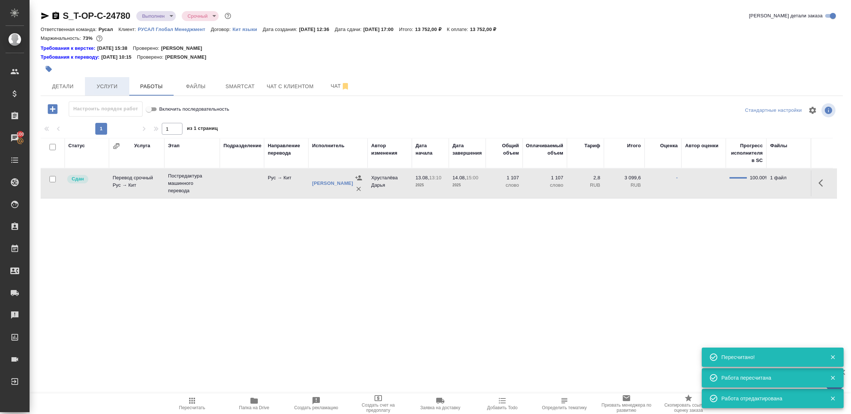
click at [104, 86] on span "Услуги" at bounding box center [106, 86] width 35 height 9
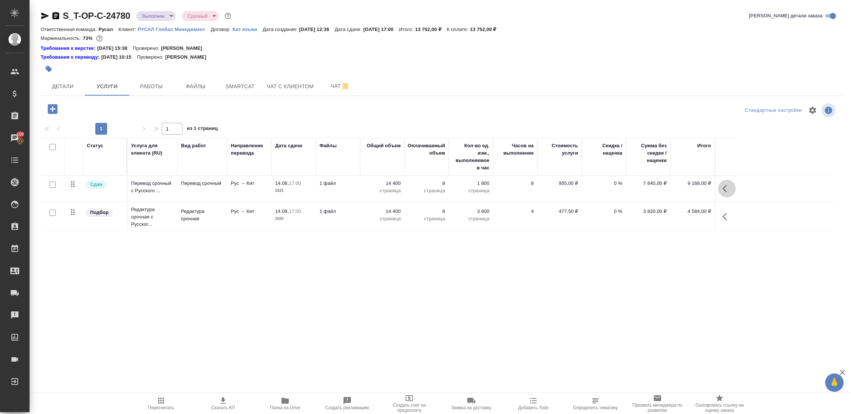
click at [724, 191] on icon "button" at bounding box center [726, 188] width 9 height 9
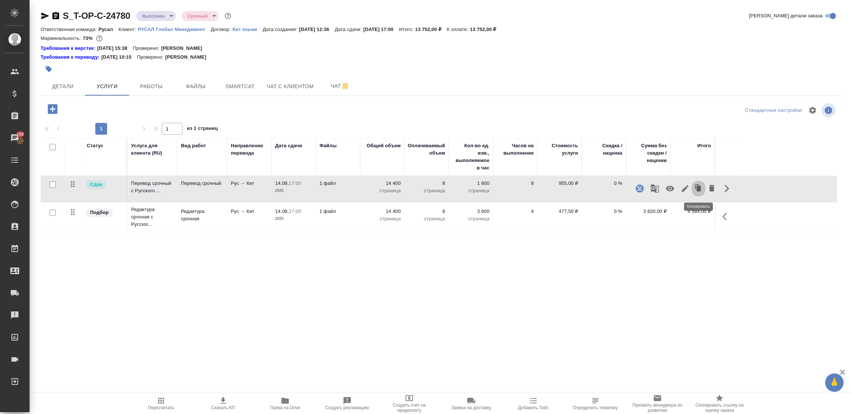
click at [692, 188] on button "button" at bounding box center [698, 189] width 14 height 18
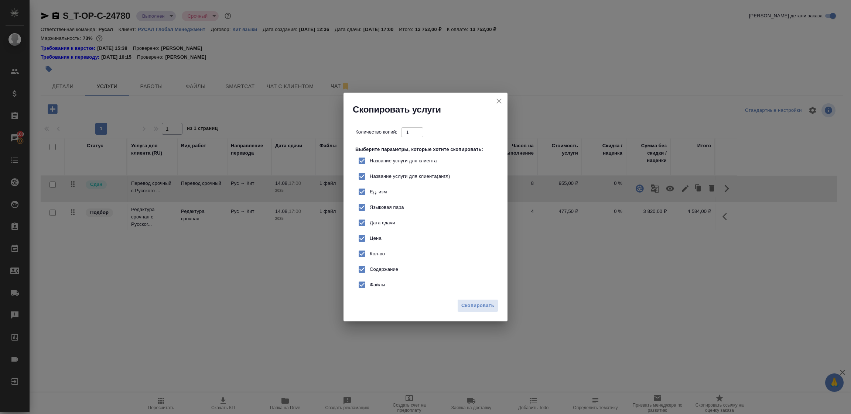
click at [499, 101] on icon "close" at bounding box center [498, 101] width 5 height 5
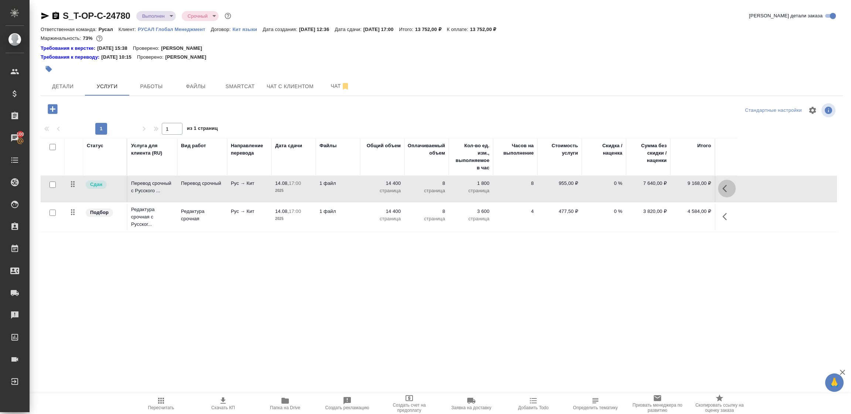
click at [728, 190] on icon "button" at bounding box center [726, 188] width 9 height 9
drag, startPoint x: 687, startPoint y: 187, endPoint x: 683, endPoint y: 188, distance: 3.8
click at [683, 188] on icon "button" at bounding box center [685, 188] width 9 height 9
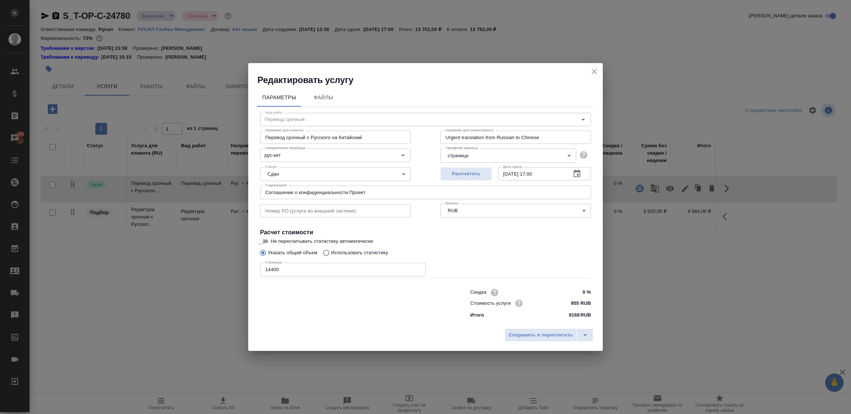
drag, startPoint x: 285, startPoint y: 267, endPoint x: 185, endPoint y: 256, distance: 100.3
click at [187, 256] on div "Редактировать услугу Параметры Файлы Вид работ Перевод срочный Вид работ Назван…" at bounding box center [425, 207] width 851 height 414
type input "18000"
click at [531, 336] on span "Сохранить и пересчитать" at bounding box center [541, 335] width 64 height 8
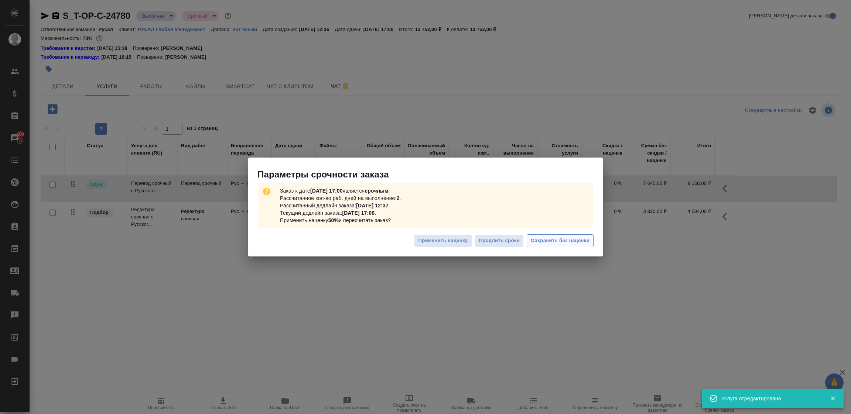
click at [563, 240] on span "Сохранить без наценки" at bounding box center [560, 241] width 59 height 8
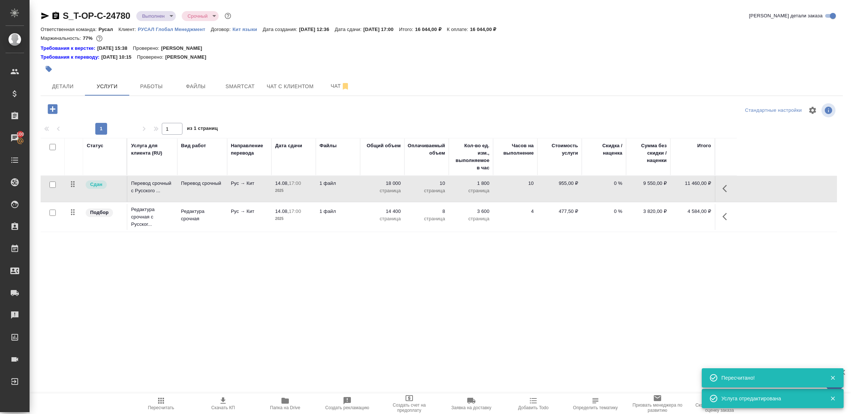
click at [723, 216] on icon "button" at bounding box center [726, 216] width 9 height 9
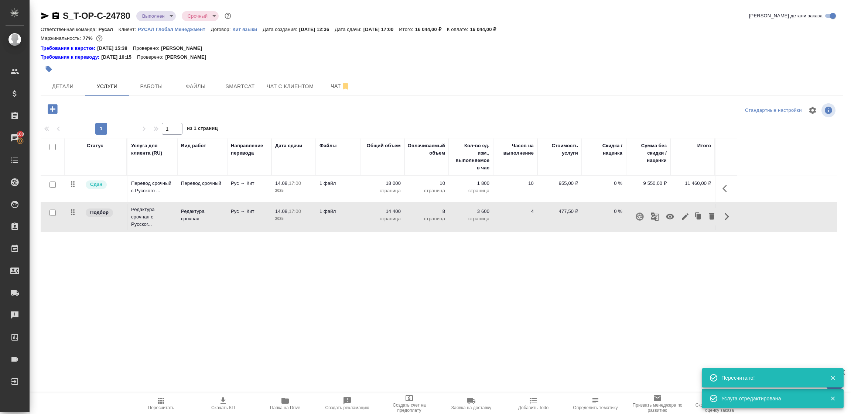
click at [683, 217] on icon "button" at bounding box center [685, 216] width 9 height 9
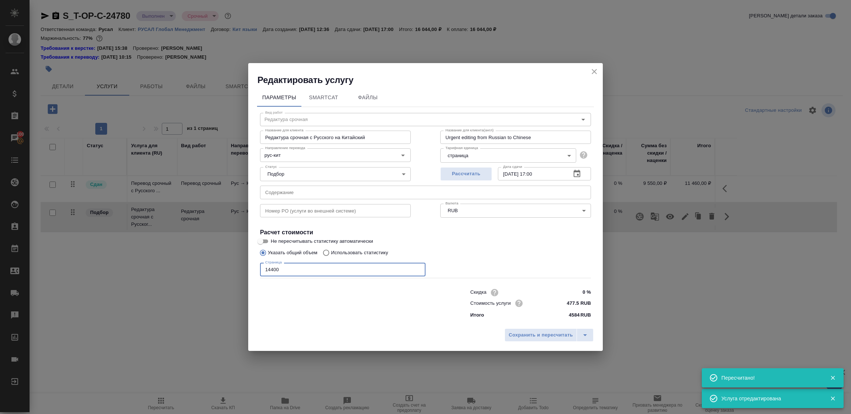
drag, startPoint x: 290, startPoint y: 267, endPoint x: 178, endPoint y: 258, distance: 112.7
click at [184, 259] on div "Редактировать услугу Параметры SmartCat Файлы Вид работ Редактура срочная Вид р…" at bounding box center [425, 207] width 851 height 414
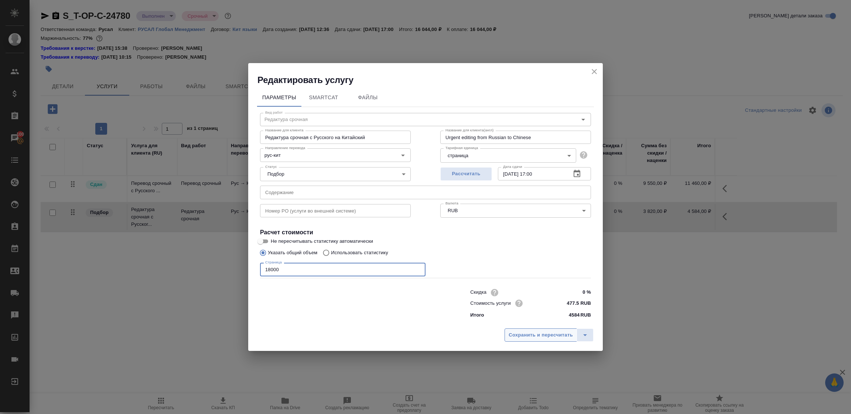
type input "18000"
click at [538, 335] on span "Сохранить и пересчитать" at bounding box center [541, 335] width 64 height 8
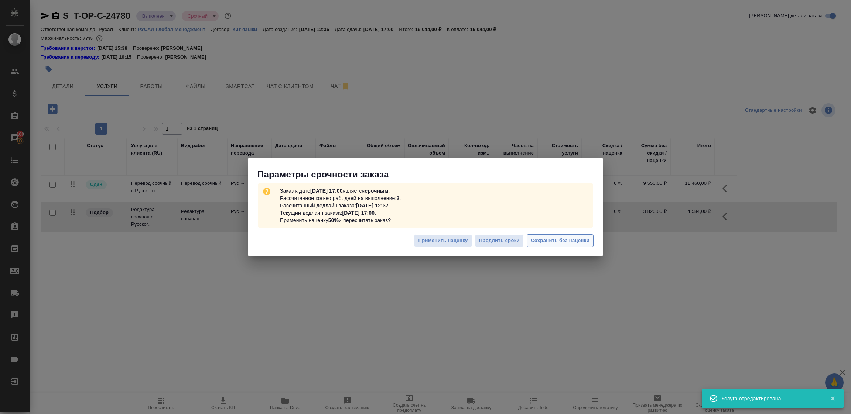
click at [548, 241] on span "Сохранить без наценки" at bounding box center [560, 241] width 59 height 8
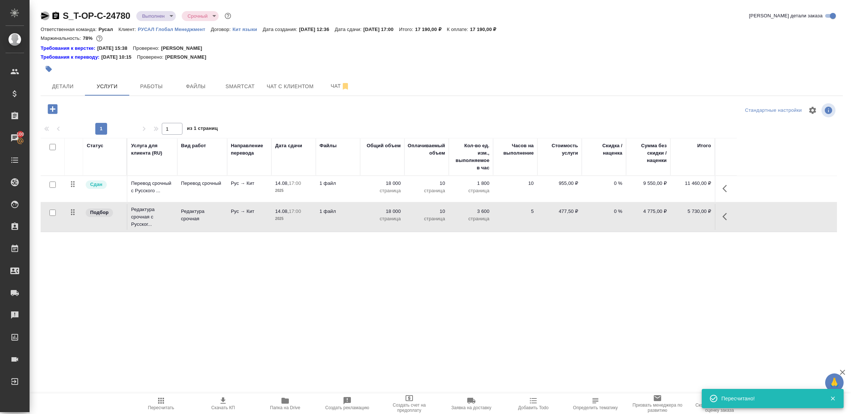
drag, startPoint x: 45, startPoint y: 16, endPoint x: 66, endPoint y: 7, distance: 22.8
click at [45, 16] on icon "button" at bounding box center [45, 16] width 8 height 7
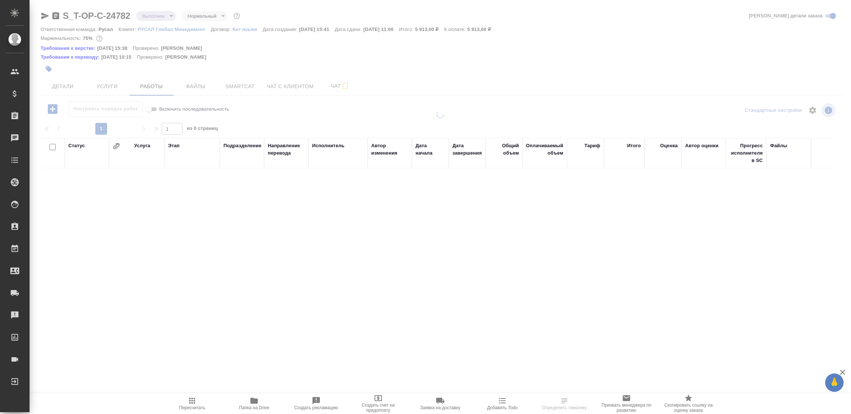
click at [145, 88] on span "Работы" at bounding box center [151, 86] width 35 height 9
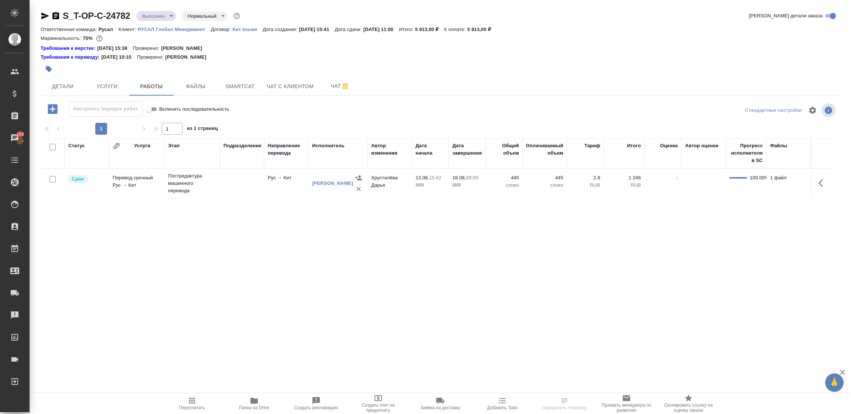
click at [43, 13] on icon "button" at bounding box center [45, 16] width 8 height 7
click at [42, 15] on icon "button" at bounding box center [45, 16] width 8 height 7
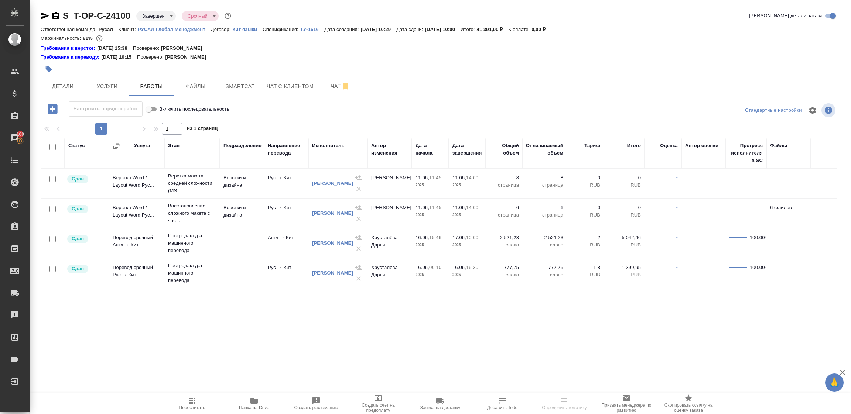
click at [194, 401] on icon "button" at bounding box center [192, 401] width 6 height 6
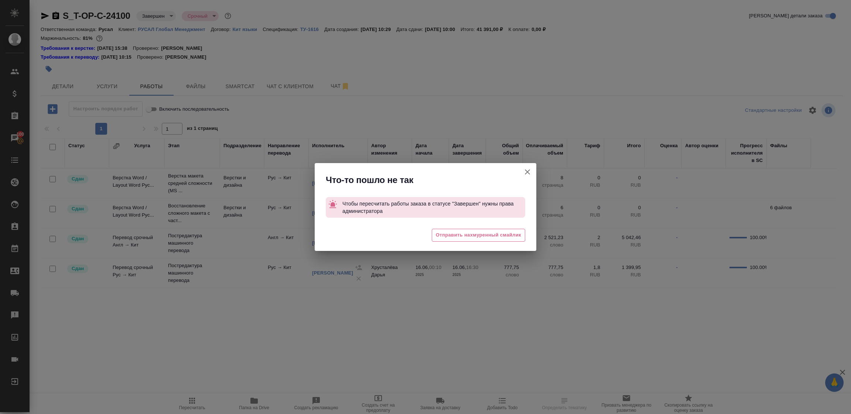
click at [527, 170] on icon "button" at bounding box center [527, 172] width 9 height 9
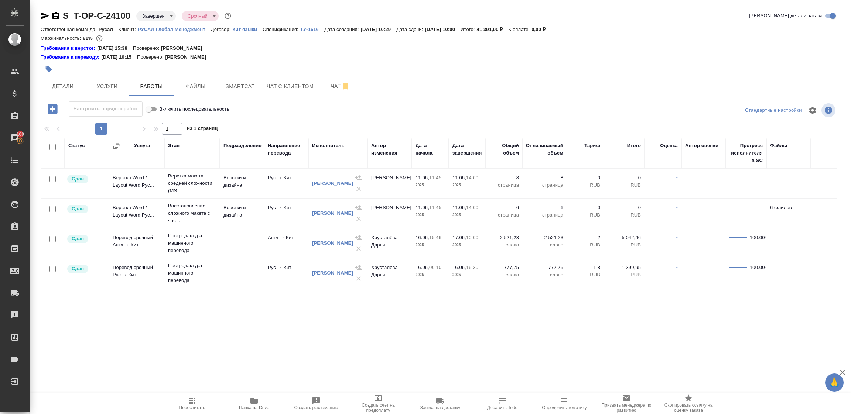
click at [324, 240] on link "[PERSON_NAME]" at bounding box center [332, 243] width 41 height 6
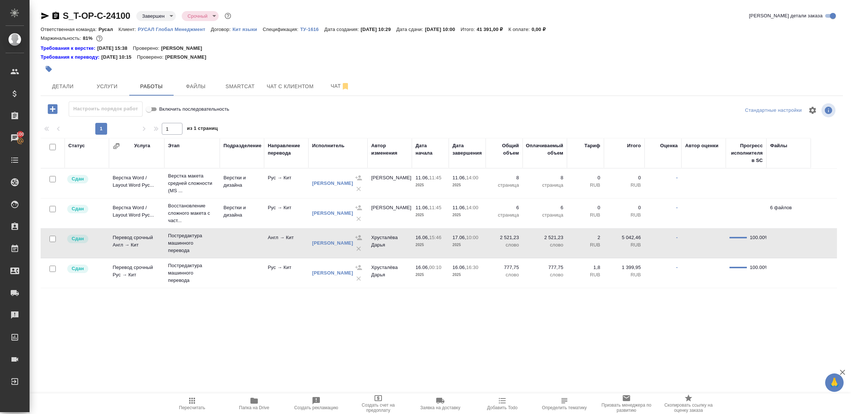
click at [358, 249] on div at bounding box center [358, 243] width 11 height 22
click at [154, 16] on body "🙏 .cls-1 fill:#fff; AWATERA Tupakhina [PERSON_NAME] Спецификации Заказы 100 Чат…" at bounding box center [425, 207] width 851 height 414
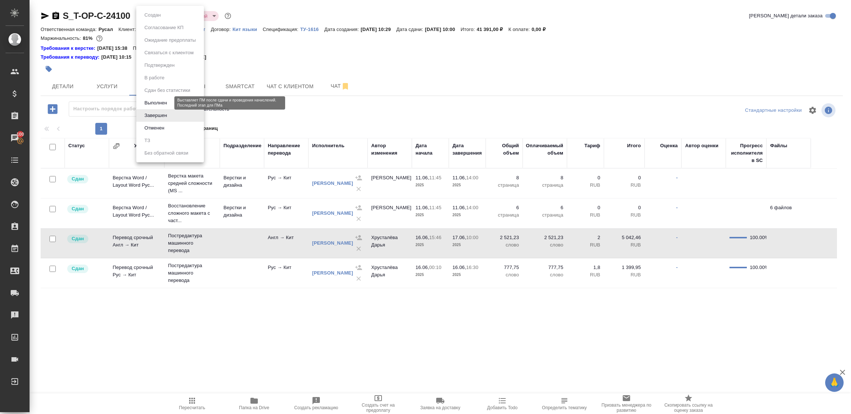
click at [154, 103] on button "Выполнен" at bounding box center [155, 103] width 27 height 8
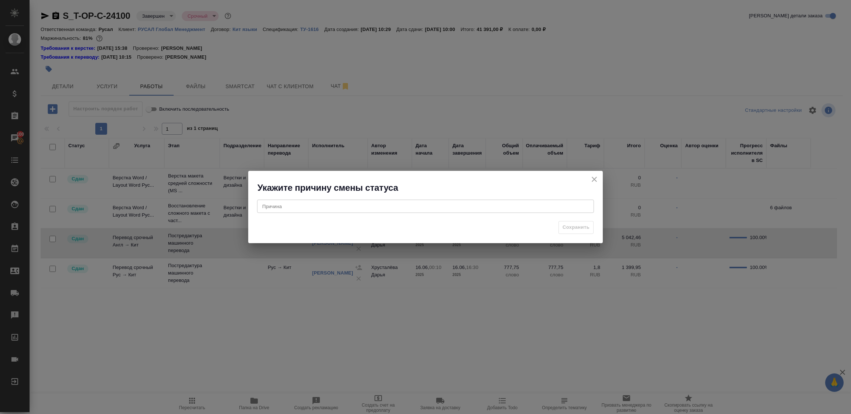
click at [323, 203] on div "x Причина" at bounding box center [425, 206] width 337 height 13
type textarea "назначена не та учетка фрилансера ( [PERSON_NAME])"
click at [580, 225] on span "Сохранить" at bounding box center [575, 227] width 27 height 8
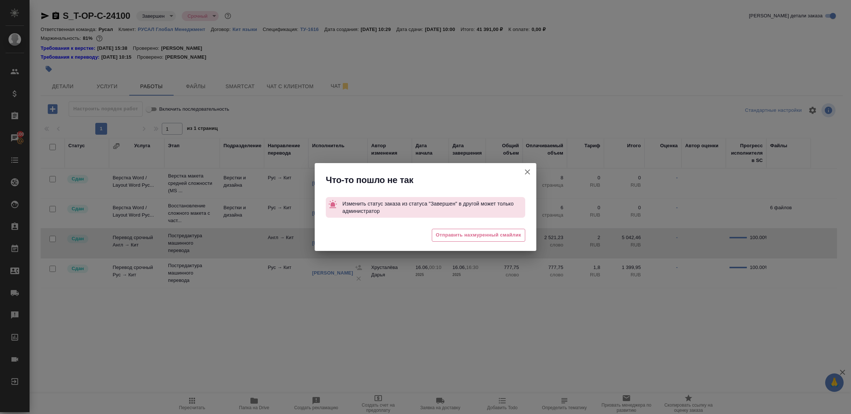
click at [528, 171] on icon "button" at bounding box center [527, 172] width 5 height 5
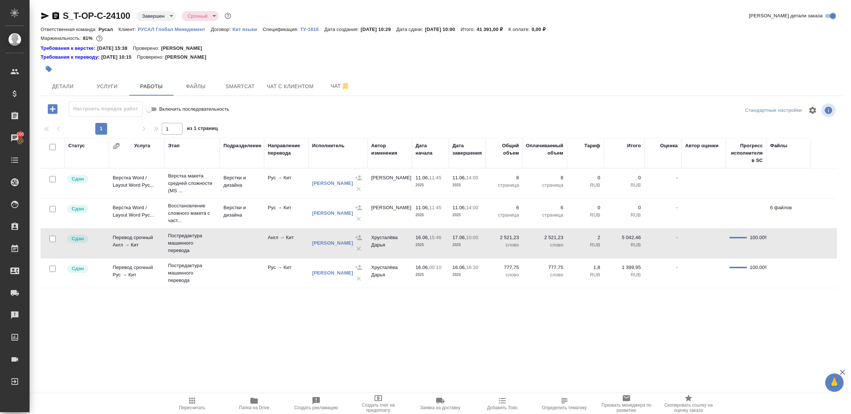
click at [42, 14] on icon "button" at bounding box center [45, 16] width 8 height 7
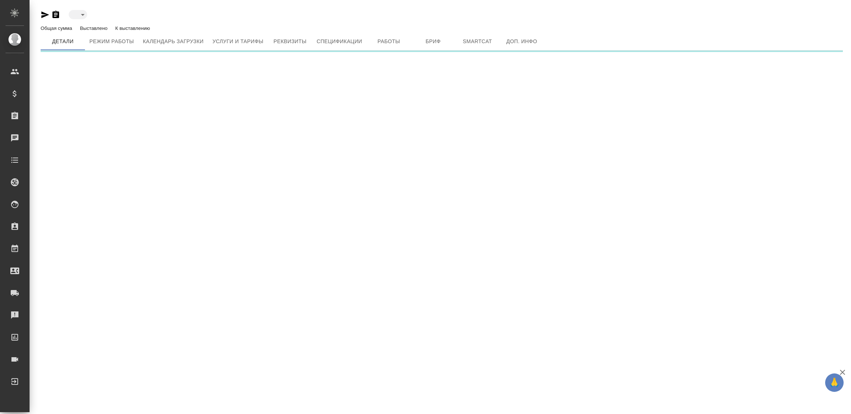
type input "blackList"
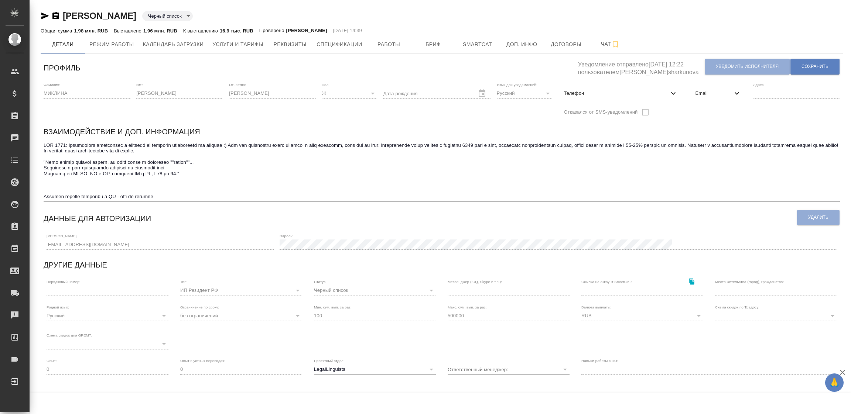
click at [711, 95] on span "Email" at bounding box center [713, 93] width 37 height 7
